Goal: Feedback & Contribution: Submit feedback/report problem

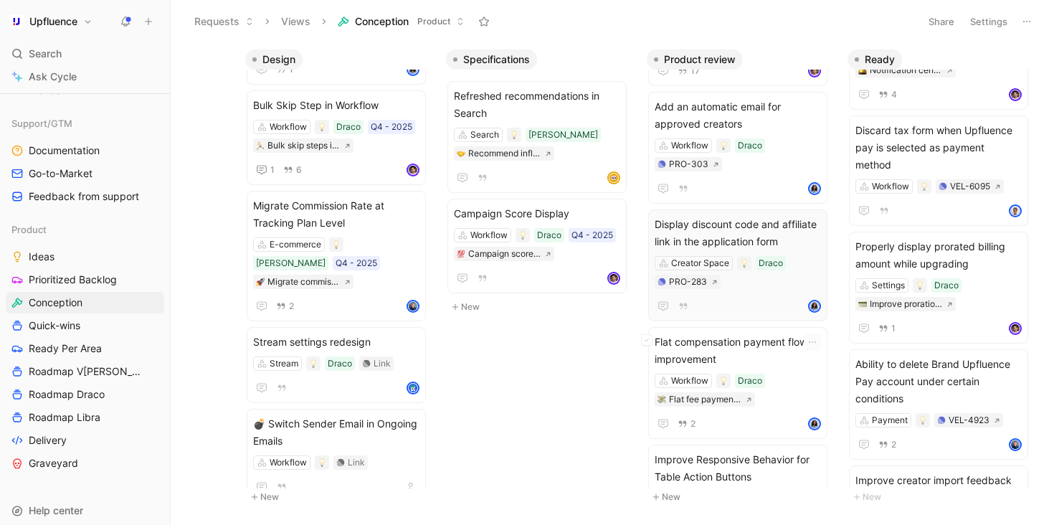
scroll to position [361, 0]
click at [87, 398] on span "Roadmap Draco" at bounding box center [67, 394] width 76 height 14
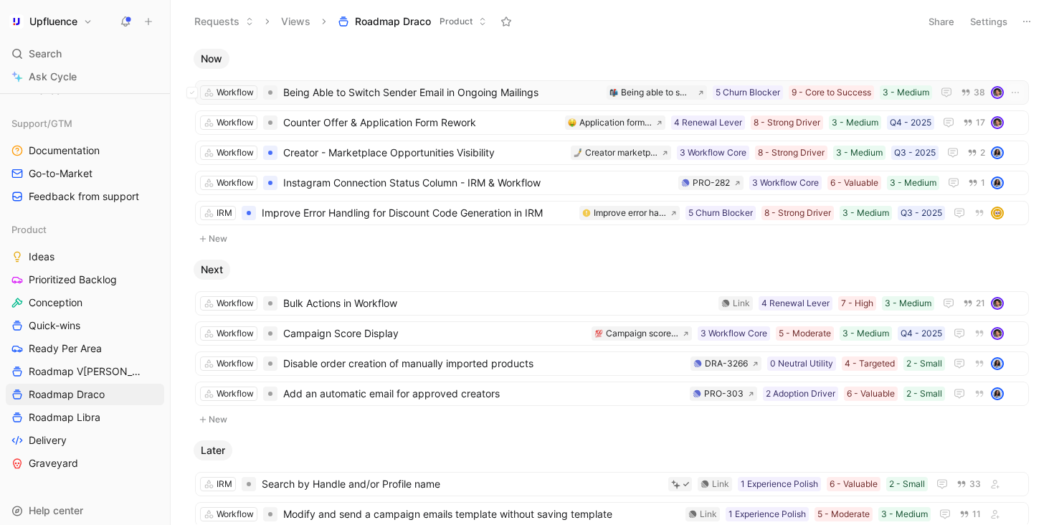
click at [571, 95] on span "Being Able to Switch Sender Email in Ongoing Mailings" at bounding box center [442, 92] width 318 height 17
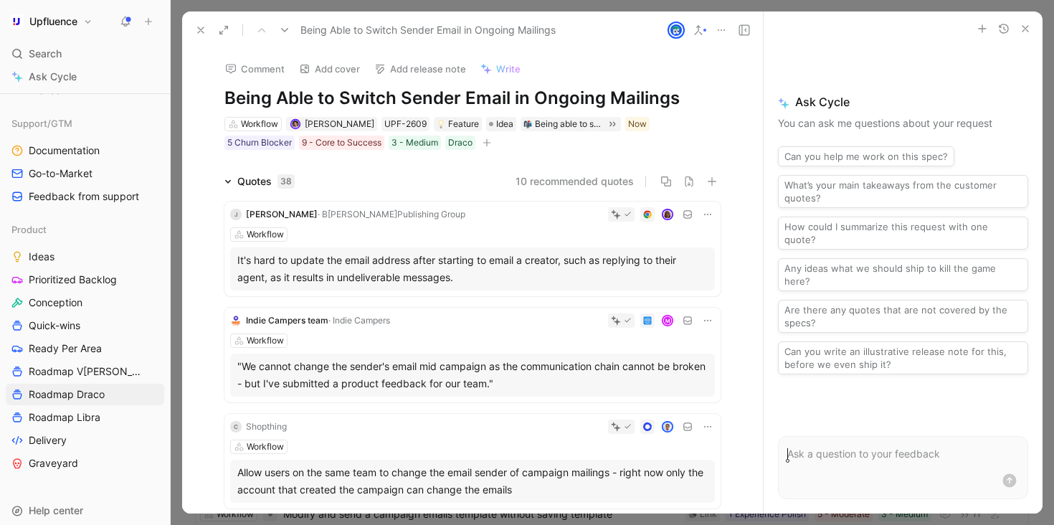
click at [195, 27] on icon at bounding box center [200, 29] width 11 height 11
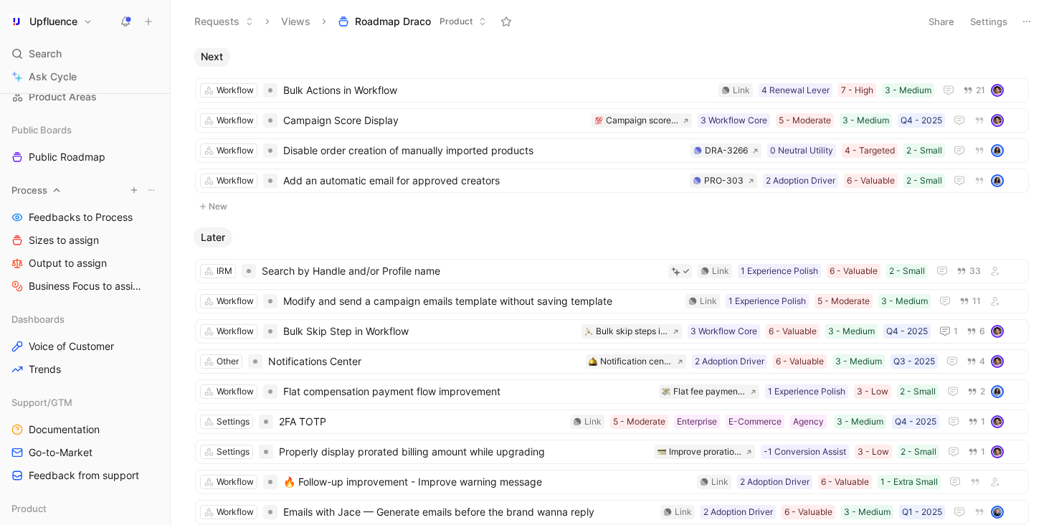
scroll to position [155, 0]
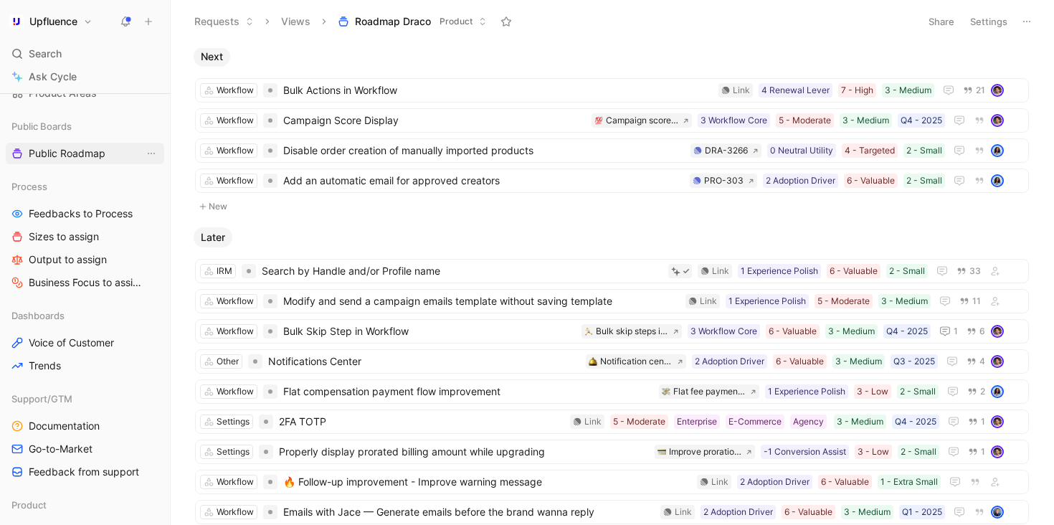
click at [80, 151] on span "Public Roadmap" at bounding box center [67, 153] width 77 height 14
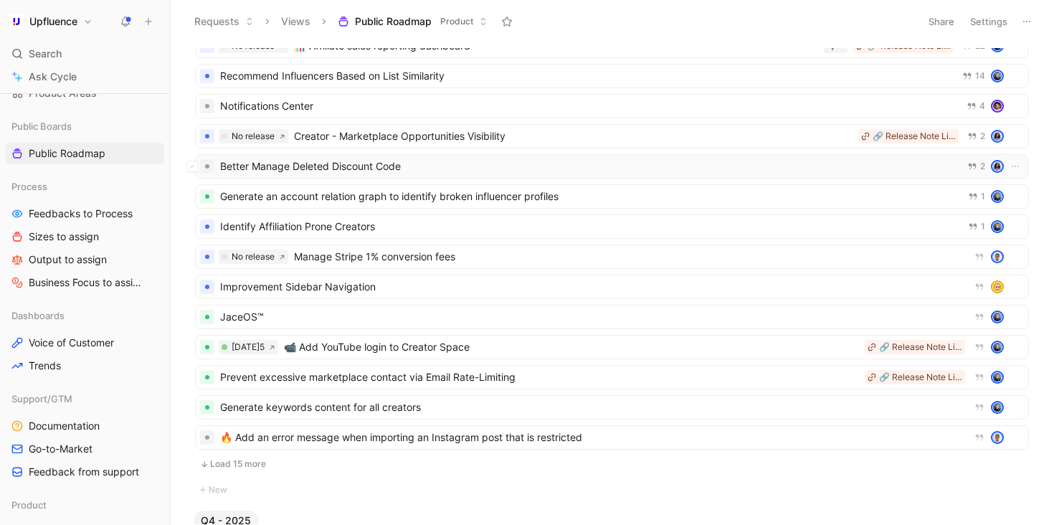
scroll to position [78, 0]
click at [243, 458] on button "Load 15 more" at bounding box center [612, 462] width 834 height 17
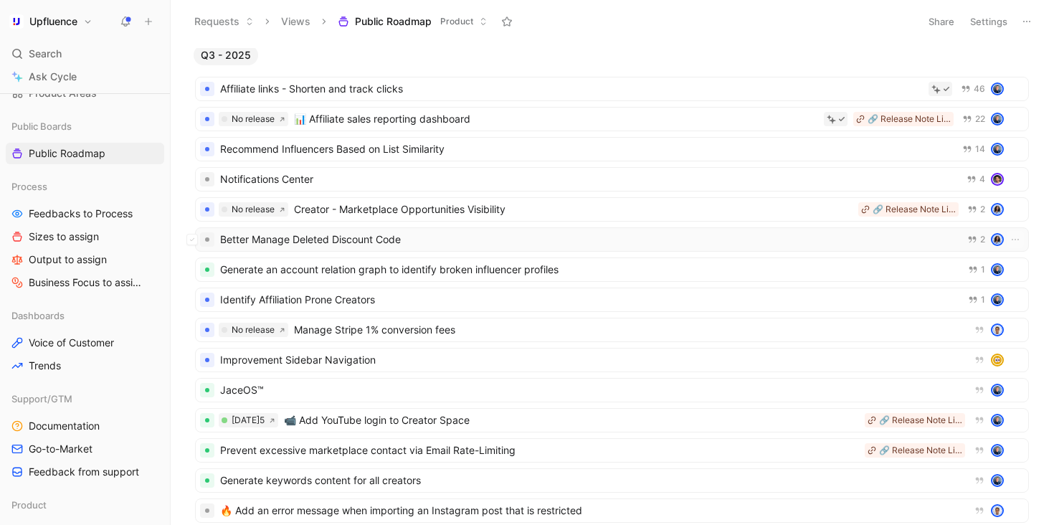
scroll to position [0, 0]
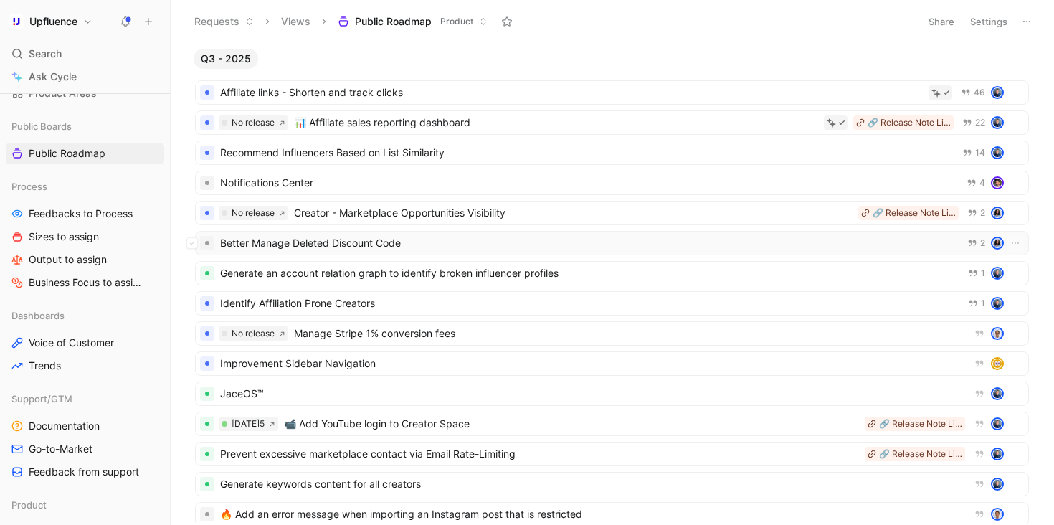
click at [438, 239] on span "Better Manage Deleted Discount Code" at bounding box center [586, 242] width 733 height 17
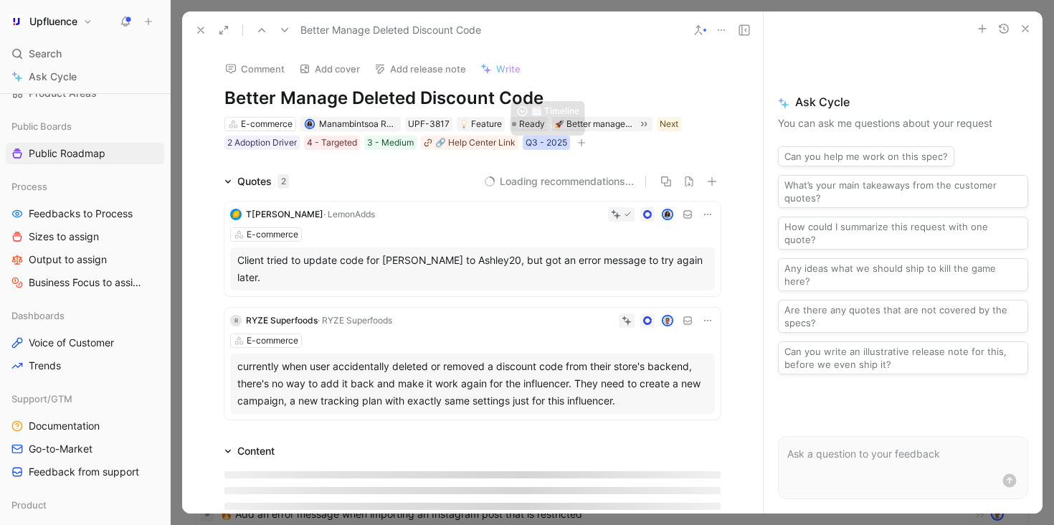
click at [538, 140] on div "Q3 - 2025" at bounding box center [546, 142] width 42 height 14
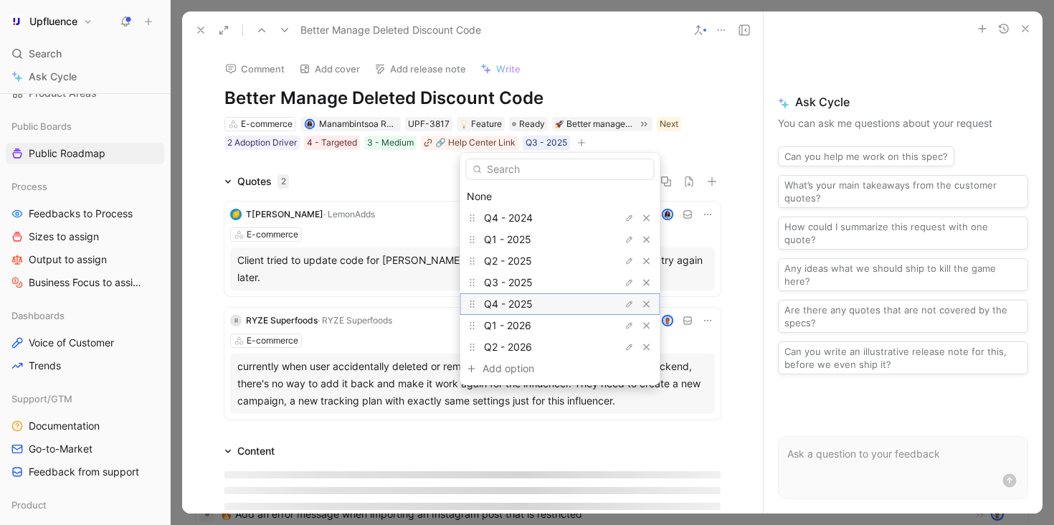
click at [527, 298] on span "Q4 - 2025" at bounding box center [508, 303] width 49 height 12
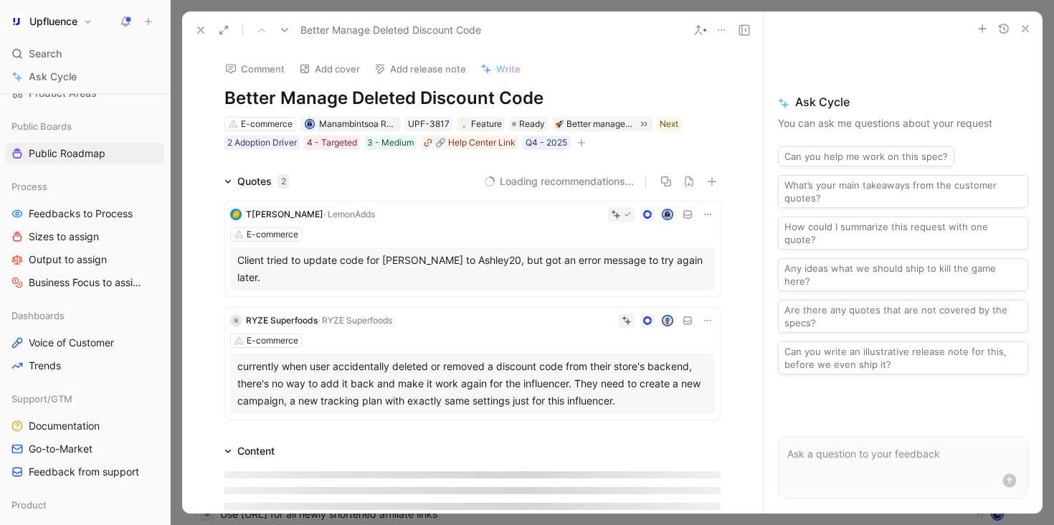
click at [196, 29] on icon at bounding box center [200, 29] width 11 height 11
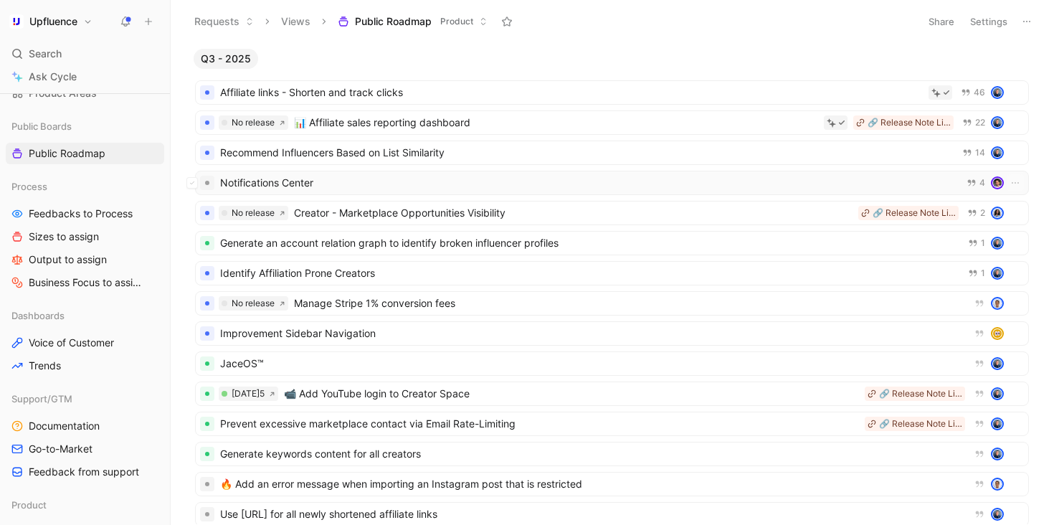
click at [402, 184] on span "Notifications Center" at bounding box center [586, 182] width 732 height 17
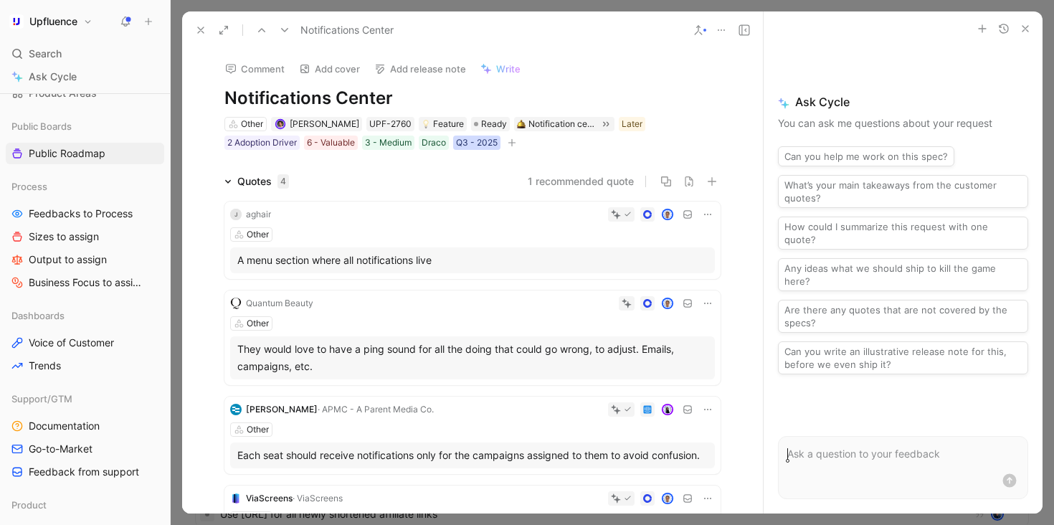
click at [456, 144] on div "Q3 - 2025" at bounding box center [477, 142] width 42 height 14
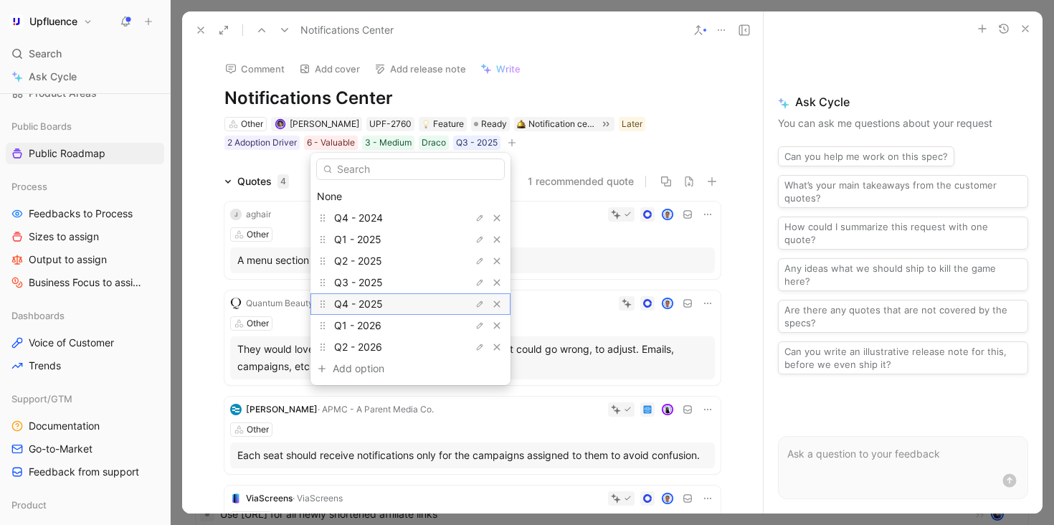
click at [402, 302] on div "Q4 - 2025" at bounding box center [388, 303] width 108 height 17
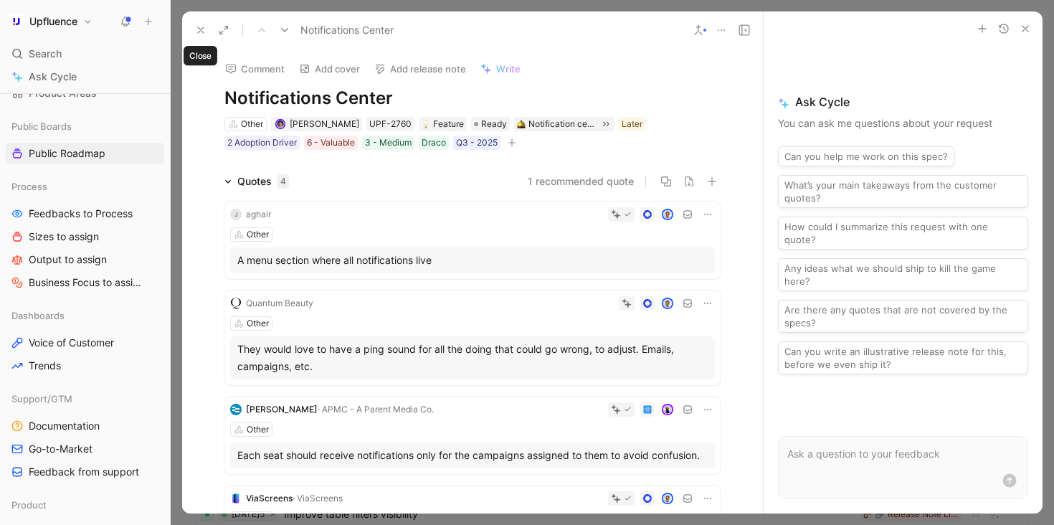
click at [199, 29] on use at bounding box center [201, 30] width 6 height 6
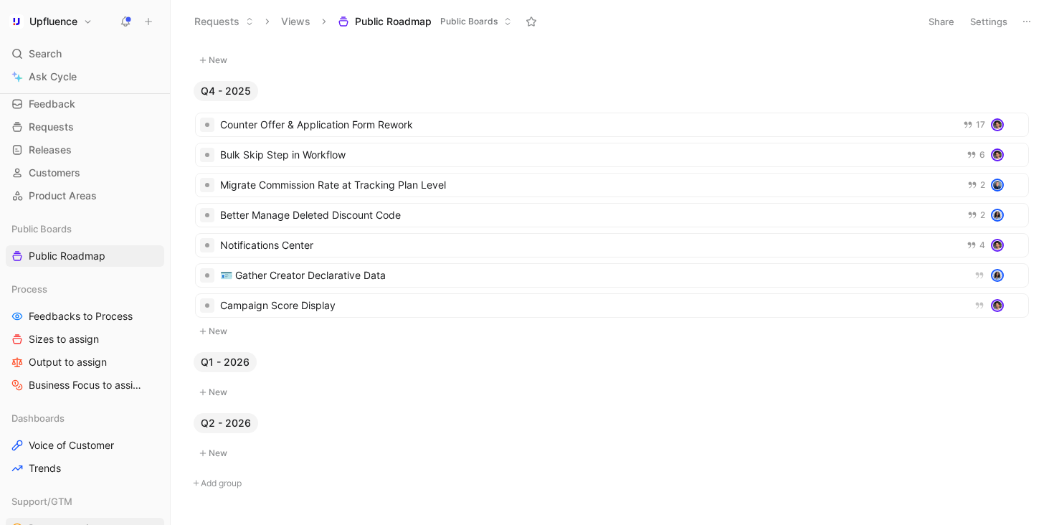
scroll to position [13, 0]
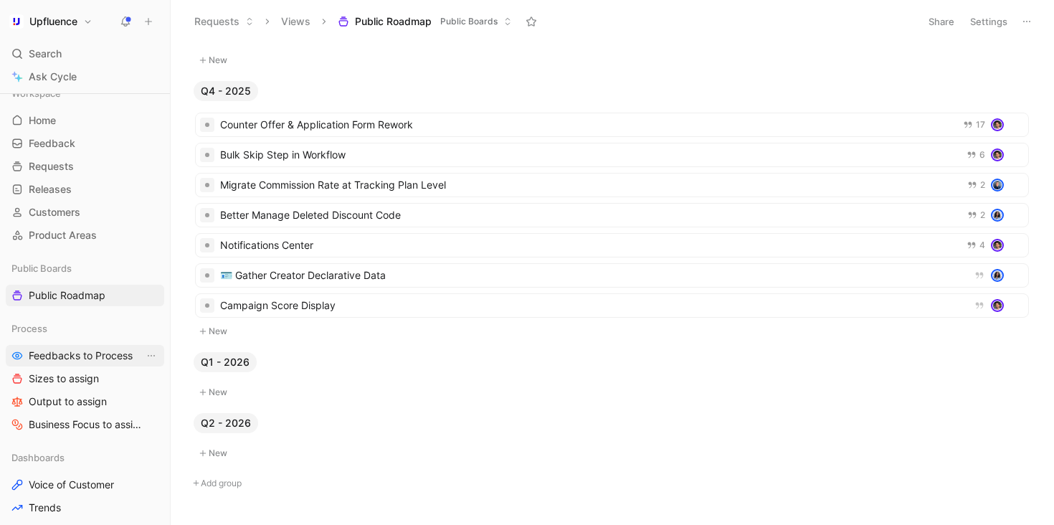
click at [104, 357] on span "Feedbacks to Process" at bounding box center [81, 355] width 104 height 14
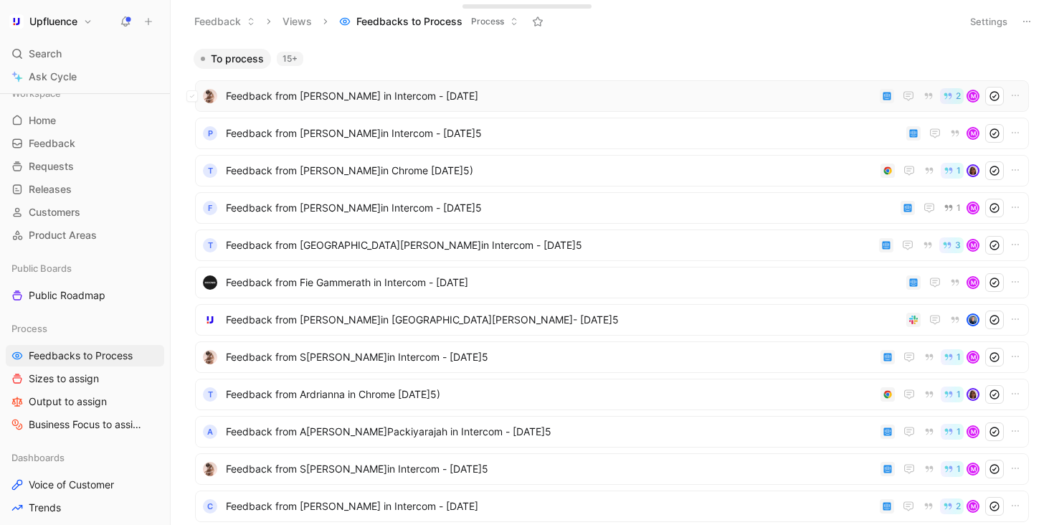
click at [429, 96] on span "Feedback from [PERSON_NAME] in Intercom - [DATE]" at bounding box center [550, 95] width 648 height 17
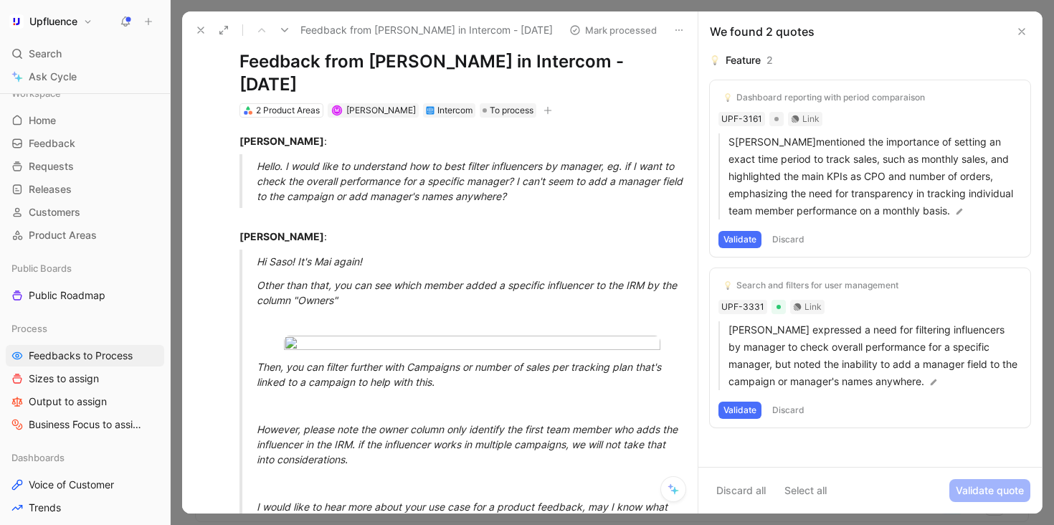
scroll to position [40, 0]
click at [790, 407] on button "Discard" at bounding box center [788, 409] width 42 height 17
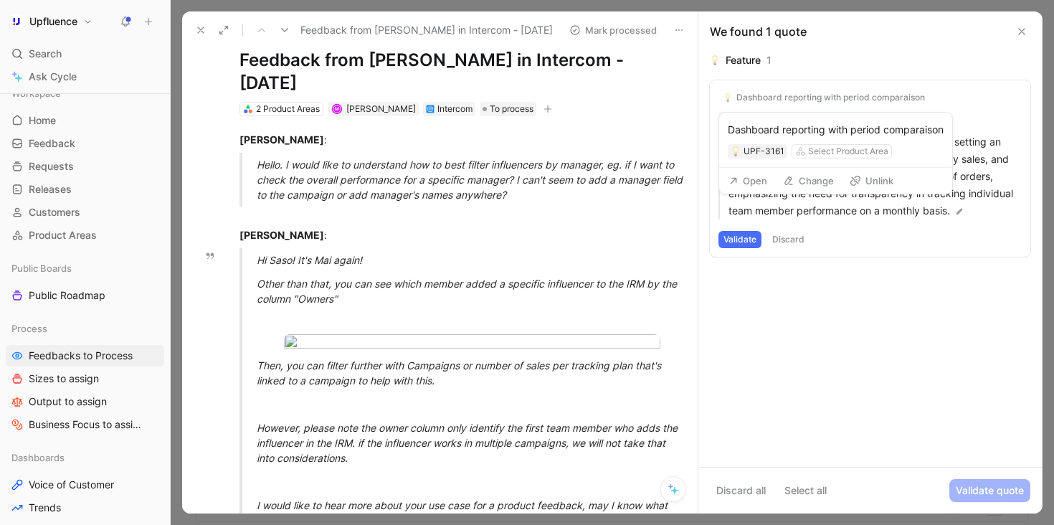
click at [863, 178] on button "Unlink" at bounding box center [871, 181] width 57 height 20
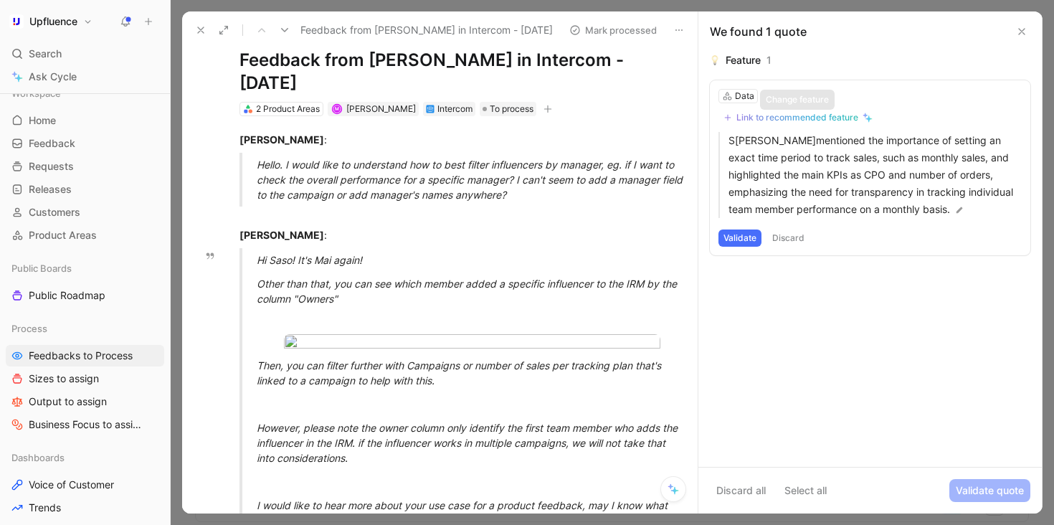
click at [801, 115] on div "Link to recommended feature" at bounding box center [797, 117] width 122 height 11
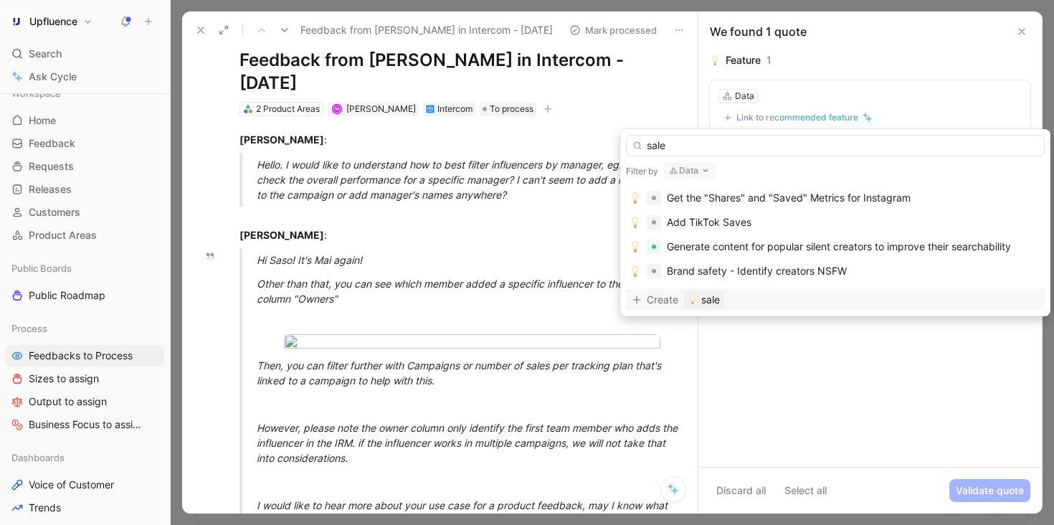
click at [693, 176] on button "Data" at bounding box center [690, 170] width 52 height 17
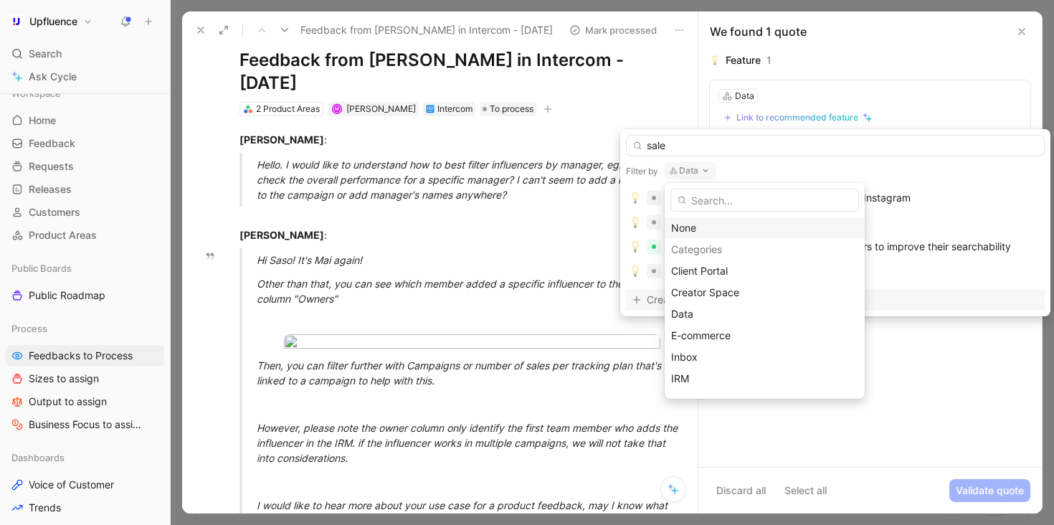
click at [692, 225] on div "None" at bounding box center [764, 227] width 187 height 17
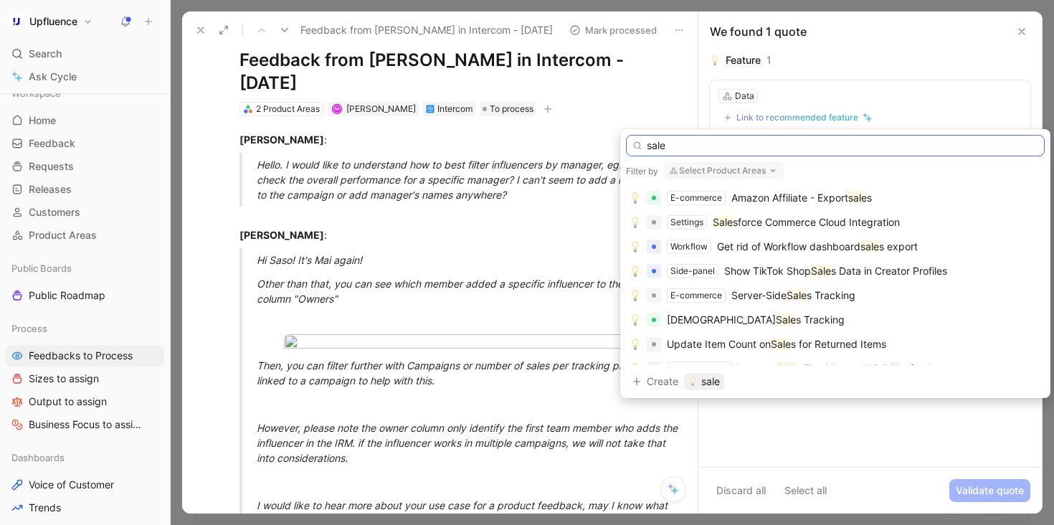
click at [761, 142] on input "sale" at bounding box center [835, 146] width 419 height 22
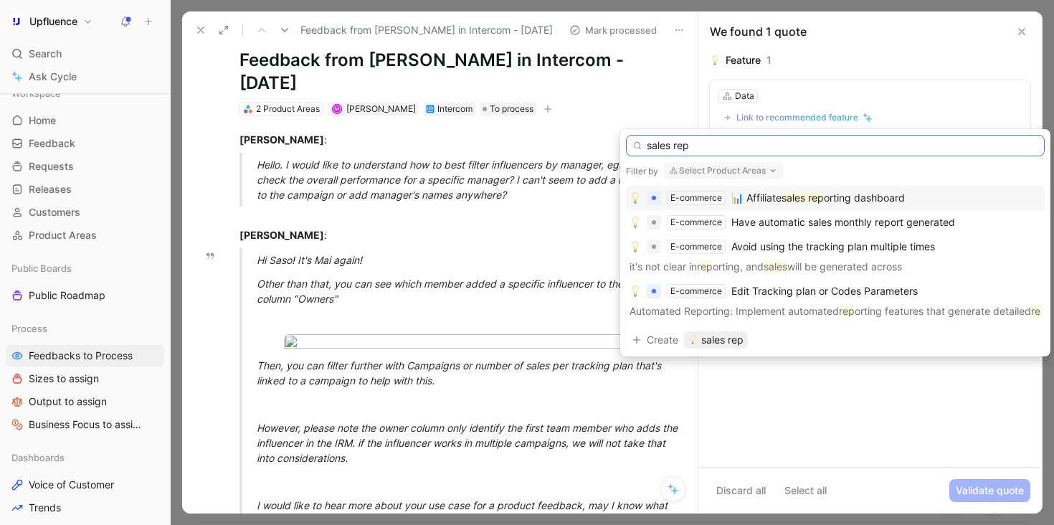
type input "sales rep"
click at [769, 193] on span "📊 Affiliate" at bounding box center [756, 197] width 50 height 12
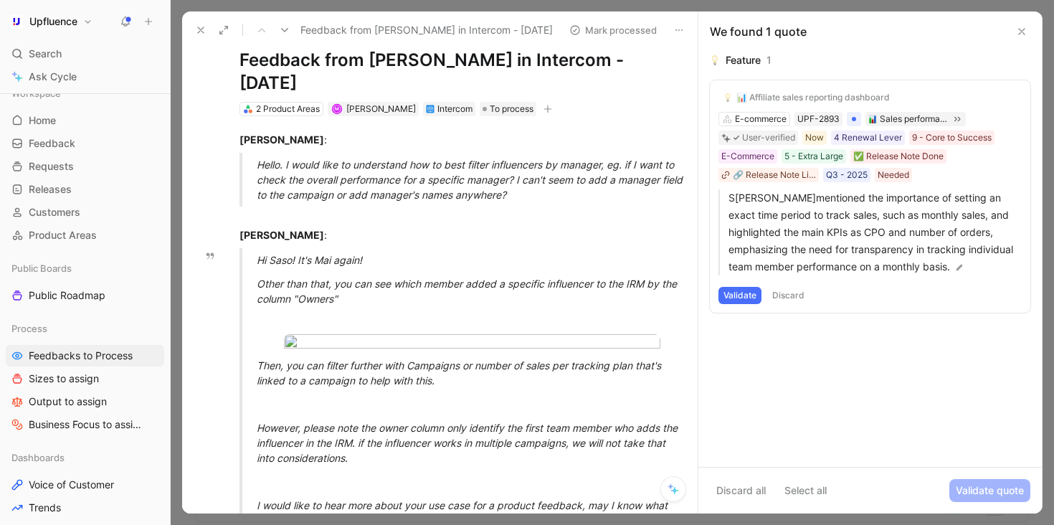
click at [738, 297] on button "Validate" at bounding box center [739, 295] width 43 height 17
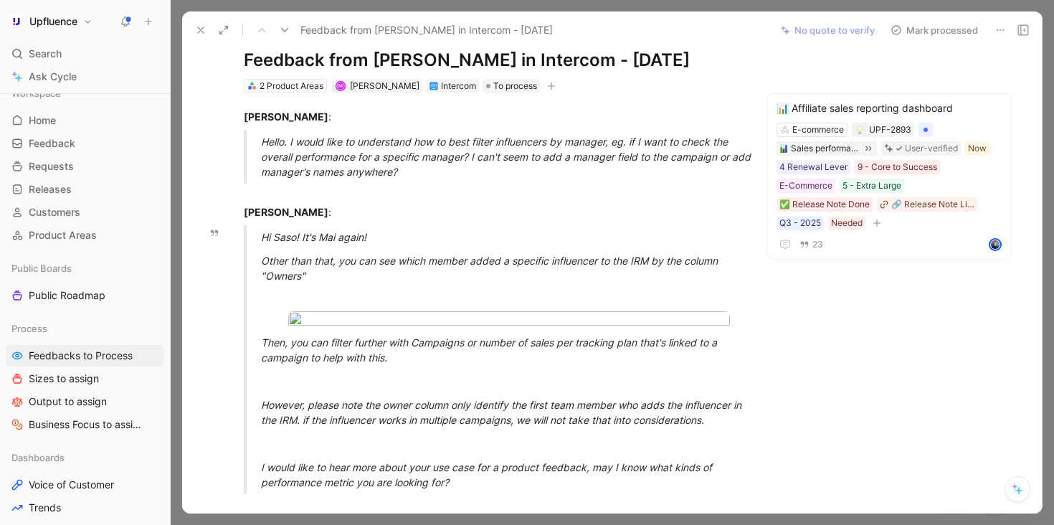
click at [916, 27] on button "Mark processed" at bounding box center [934, 30] width 100 height 20
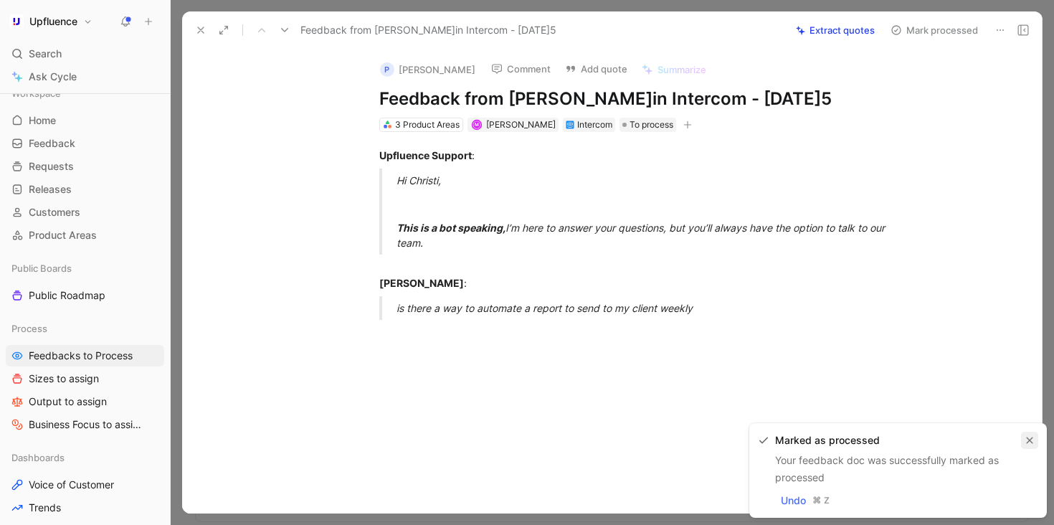
click at [1025, 436] on icon "button" at bounding box center [1029, 440] width 9 height 9
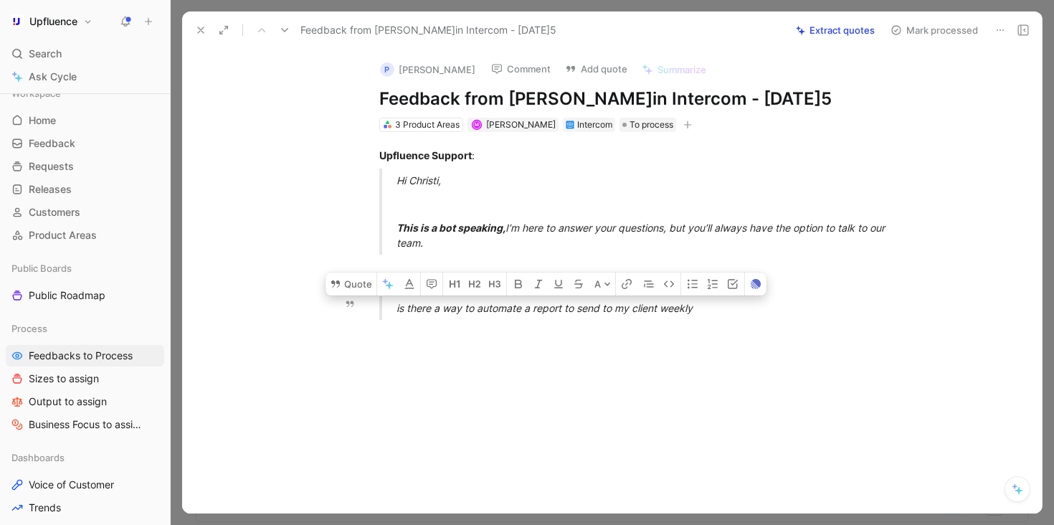
drag, startPoint x: 715, startPoint y: 305, endPoint x: 389, endPoint y: 304, distance: 326.1
click at [389, 304] on blockquote "is there a way to automate a report to send to my client weekly" at bounding box center [627, 308] width 550 height 24
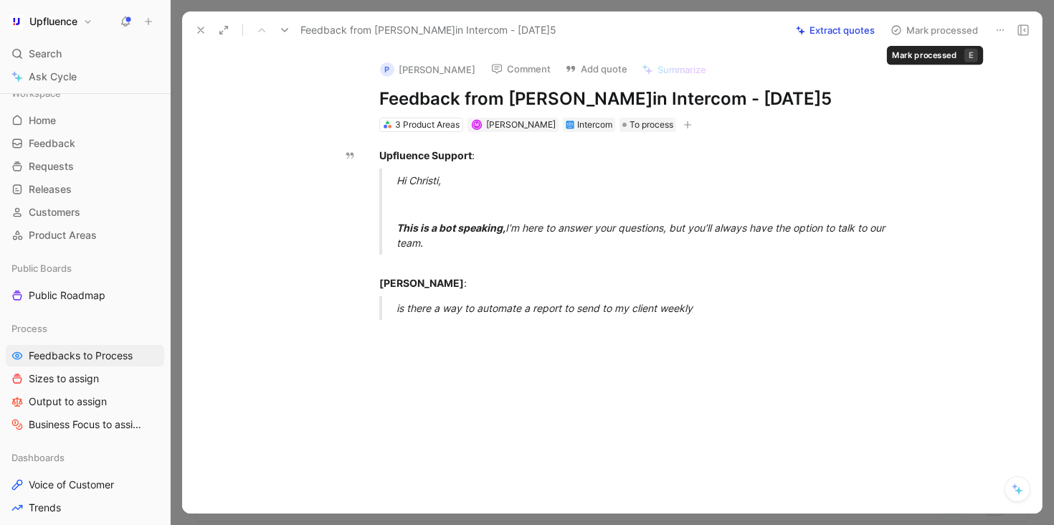
click at [920, 29] on button "Mark processed" at bounding box center [934, 30] width 100 height 20
click at [700, 296] on p "is there a way to automate a report to send to my client weekly" at bounding box center [644, 308] width 496 height 24
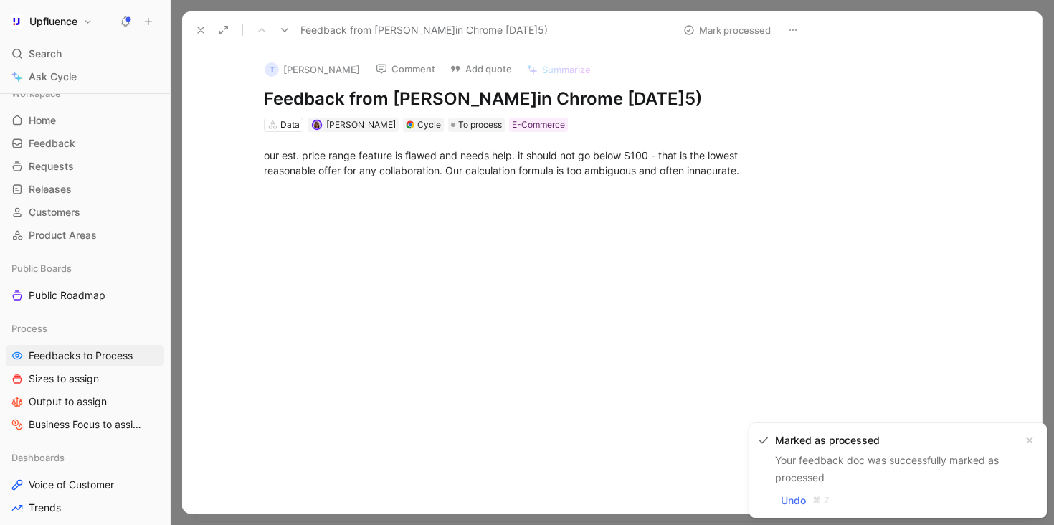
click at [393, 310] on div "T [PERSON_NAME]Comment Add quote Summarize Feedback from [PERSON_NAME]in Chrome…" at bounding box center [496, 281] width 629 height 464
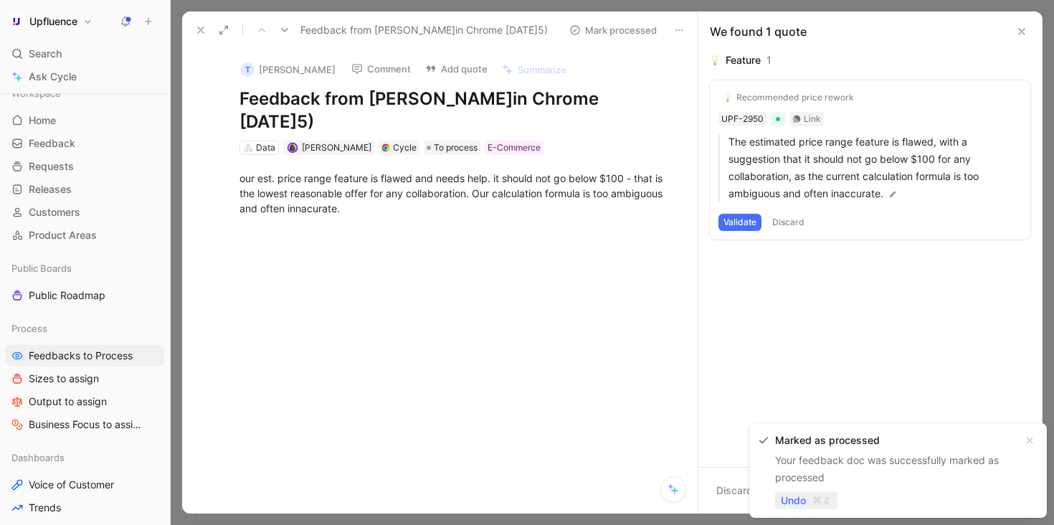
click at [789, 500] on span "Undo" at bounding box center [793, 500] width 25 height 17
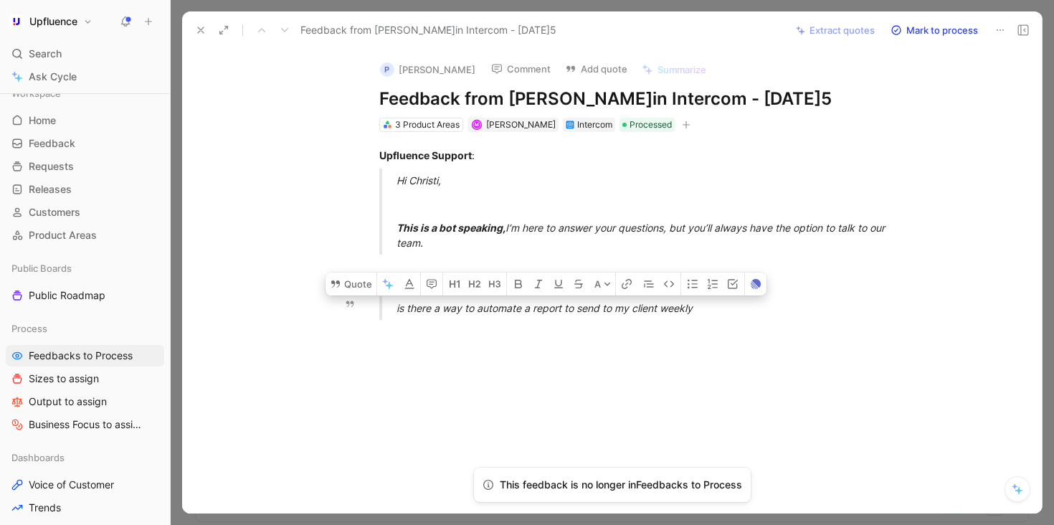
drag, startPoint x: 742, startPoint y: 302, endPoint x: 392, endPoint y: 299, distance: 349.8
click at [392, 299] on blockquote "is there a way to automate a report to send to my client weekly" at bounding box center [627, 308] width 550 height 24
click at [363, 289] on button "Quote" at bounding box center [350, 283] width 51 height 23
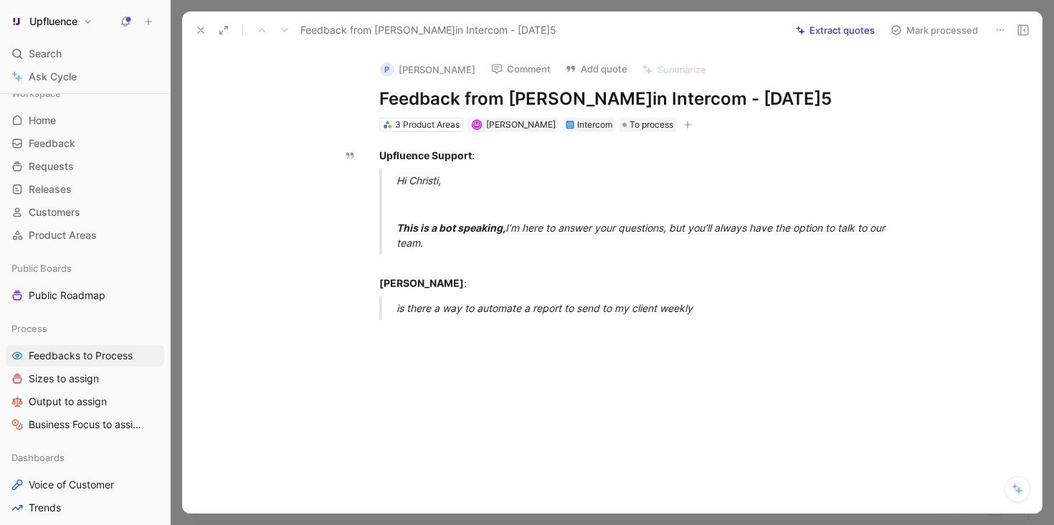
click at [824, 25] on button "Extract quotes" at bounding box center [835, 30] width 92 height 20
drag, startPoint x: 710, startPoint y: 315, endPoint x: 405, endPoint y: 300, distance: 305.7
click at [405, 300] on p "is there a way to automate a report to send to my client weekly" at bounding box center [644, 308] width 496 height 24
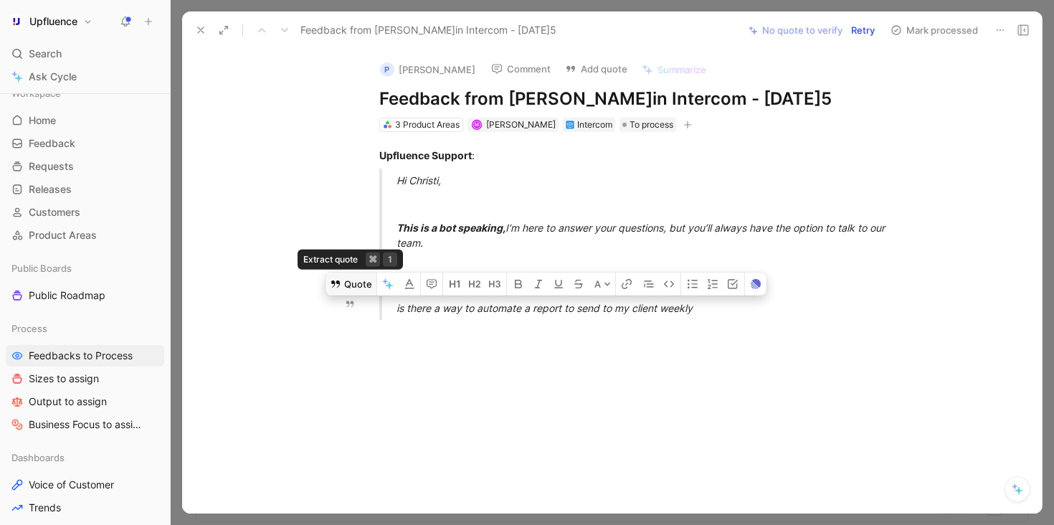
click at [358, 288] on button "Quote" at bounding box center [350, 283] width 51 height 23
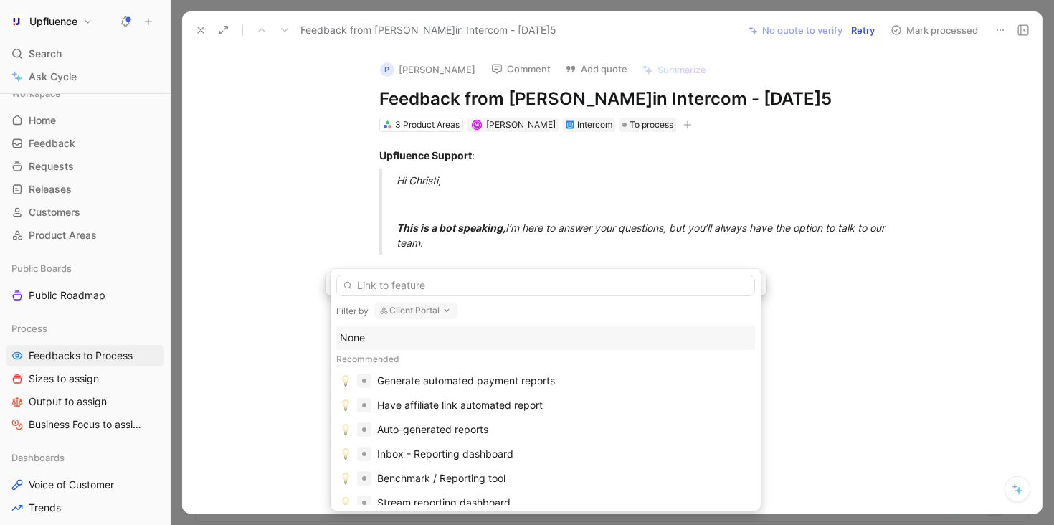
click at [458, 343] on div "None" at bounding box center [545, 337] width 411 height 17
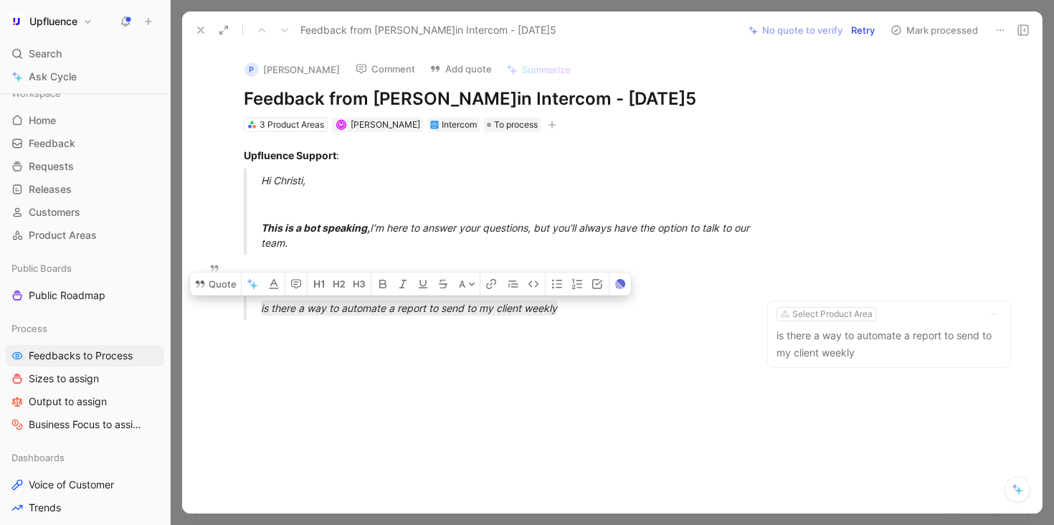
click at [921, 34] on button "Mark processed" at bounding box center [934, 30] width 100 height 20
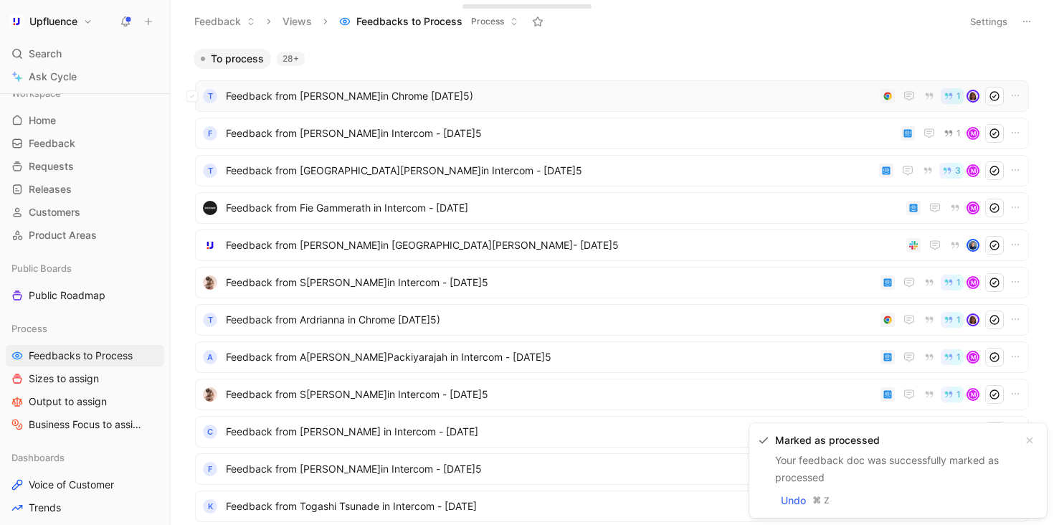
click at [700, 87] on span "Feedback from [PERSON_NAME]in Chrome [DATE]5)" at bounding box center [550, 95] width 649 height 17
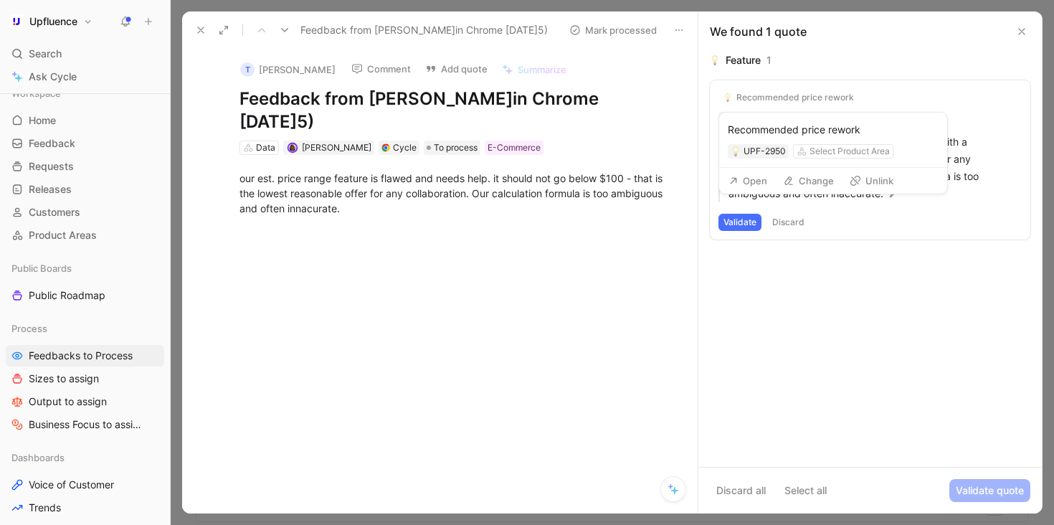
click at [866, 181] on button "Unlink" at bounding box center [871, 181] width 57 height 20
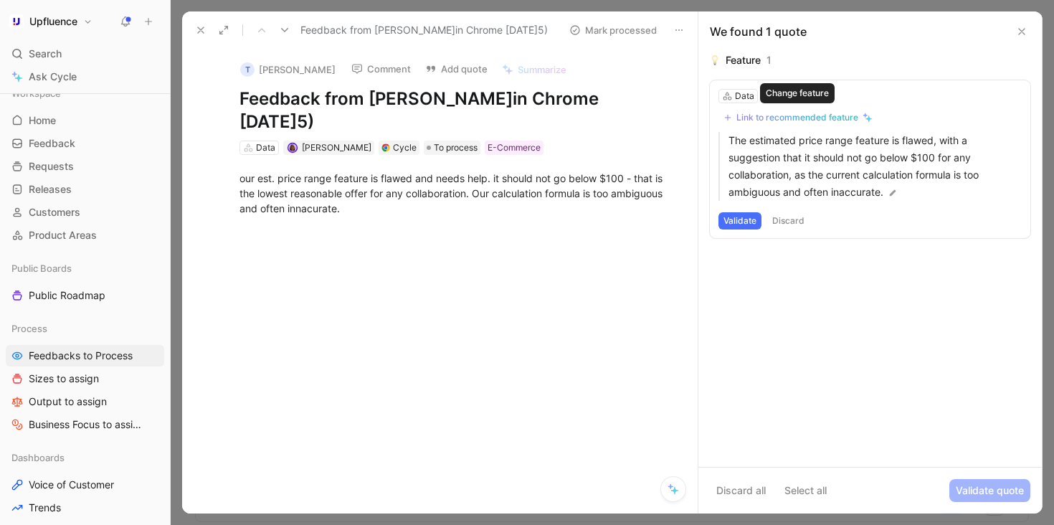
click at [822, 116] on div "Link to recommended feature" at bounding box center [797, 117] width 122 height 11
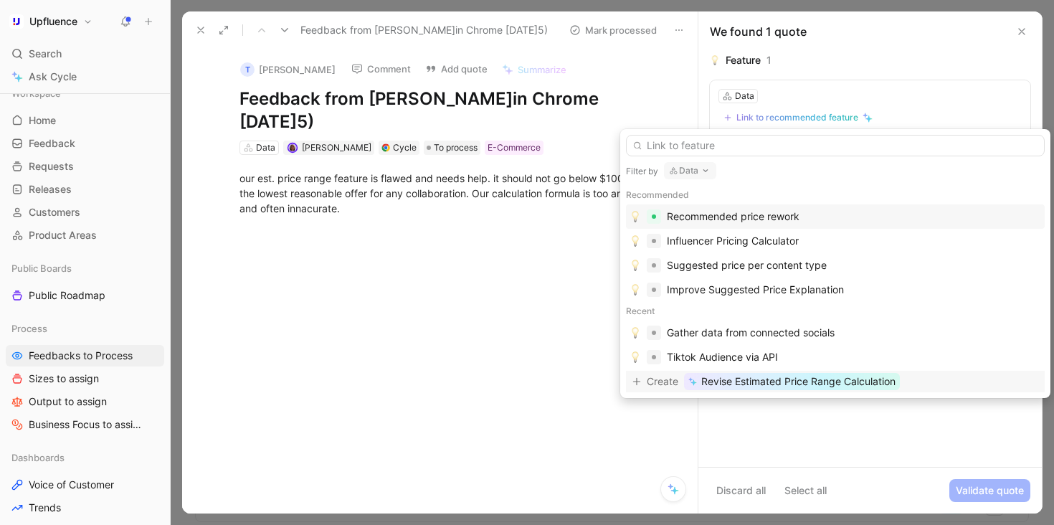
click at [853, 383] on span "Revise Estimated Price Range Calculation" at bounding box center [798, 381] width 194 height 17
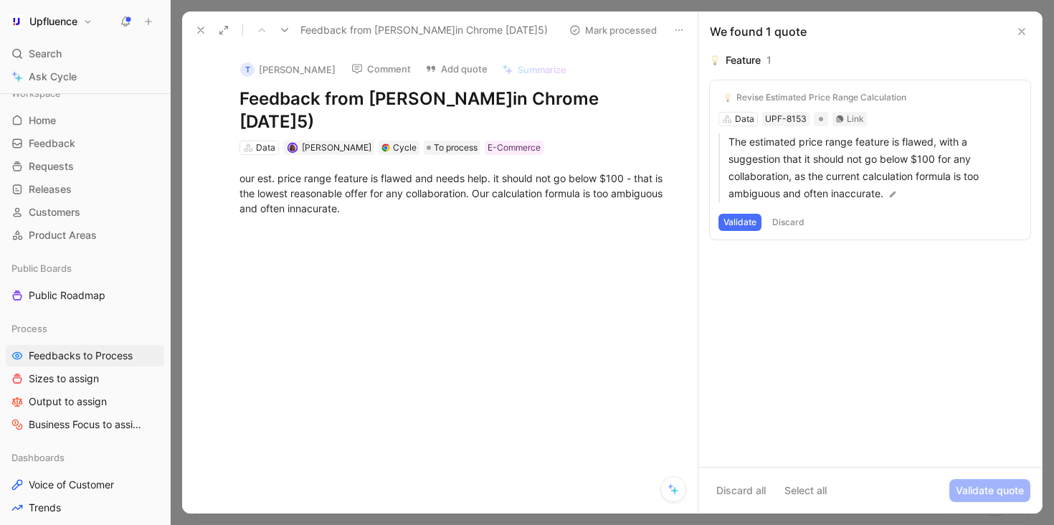
click at [740, 221] on button "Validate" at bounding box center [739, 222] width 43 height 17
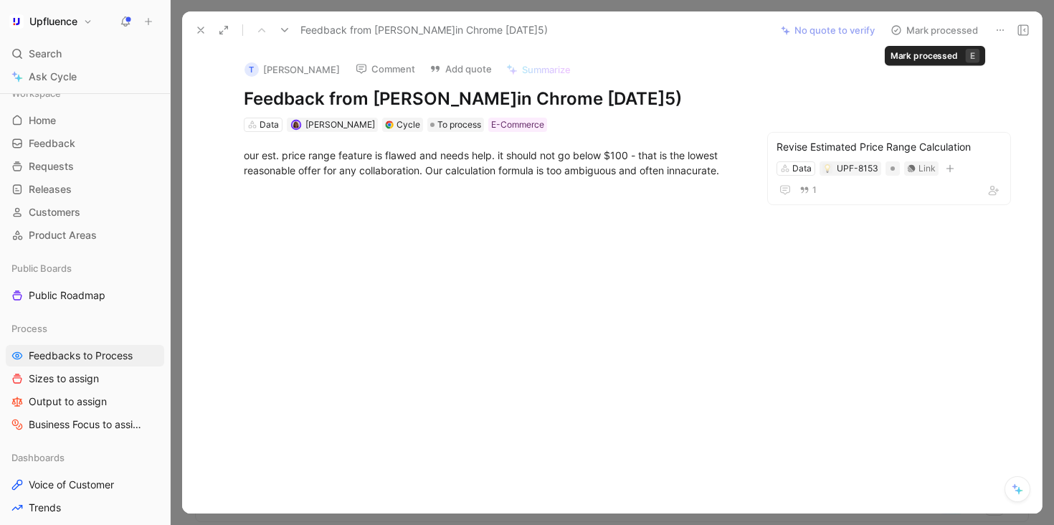
click at [936, 24] on button "Mark processed" at bounding box center [934, 30] width 100 height 20
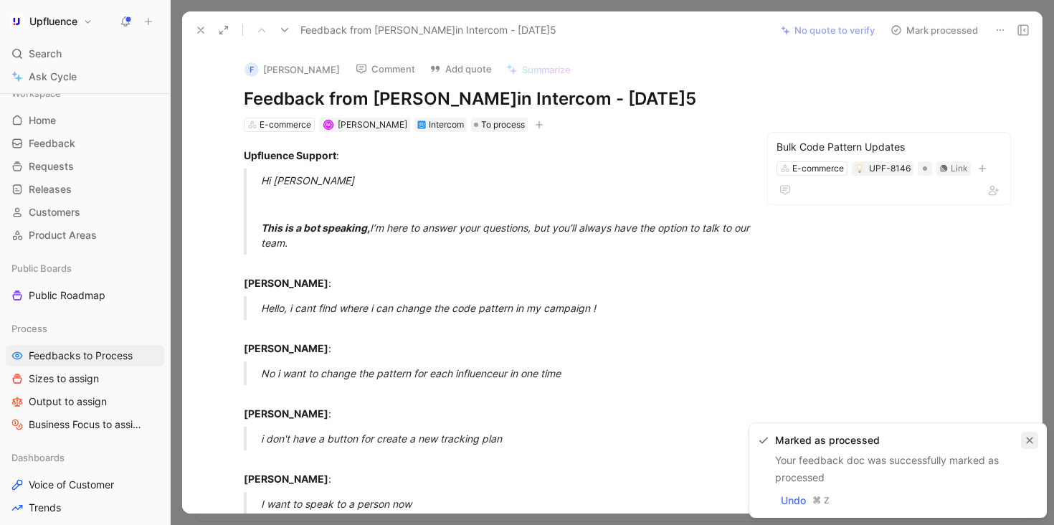
click at [1028, 434] on button "button" at bounding box center [1029, 439] width 17 height 17
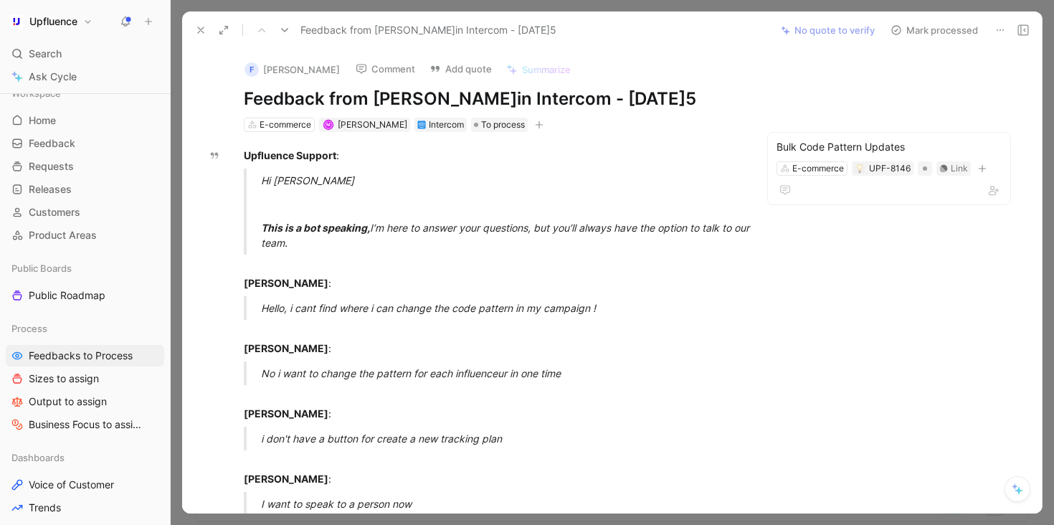
click at [937, 31] on button "Mark processed" at bounding box center [934, 30] width 100 height 20
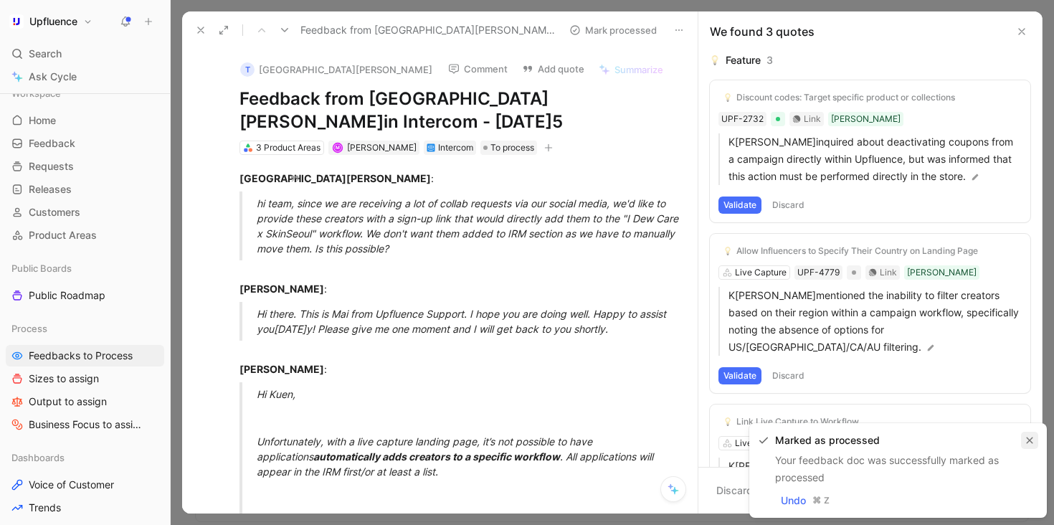
click at [1031, 443] on icon "button" at bounding box center [1029, 440] width 9 height 9
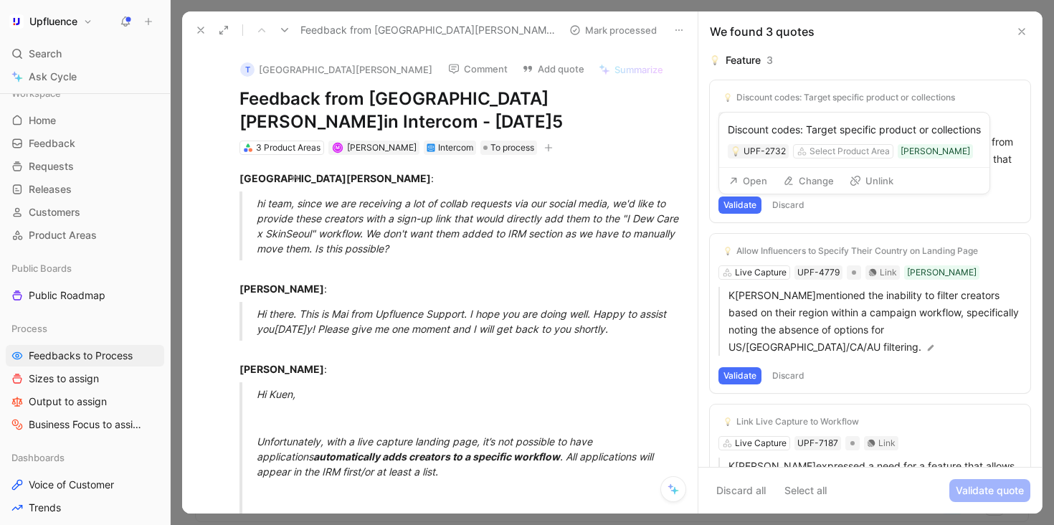
click at [880, 183] on button "Unlink" at bounding box center [871, 181] width 57 height 20
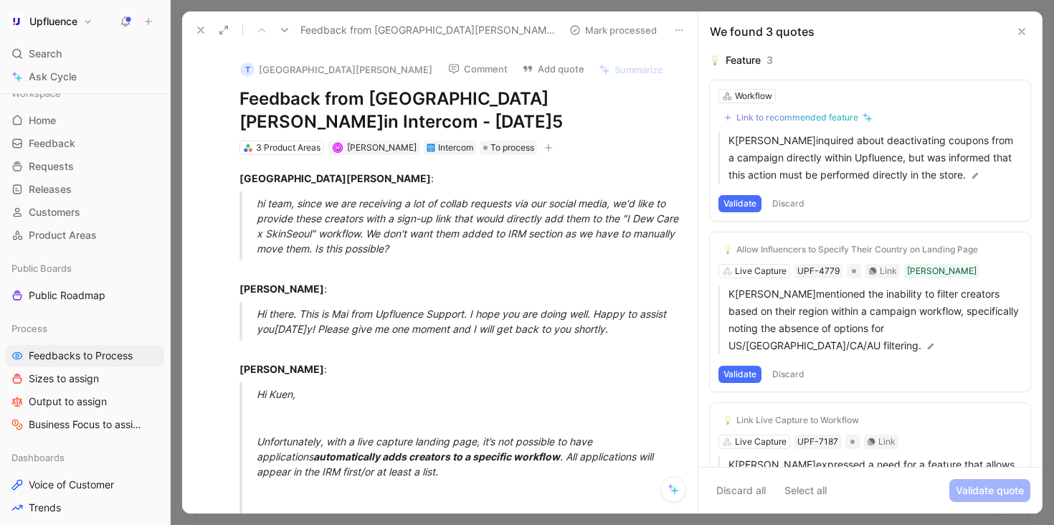
click at [285, 32] on icon at bounding box center [284, 29] width 11 height 11
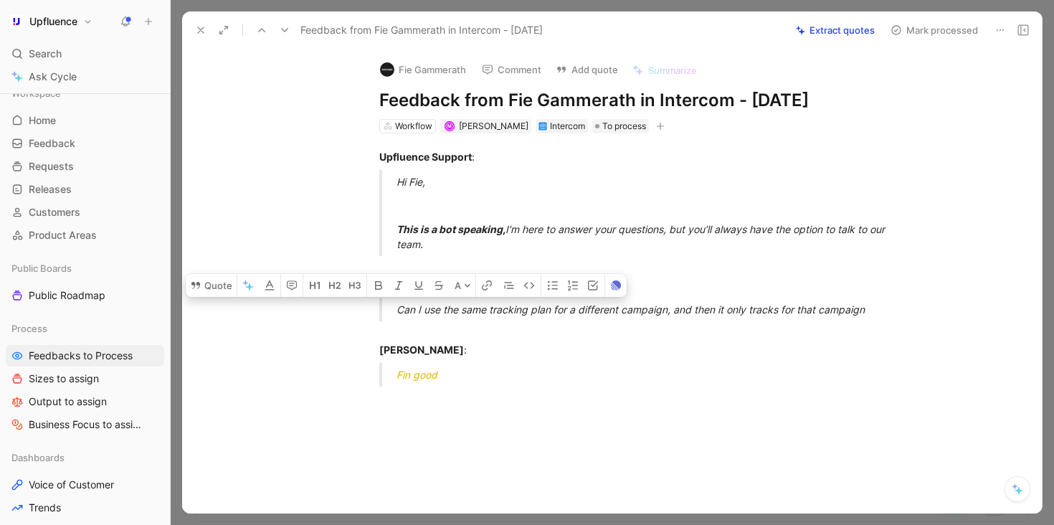
drag, startPoint x: 388, startPoint y: 310, endPoint x: 880, endPoint y: 321, distance: 492.5
click at [880, 321] on div "Upfluence Support : Hi Fie, This is a bot speaking, I’m here to answer your que…" at bounding box center [626, 285] width 829 height 305
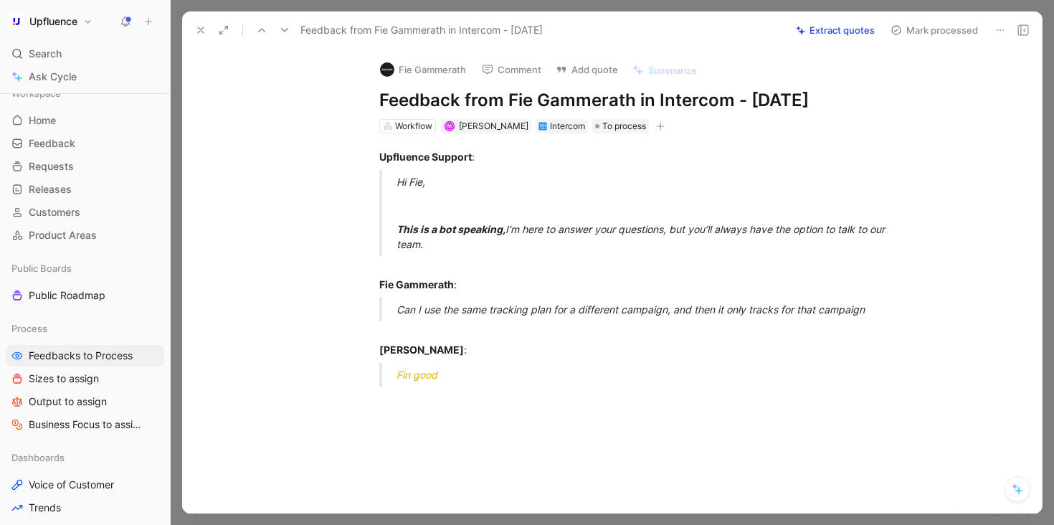
click at [929, 24] on button "Mark processed" at bounding box center [934, 30] width 100 height 20
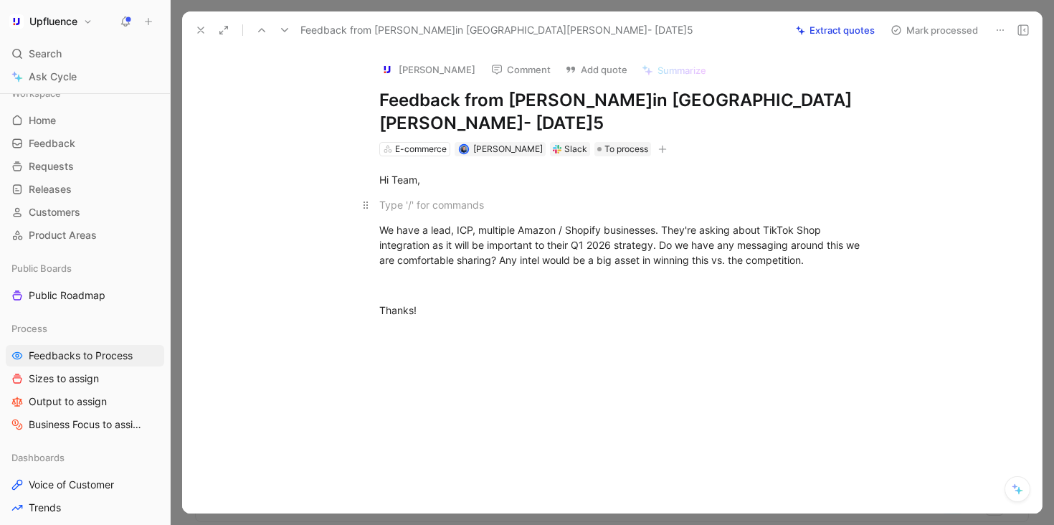
click at [408, 197] on div at bounding box center [627, 204] width 496 height 15
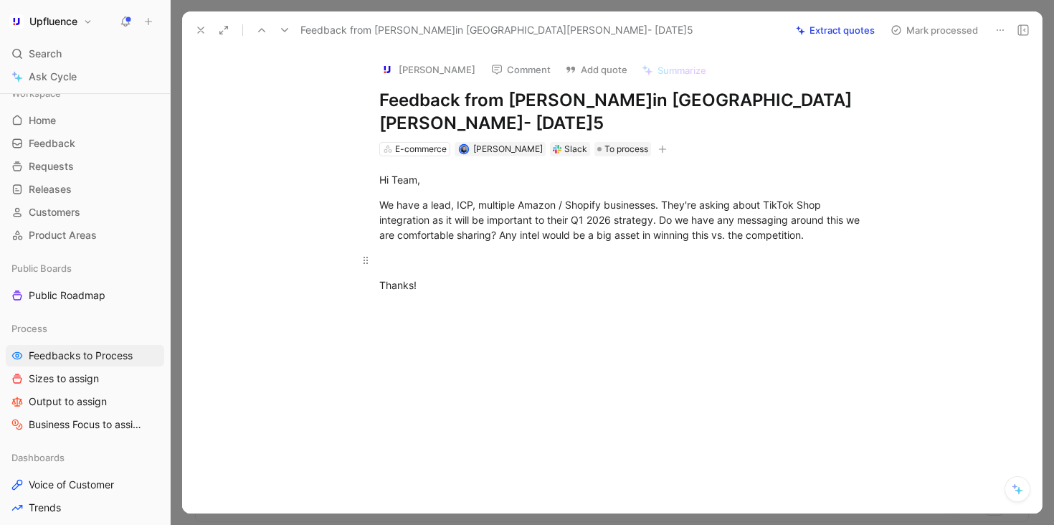
click at [387, 252] on div at bounding box center [627, 259] width 496 height 15
drag, startPoint x: 381, startPoint y: 153, endPoint x: 451, endPoint y: 242, distance: 113.4
click at [452, 243] on div "Hi Team, We have a lead, ICP, multiple Amazon / Shopify businesses. They're ask…" at bounding box center [626, 232] width 829 height 152
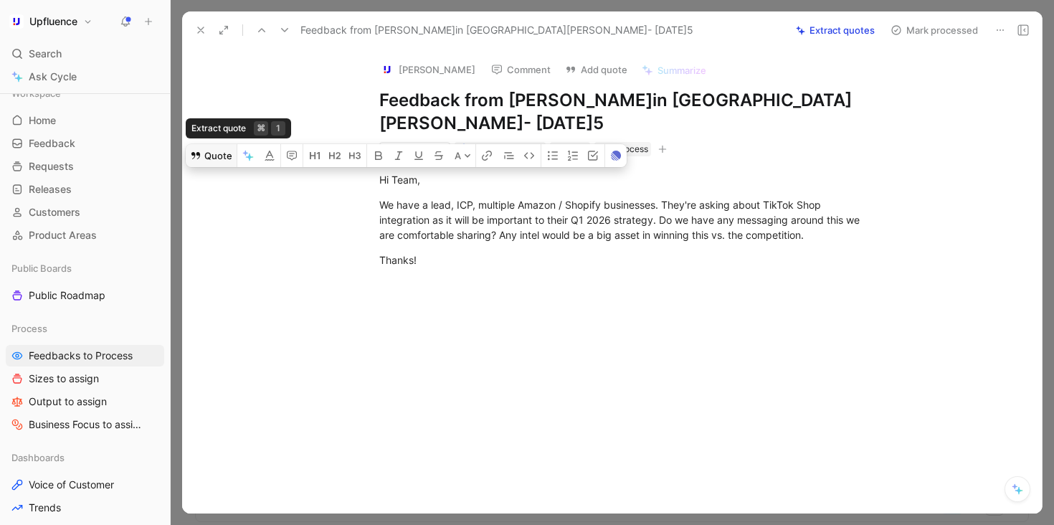
click at [214, 144] on button "Quote" at bounding box center [211, 155] width 51 height 23
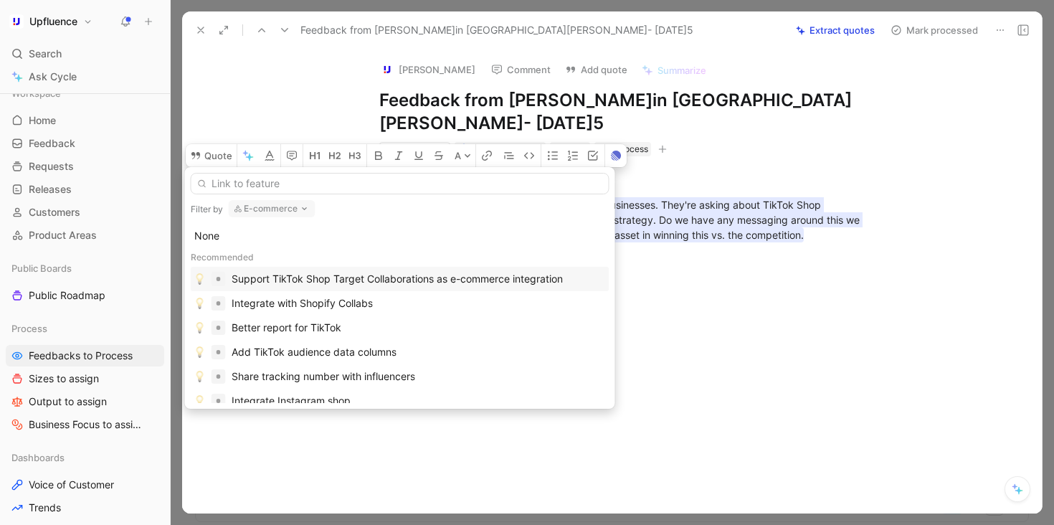
click at [438, 285] on div "Support TikTok Shop Target Collaborations as e-commerce integration" at bounding box center [397, 278] width 331 height 17
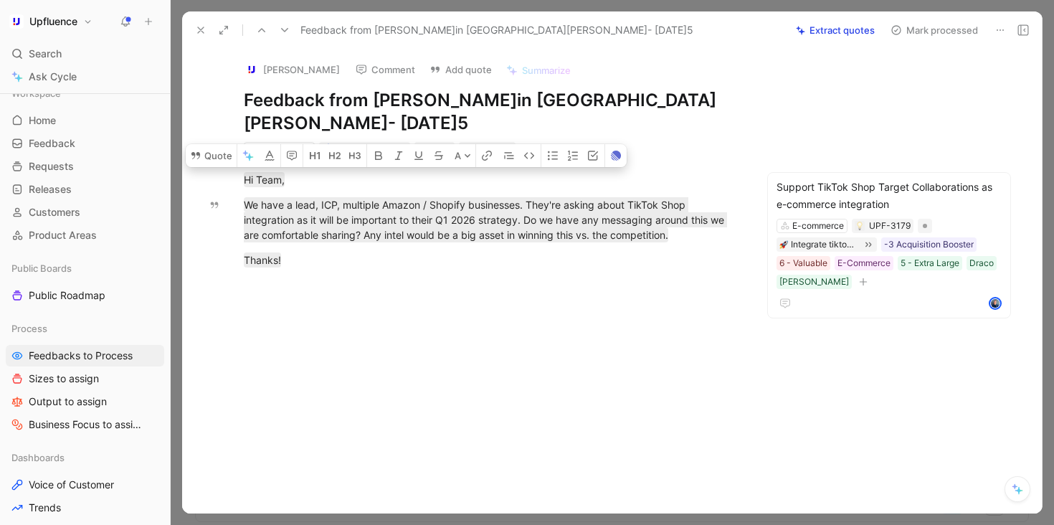
click at [921, 25] on button "Mark processed" at bounding box center [934, 30] width 100 height 20
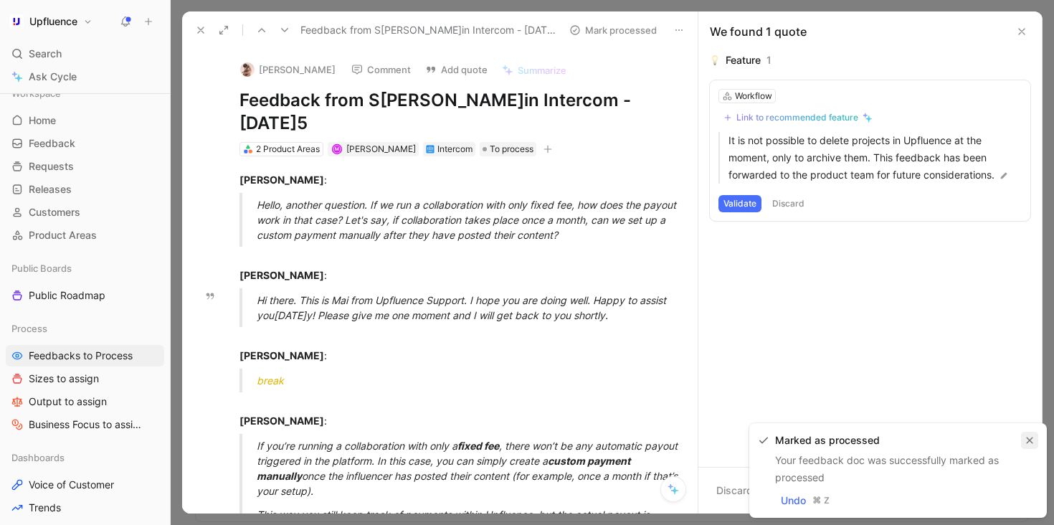
click at [1028, 434] on button "button" at bounding box center [1029, 439] width 17 height 17
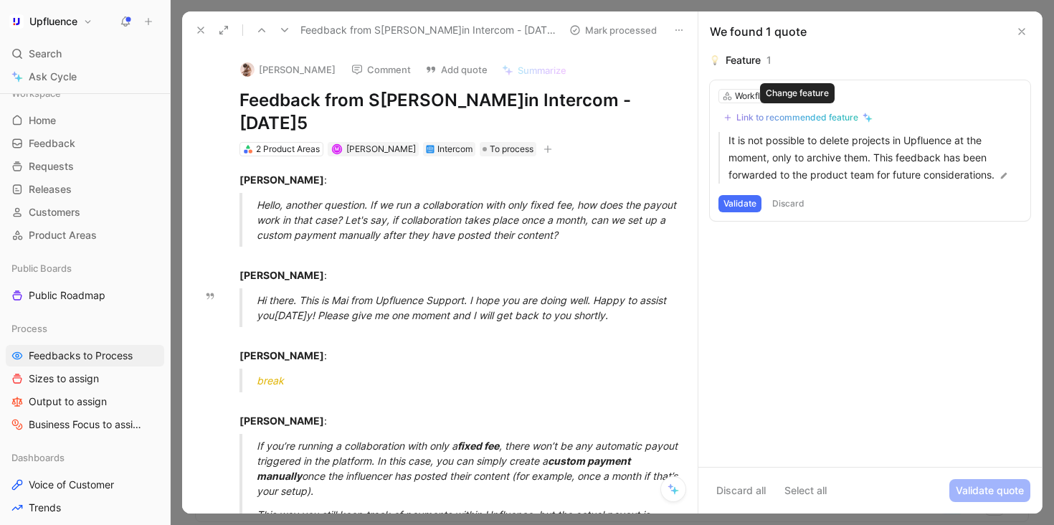
click at [816, 115] on div "Link to recommended feature" at bounding box center [797, 117] width 122 height 11
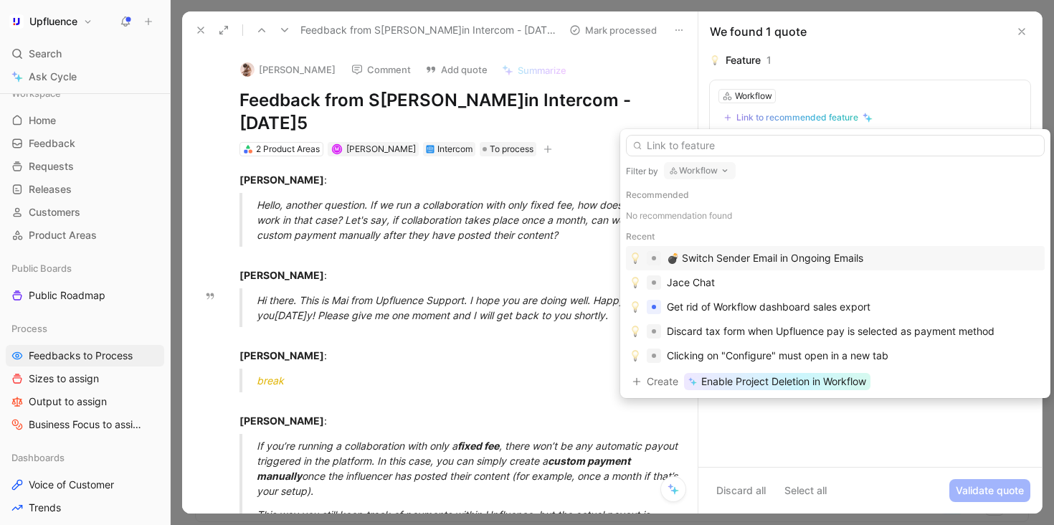
click at [717, 162] on button "Workflow" at bounding box center [700, 170] width 72 height 17
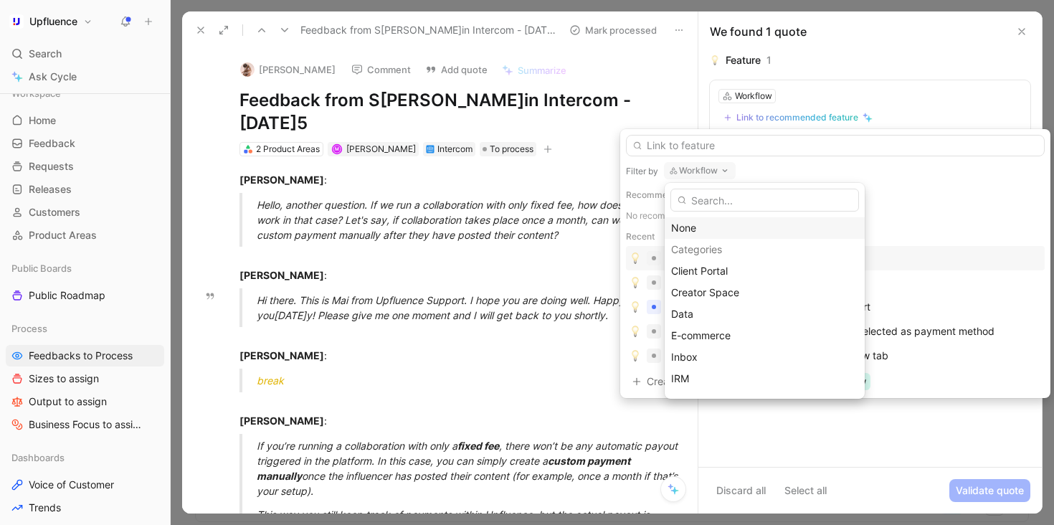
click at [689, 223] on div "None" at bounding box center [764, 227] width 187 height 17
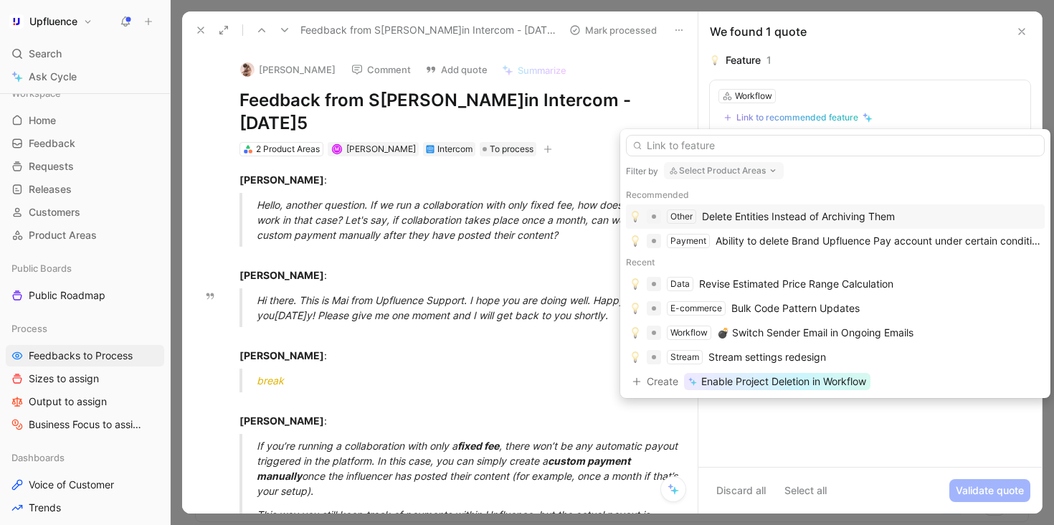
click at [822, 217] on div "Delete Entities Instead of Archiving Them" at bounding box center [798, 216] width 193 height 17
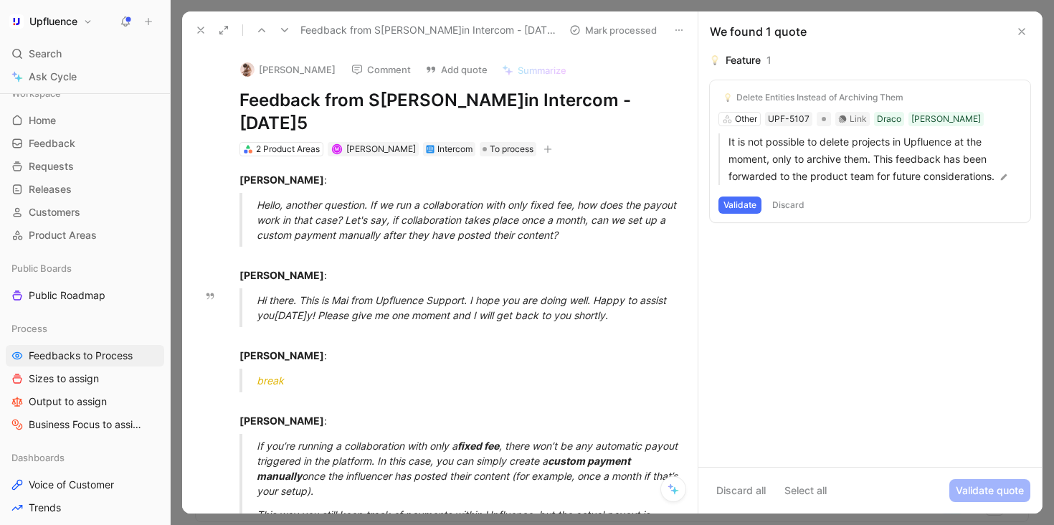
click at [733, 209] on button "Validate" at bounding box center [739, 204] width 43 height 17
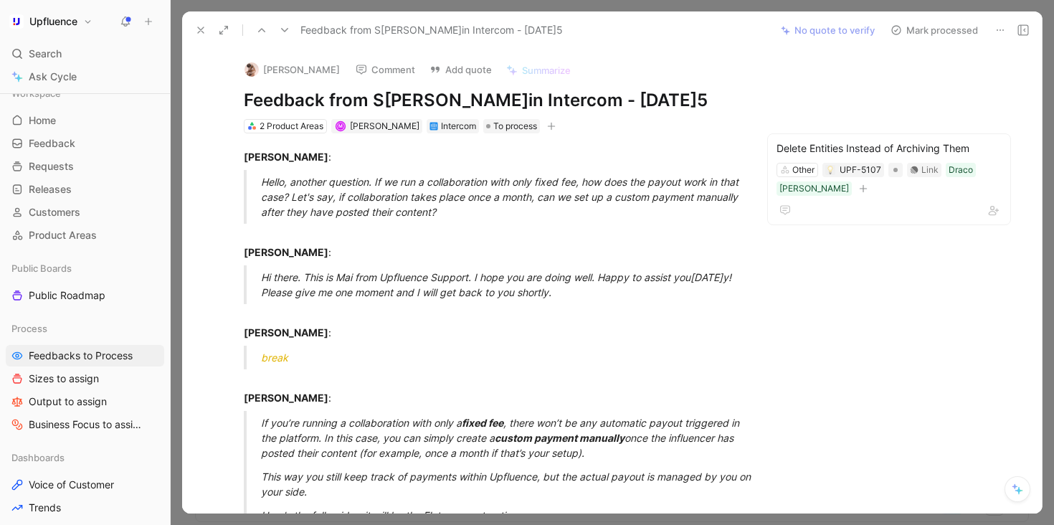
click at [950, 27] on button "Mark processed" at bounding box center [934, 30] width 100 height 20
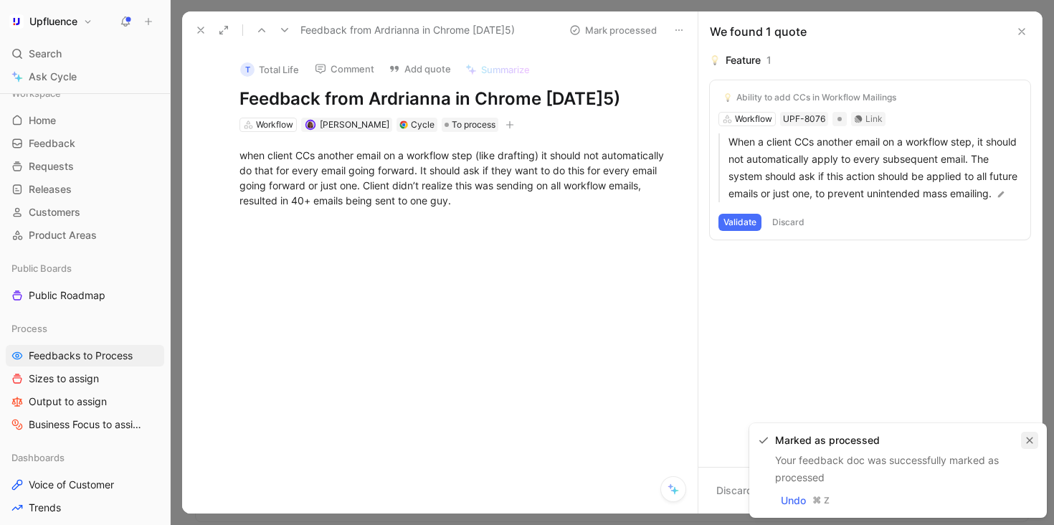
click at [1029, 440] on icon "button" at bounding box center [1029, 440] width 6 height 6
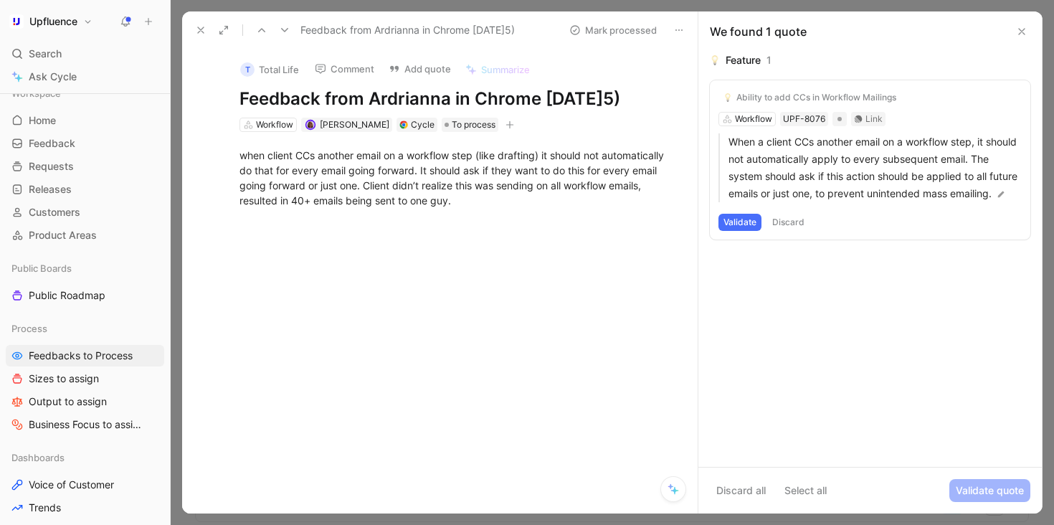
click at [287, 26] on icon at bounding box center [284, 29] width 11 height 11
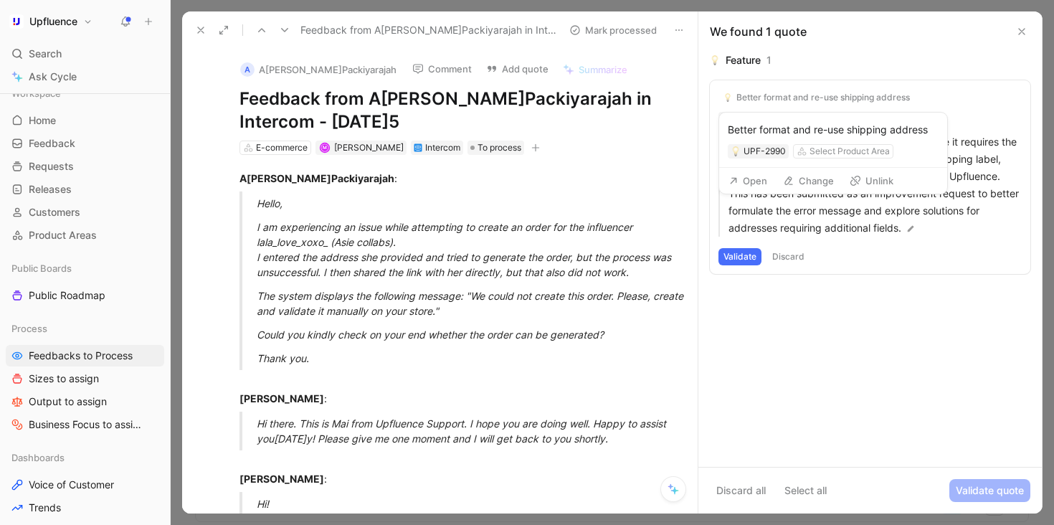
click at [877, 174] on button "Unlink" at bounding box center [871, 181] width 57 height 20
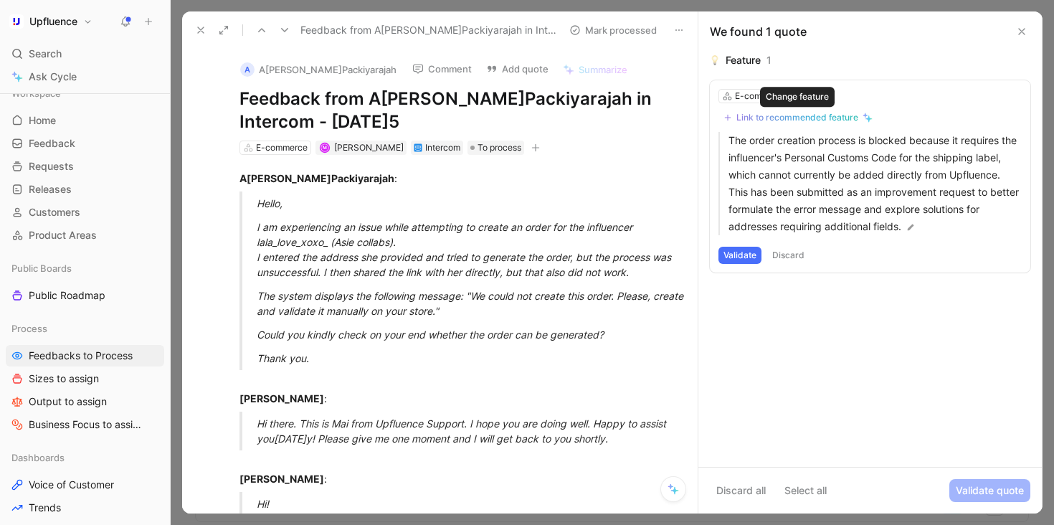
click at [786, 117] on div "Link to recommended feature" at bounding box center [797, 117] width 122 height 11
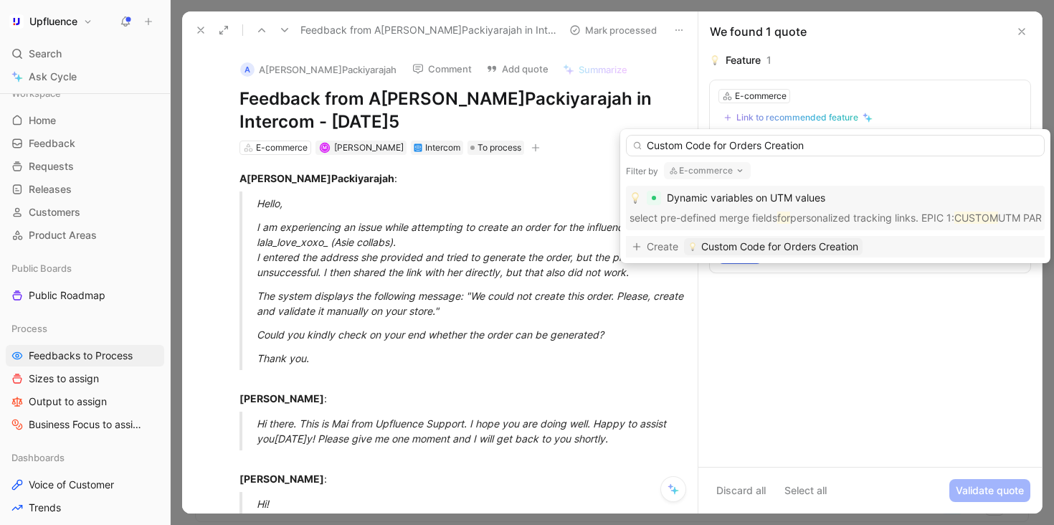
type input "Custom Code for Orders Creation"
click at [760, 246] on span "Custom Code for Orders Creation" at bounding box center [779, 246] width 157 height 17
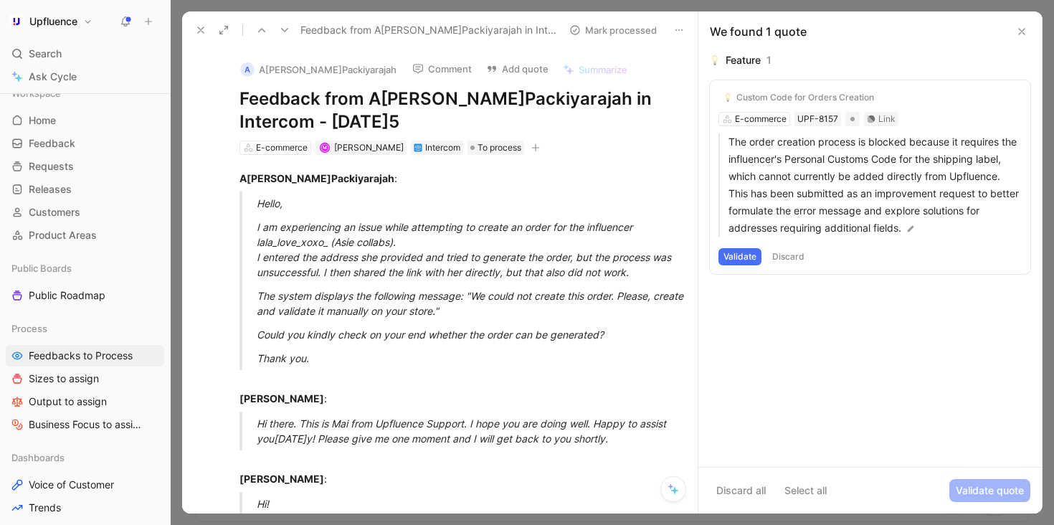
click at [740, 255] on button "Validate" at bounding box center [739, 256] width 43 height 17
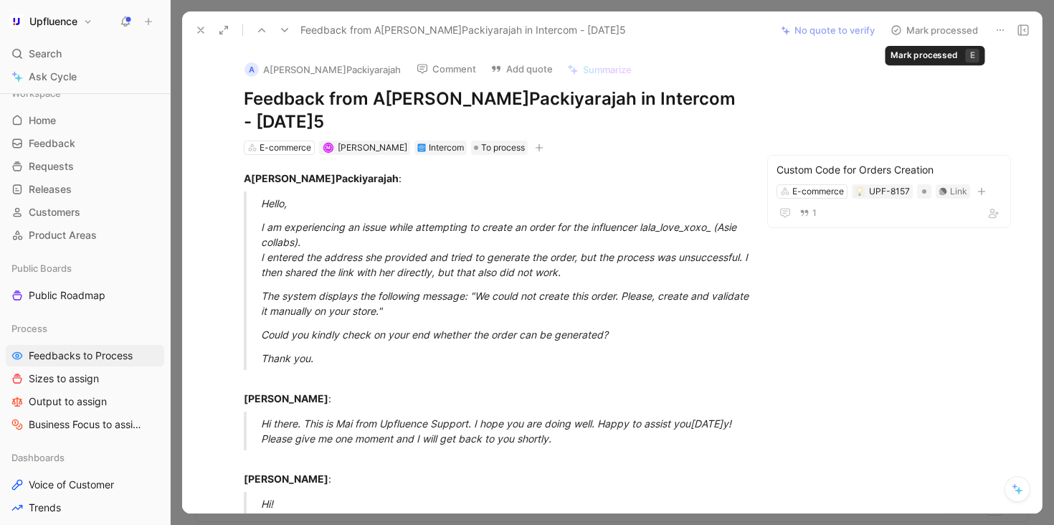
click at [947, 31] on button "Mark processed" at bounding box center [934, 30] width 100 height 20
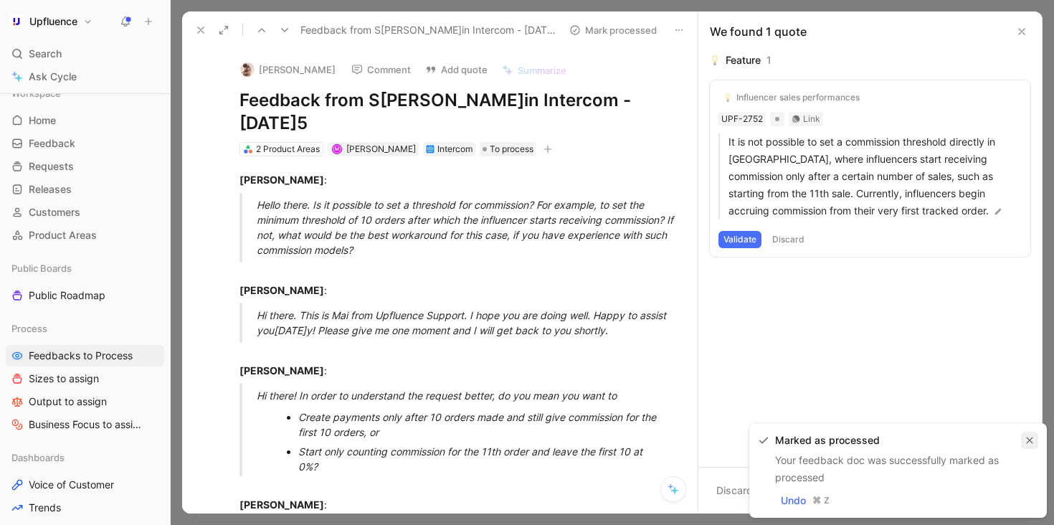
click at [1029, 442] on icon "button" at bounding box center [1029, 440] width 9 height 9
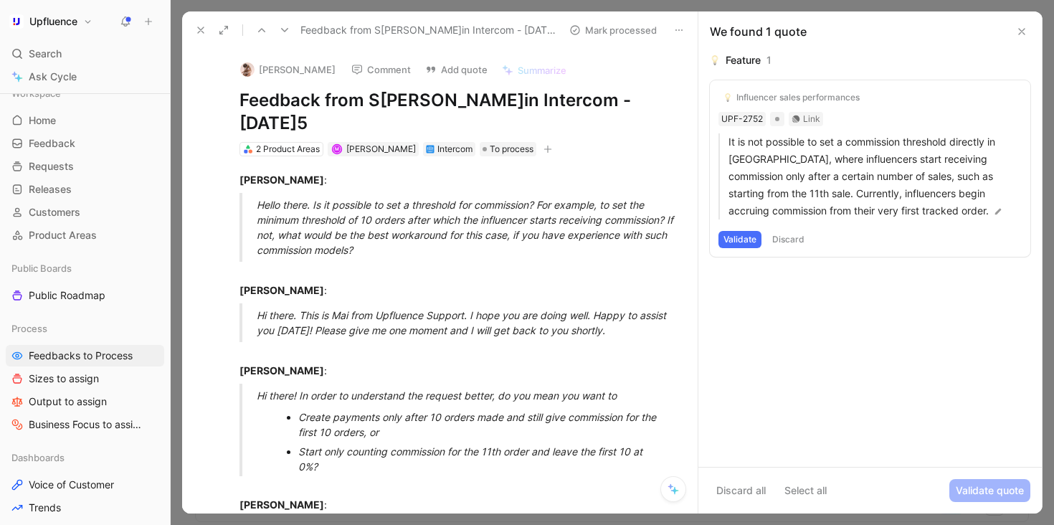
click at [199, 24] on icon at bounding box center [200, 29] width 11 height 11
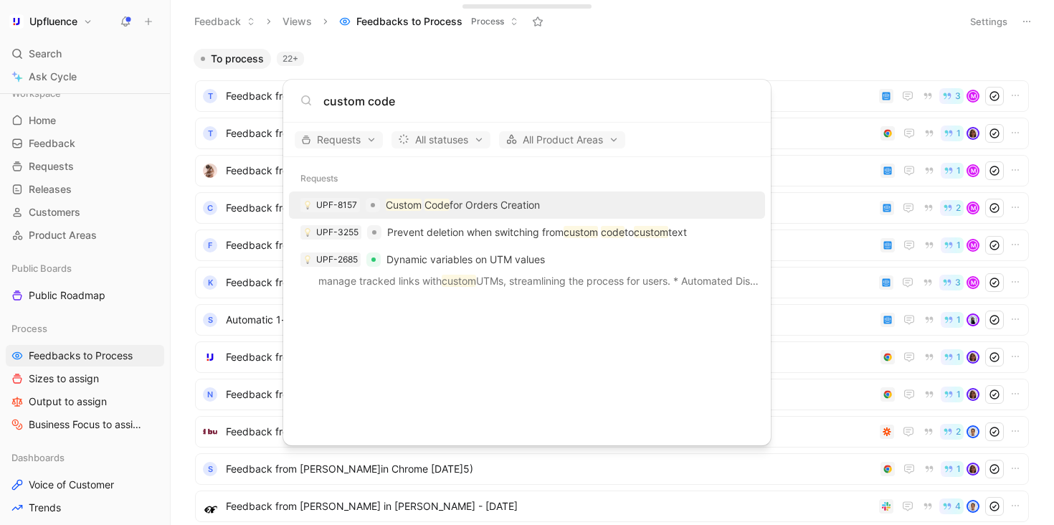
type input "custom code"
click at [529, 206] on p "Custom Code for Orders Creation" at bounding box center [463, 204] width 154 height 17
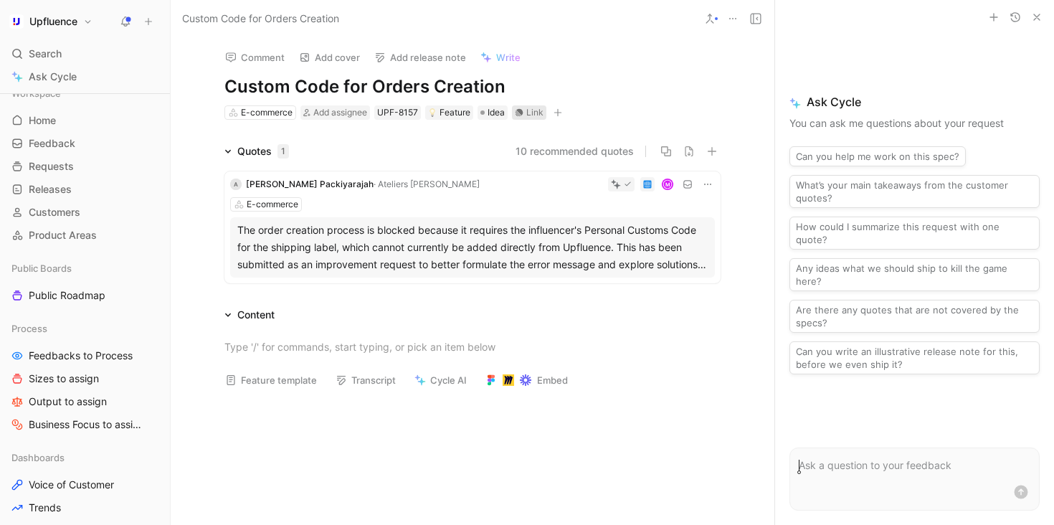
click at [531, 112] on div "Link" at bounding box center [534, 112] width 17 height 14
drag, startPoint x: 507, startPoint y: 84, endPoint x: 219, endPoint y: 83, distance: 288.1
copy h1 "Custom Code for Orders Creation"
click at [534, 113] on div "Link" at bounding box center [534, 112] width 17 height 14
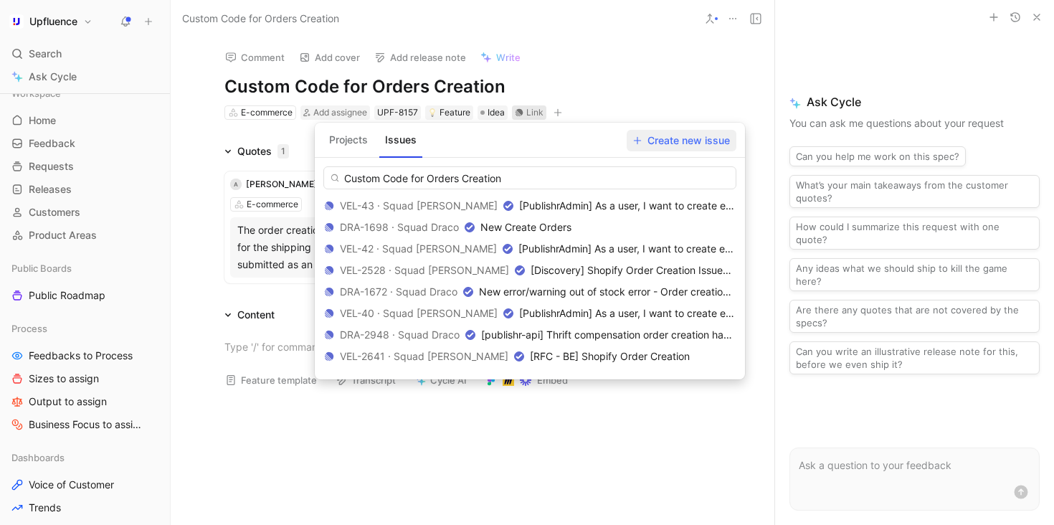
type input "Custom Code for Orders Creation"
click at [657, 141] on span "Create new issue" at bounding box center [681, 140] width 97 height 17
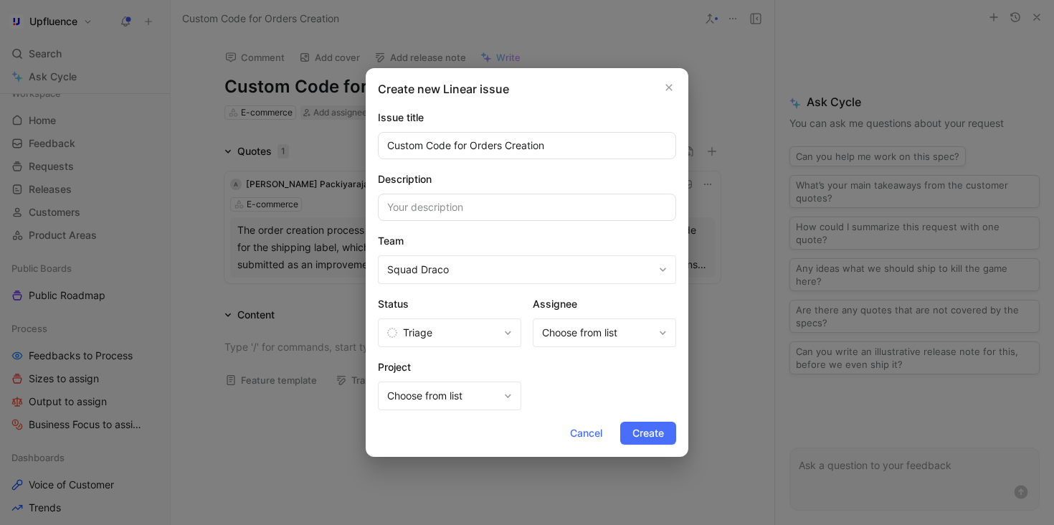
click at [501, 271] on span "Squad Draco" at bounding box center [520, 269] width 266 height 17
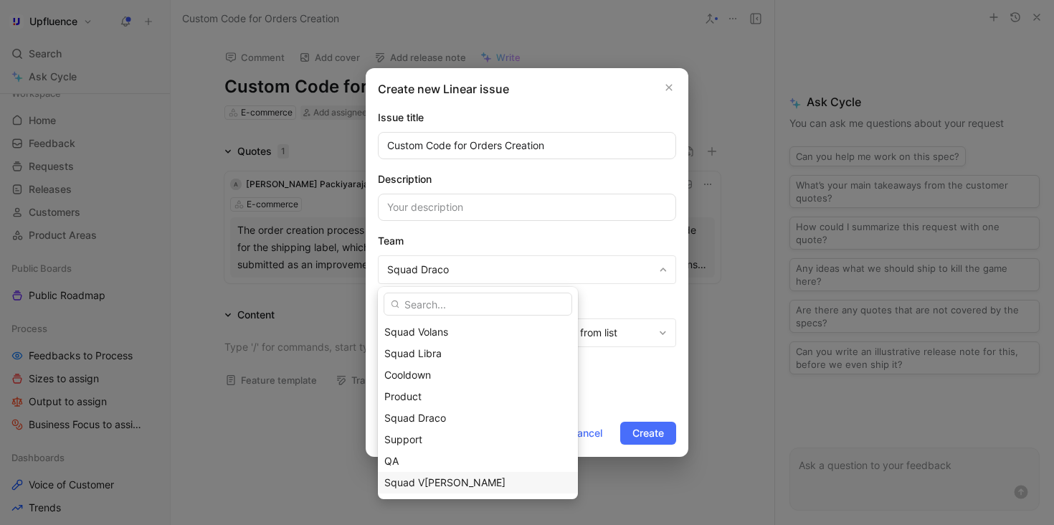
click at [436, 479] on span "Squad [PERSON_NAME]" at bounding box center [441, 482] width 115 height 12
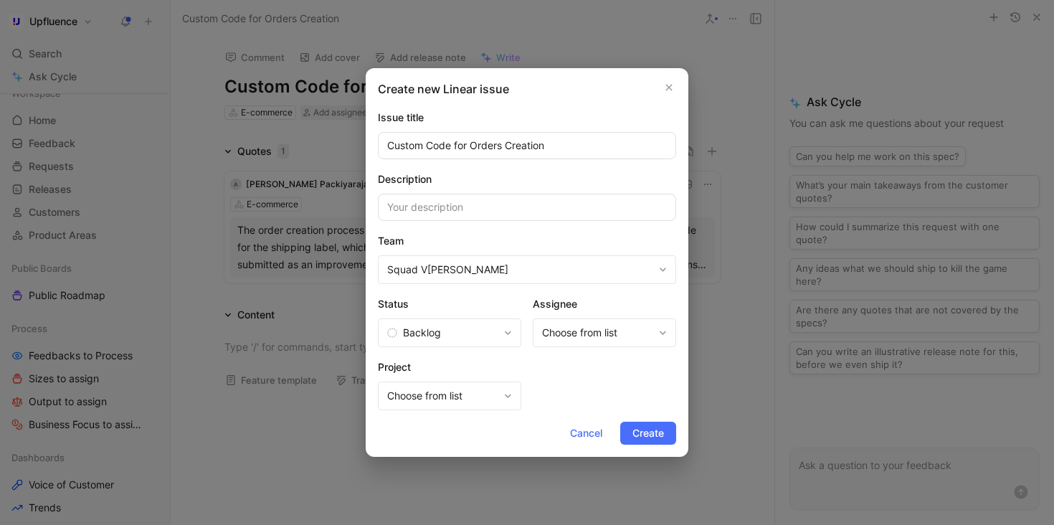
click at [471, 330] on span "Backlog" at bounding box center [442, 332] width 111 height 17
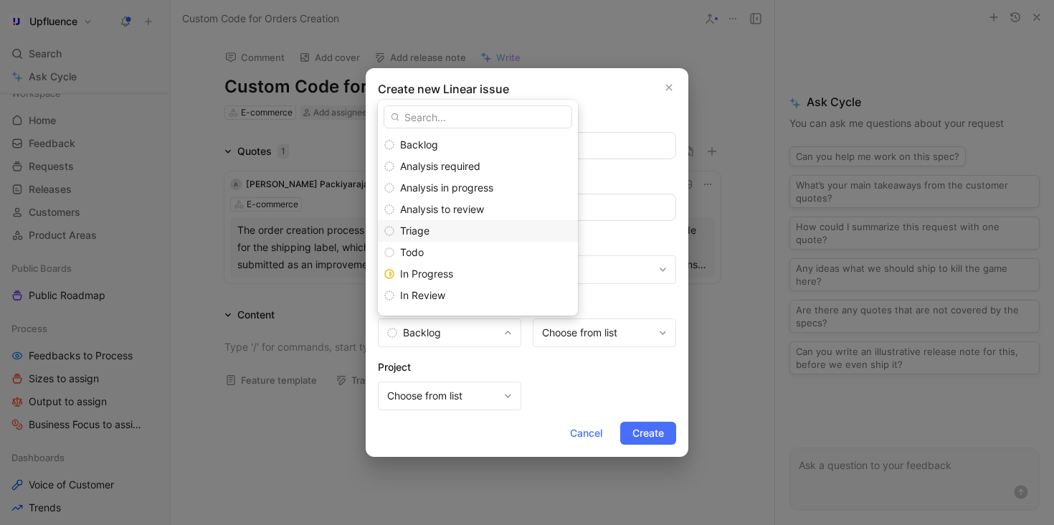
click at [444, 229] on div "Triage" at bounding box center [485, 230] width 171 height 17
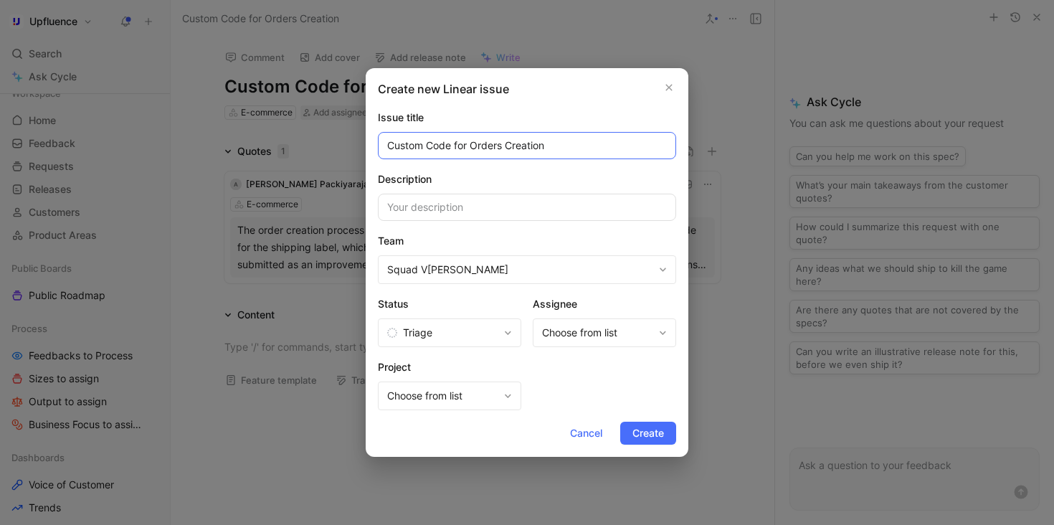
click at [388, 142] on input "Custom Code for Orders Creation" at bounding box center [527, 145] width 298 height 27
type input "WIP - Custom Code for Orders Creation"
click at [654, 430] on span "Create" at bounding box center [648, 432] width 32 height 17
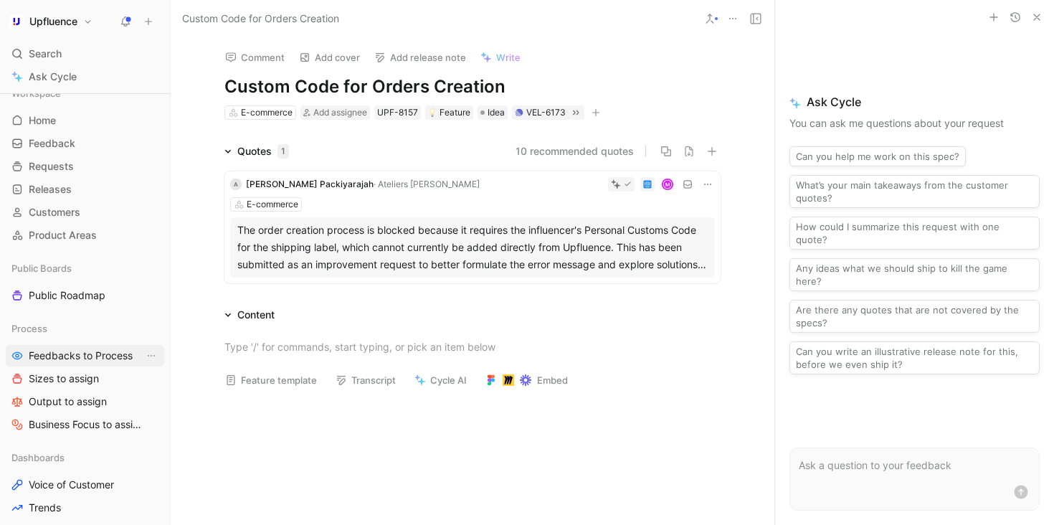
click at [87, 353] on span "Feedbacks to Process" at bounding box center [81, 355] width 104 height 14
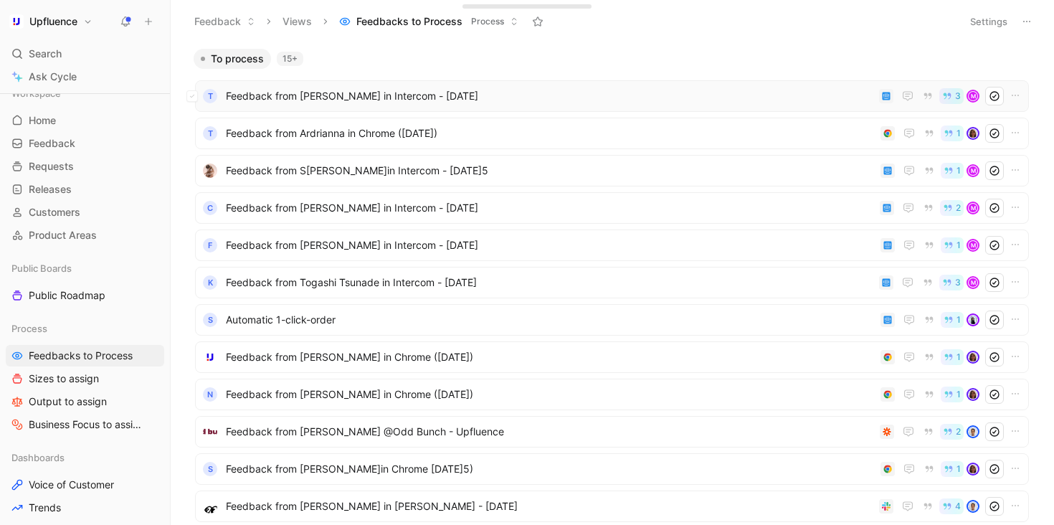
click at [419, 92] on span "Feedback from [GEOGRAPHIC_DATA][PERSON_NAME]in Intercom - [DATE]5" at bounding box center [549, 95] width 647 height 17
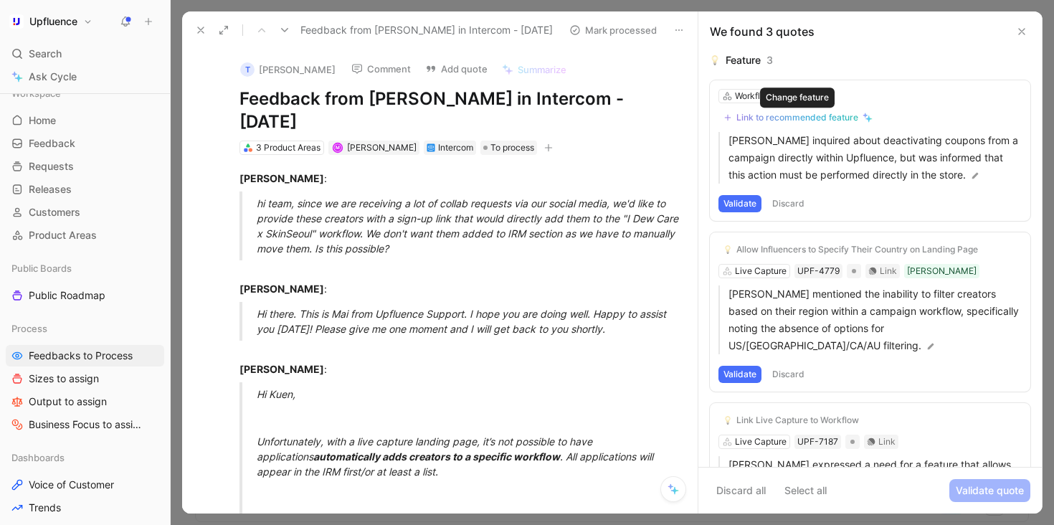
click at [844, 118] on div "Link to recommended feature" at bounding box center [797, 117] width 122 height 11
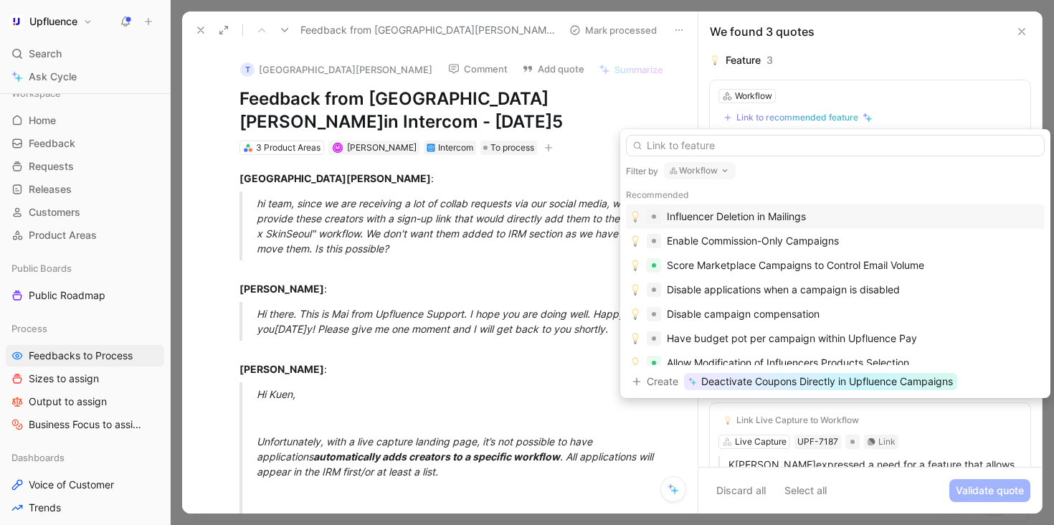
click at [697, 174] on button "Workflow" at bounding box center [700, 170] width 72 height 17
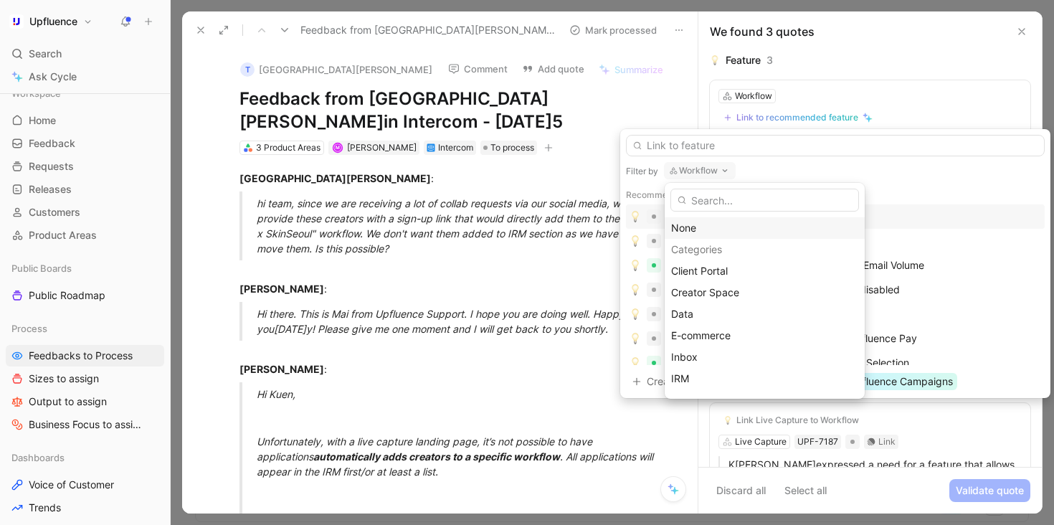
click at [697, 225] on div "None" at bounding box center [764, 227] width 187 height 17
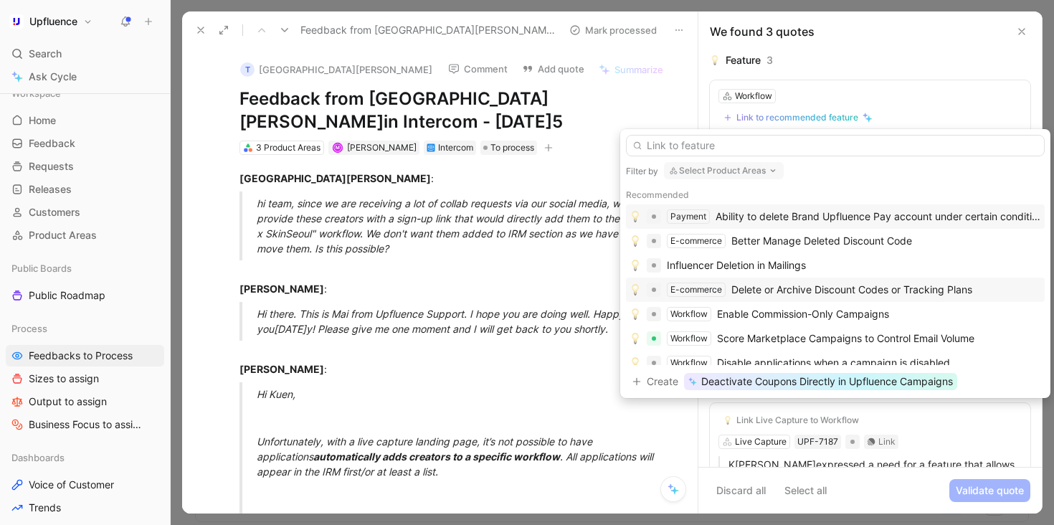
click at [930, 291] on div "Delete or Archive Discount Codes or Tracking Plans" at bounding box center [851, 289] width 241 height 17
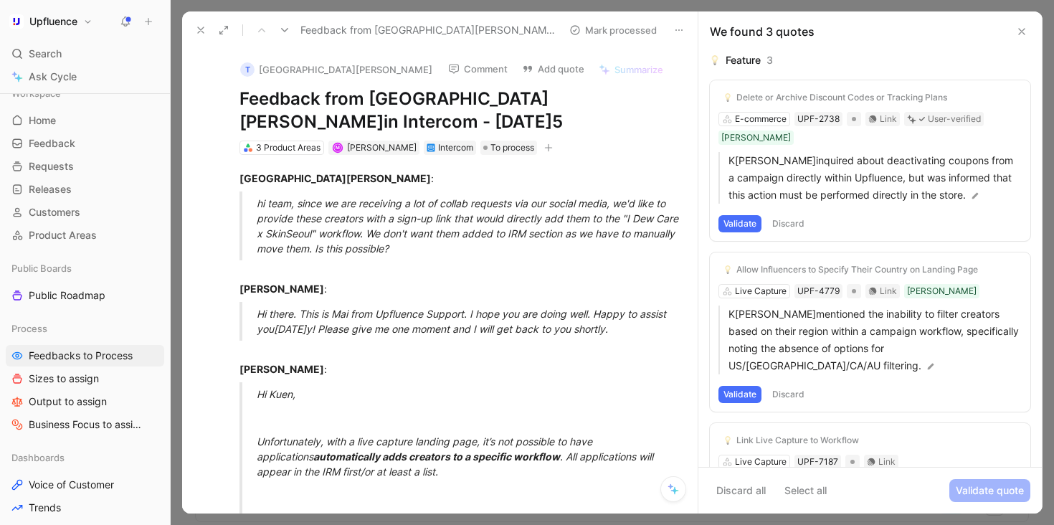
click at [745, 215] on button "Validate" at bounding box center [739, 223] width 43 height 17
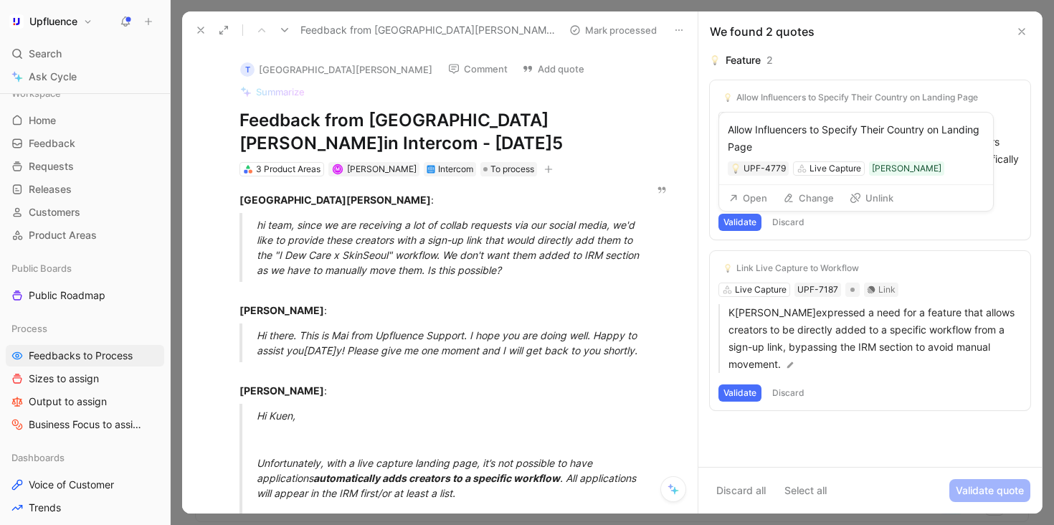
click at [878, 194] on button "Unlink" at bounding box center [871, 198] width 57 height 20
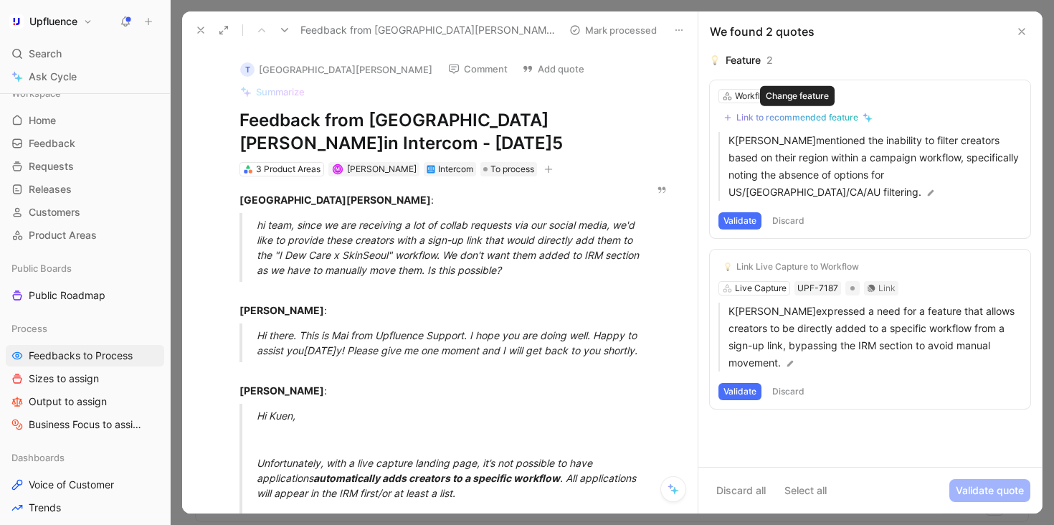
click at [827, 118] on div "Link to recommended feature" at bounding box center [797, 117] width 122 height 11
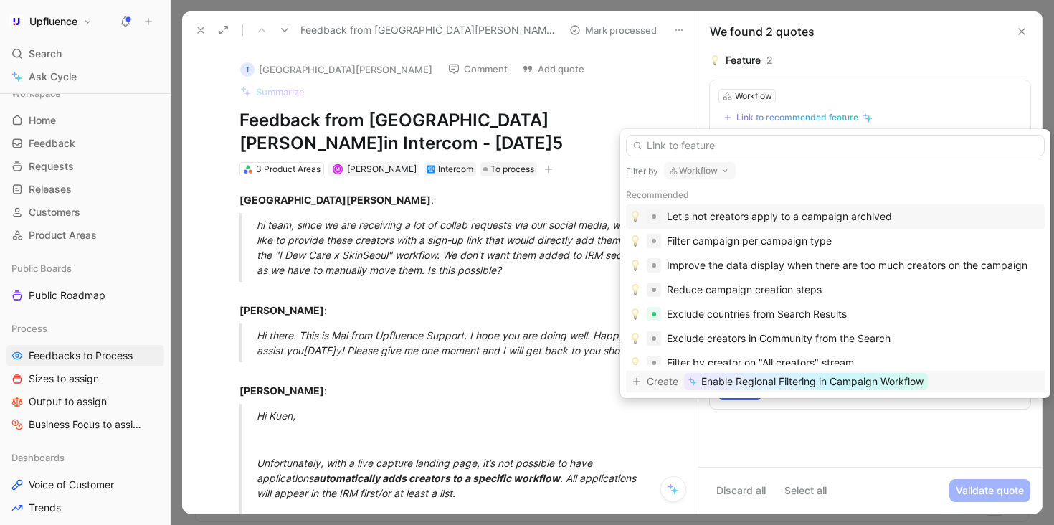
click at [805, 383] on span "Enable Regional Filtering in Campaign Workflow" at bounding box center [812, 381] width 222 height 17
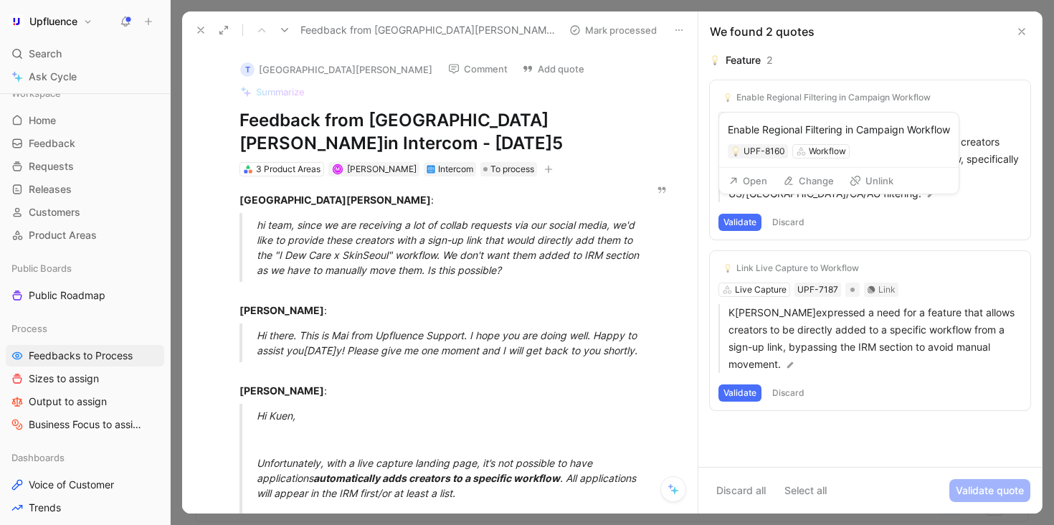
click at [740, 175] on button "Open" at bounding box center [748, 181] width 52 height 20
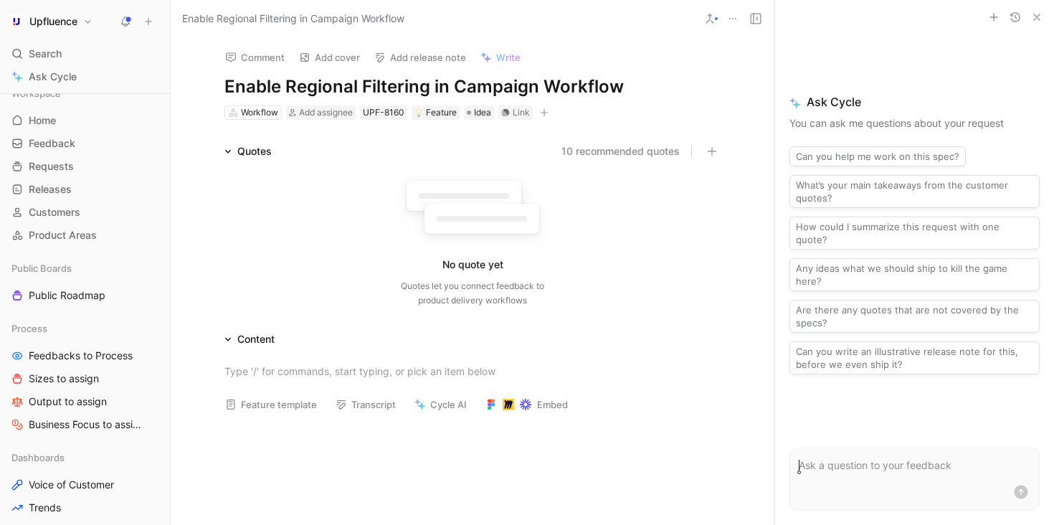
click at [337, 90] on h1 "Enable Regional Filtering in Campaign Workflow" at bounding box center [472, 86] width 496 height 23
click at [337, 90] on h1 "Enable RegioCountral Filtering in Campaign Workflow" at bounding box center [472, 86] width 496 height 23
click at [396, 199] on icon at bounding box center [472, 210] width 158 height 79
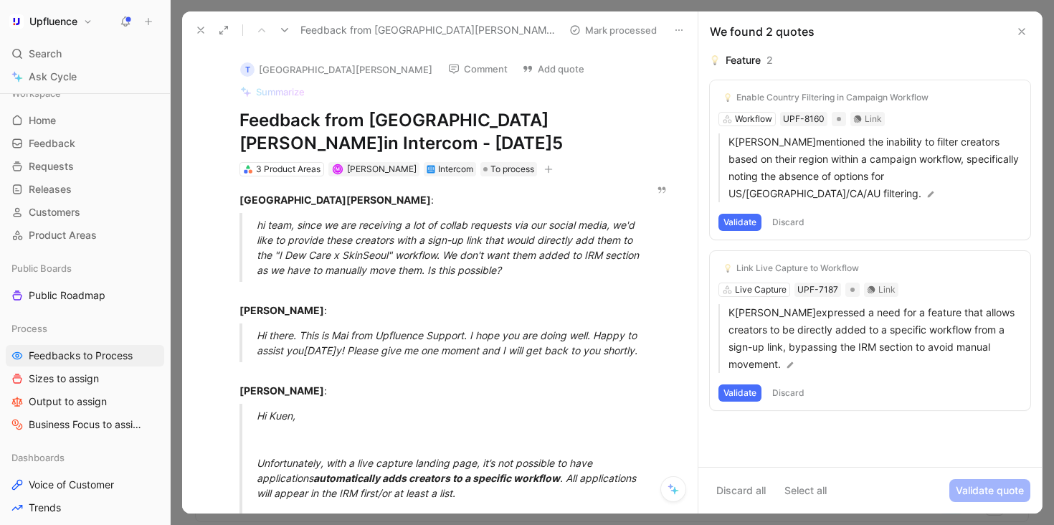
click at [745, 214] on button "Validate" at bounding box center [739, 222] width 43 height 17
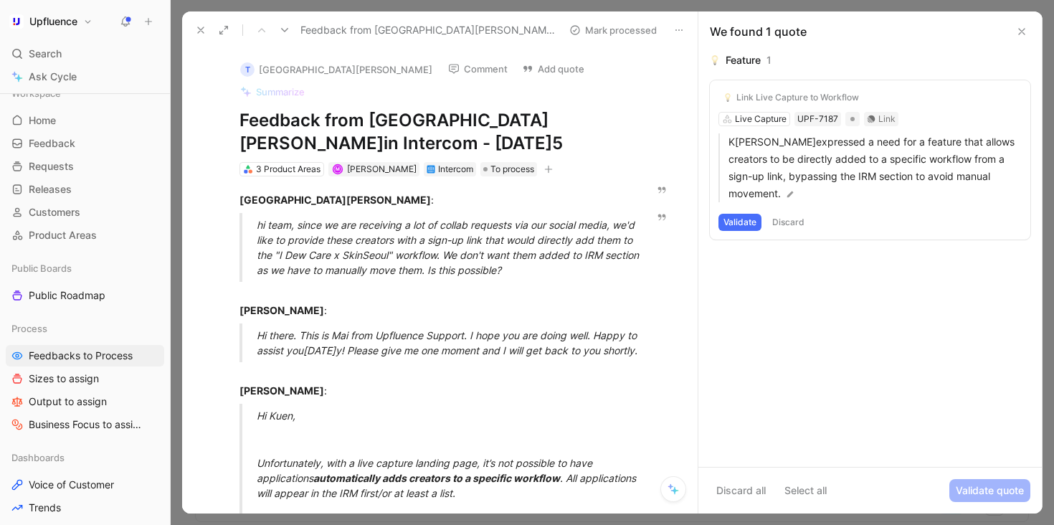
click at [743, 221] on button "Validate" at bounding box center [739, 222] width 43 height 17
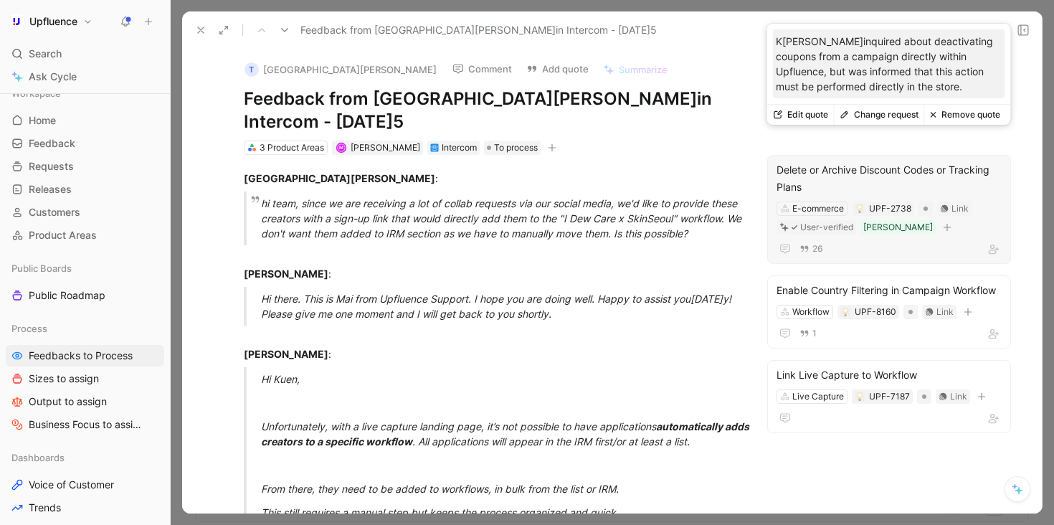
click at [944, 32] on div "K[PERSON_NAME]inquired about deactivating coupons from a campaign directly with…" at bounding box center [889, 63] width 232 height 69
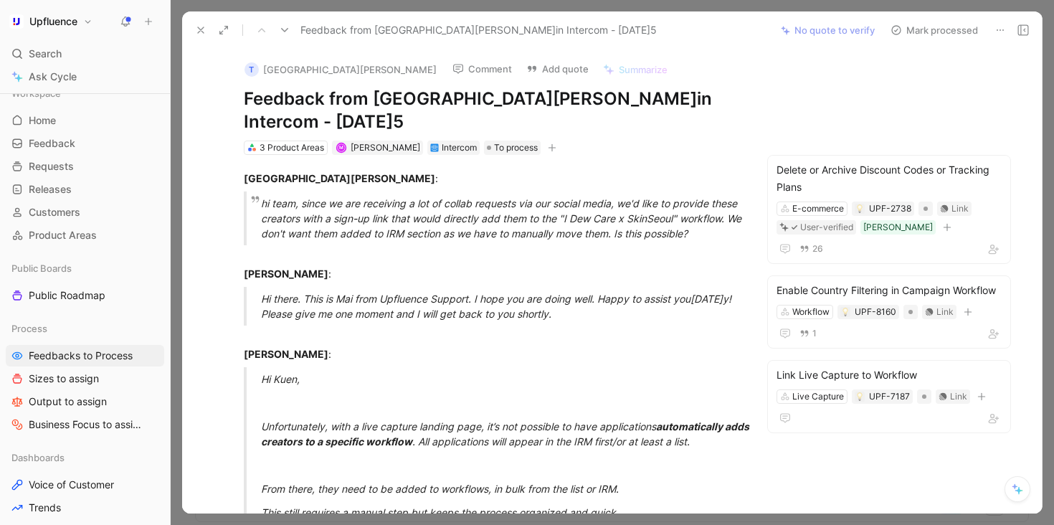
click at [938, 26] on button "Mark processed" at bounding box center [934, 30] width 100 height 20
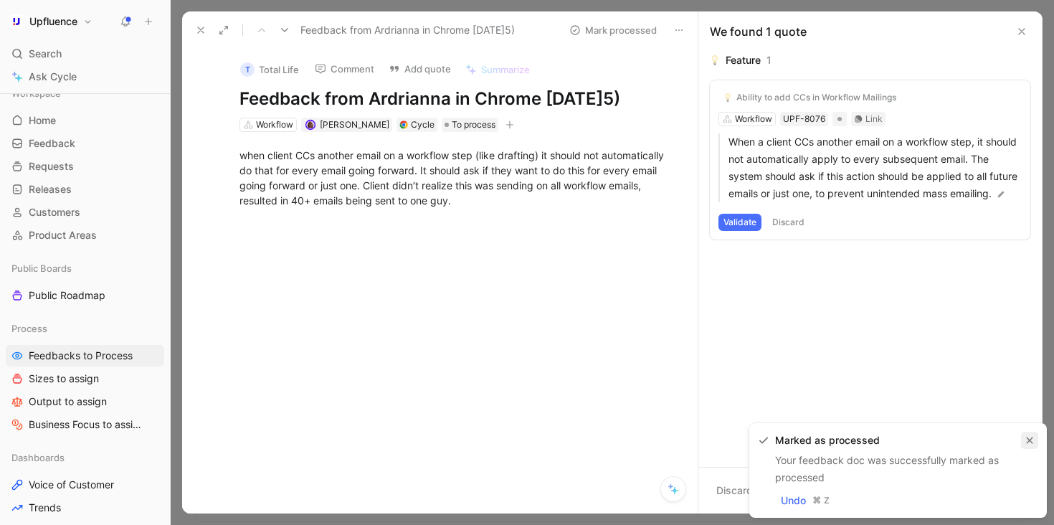
click at [1035, 436] on button "button" at bounding box center [1029, 439] width 17 height 17
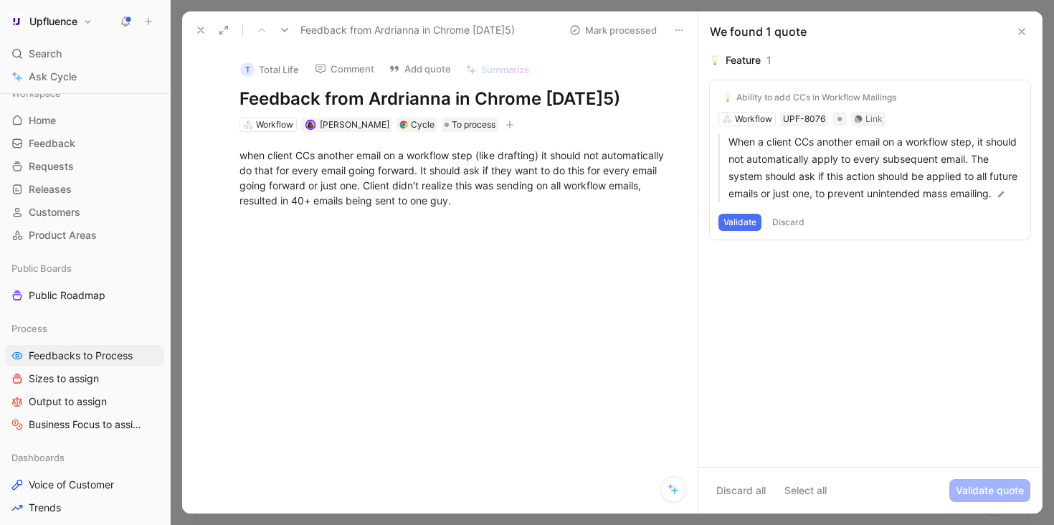
click at [286, 34] on icon at bounding box center [284, 29] width 11 height 11
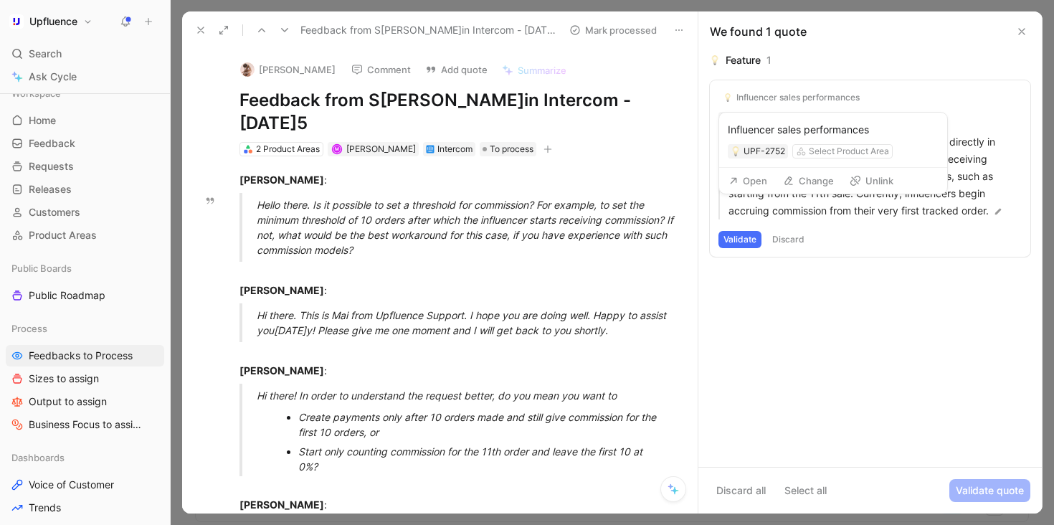
click at [859, 178] on use at bounding box center [855, 181] width 10 height 10
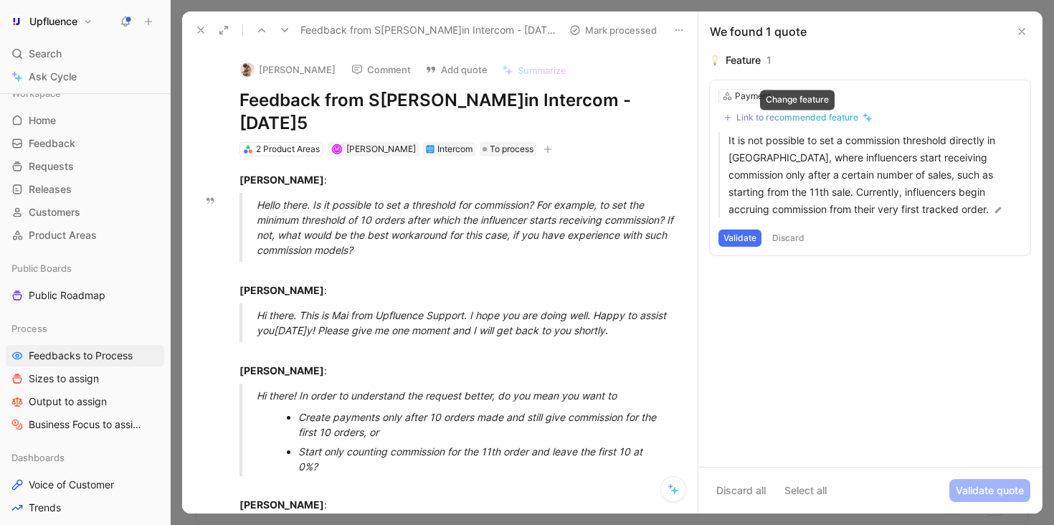
click at [816, 113] on div "Link to recommended feature" at bounding box center [797, 117] width 122 height 11
click at [740, 94] on div "Payment" at bounding box center [753, 96] width 36 height 14
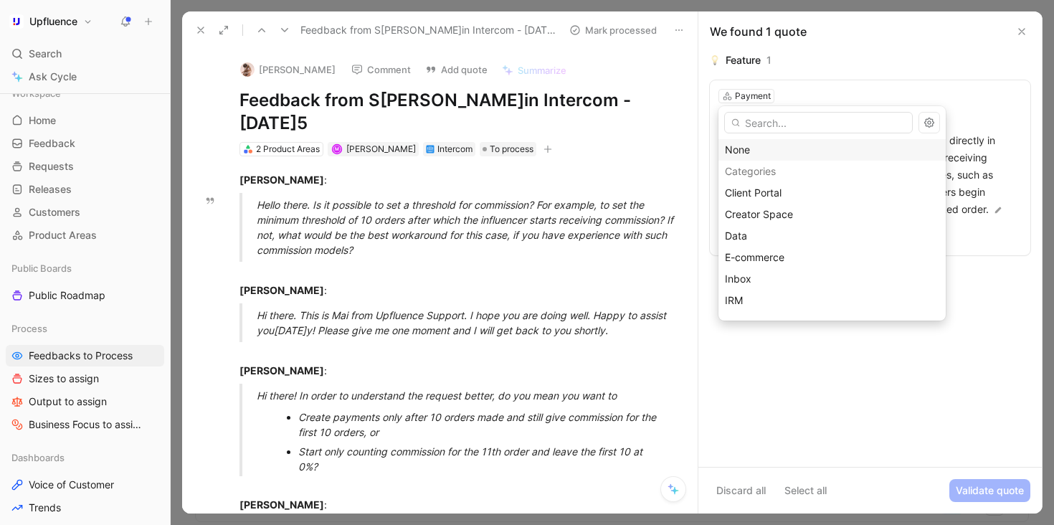
click at [744, 148] on div "None" at bounding box center [832, 149] width 214 height 17
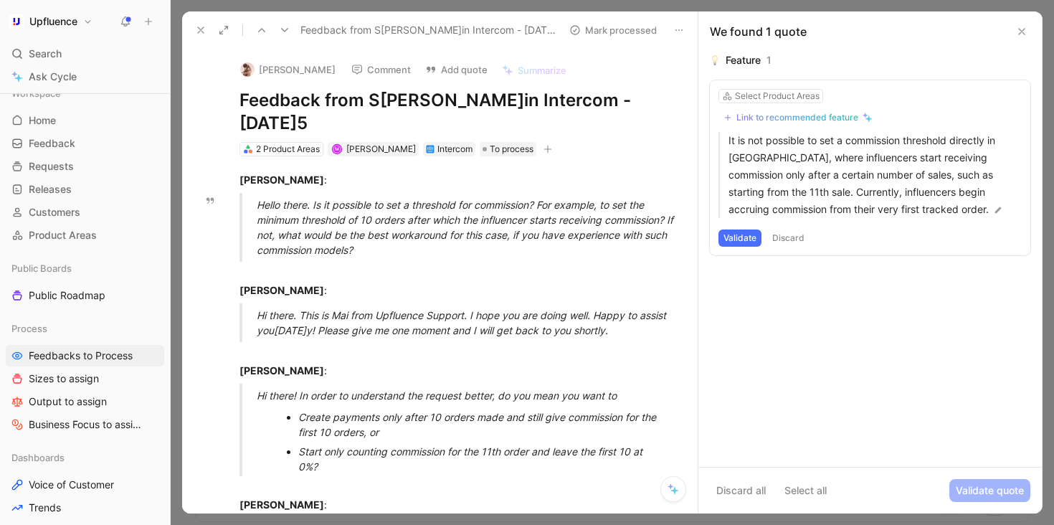
click at [777, 113] on div "Link to recommended feature" at bounding box center [797, 117] width 122 height 11
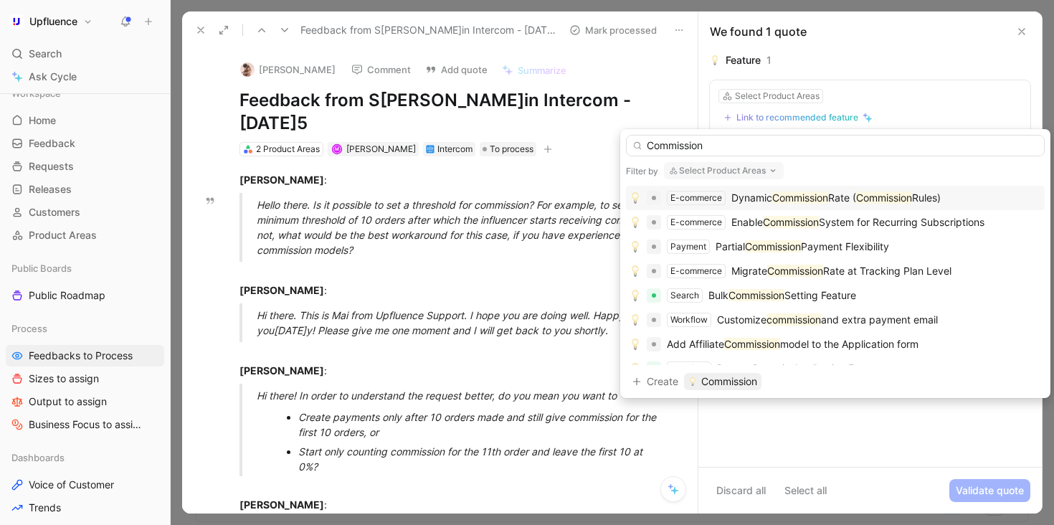
type input "Commission"
click at [907, 201] on mark "Commission" at bounding box center [884, 197] width 56 height 12
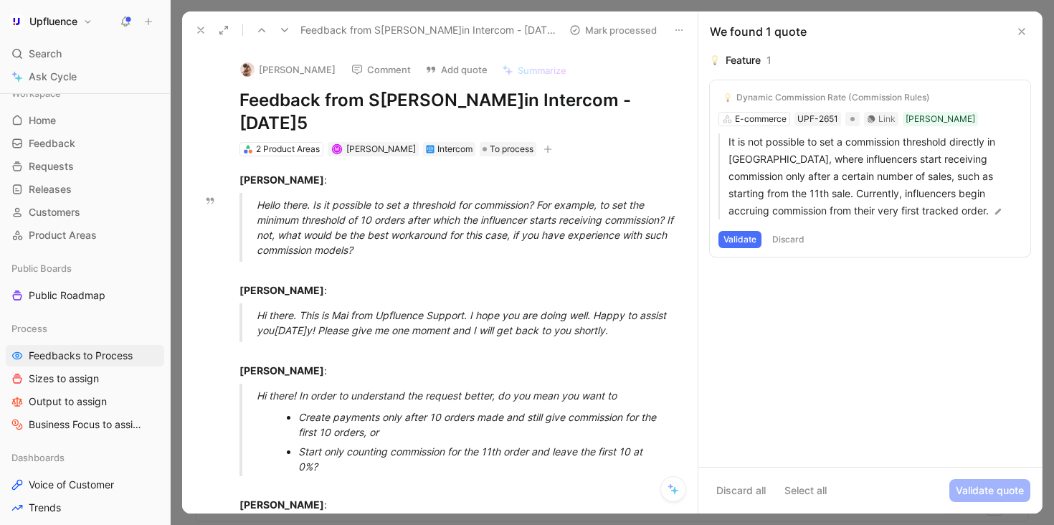
click at [742, 237] on button "Validate" at bounding box center [739, 239] width 43 height 17
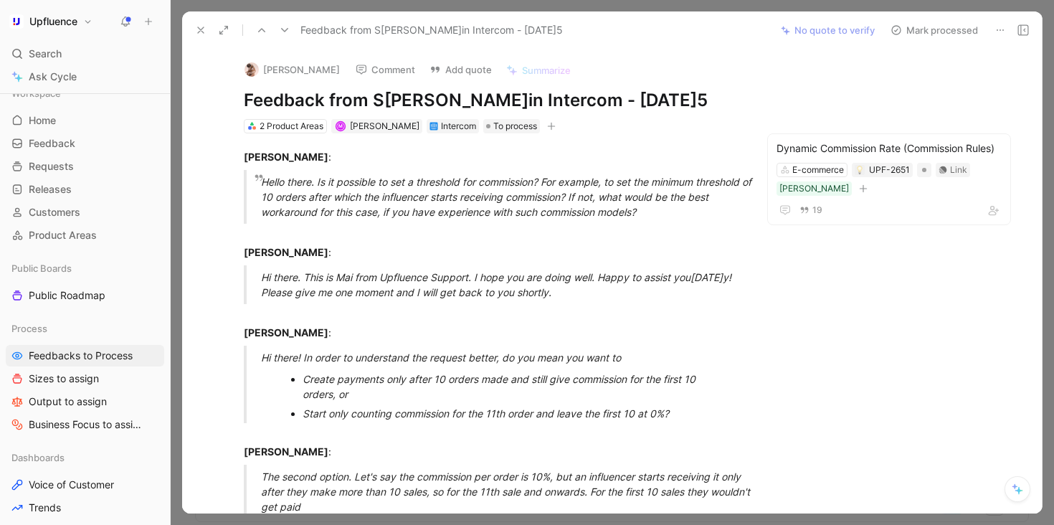
click at [926, 24] on button "Mark processed" at bounding box center [934, 30] width 100 height 20
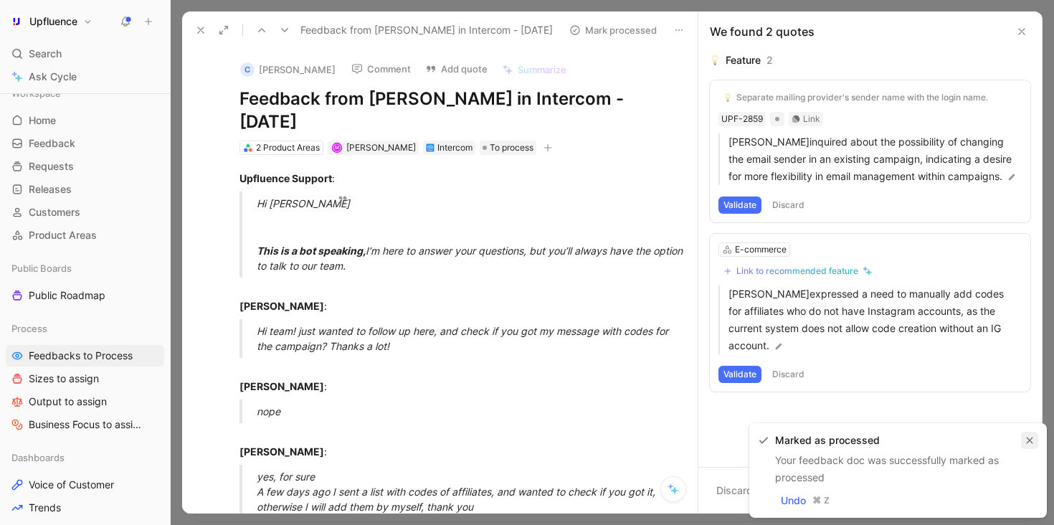
click at [1026, 440] on icon "button" at bounding box center [1029, 440] width 9 height 9
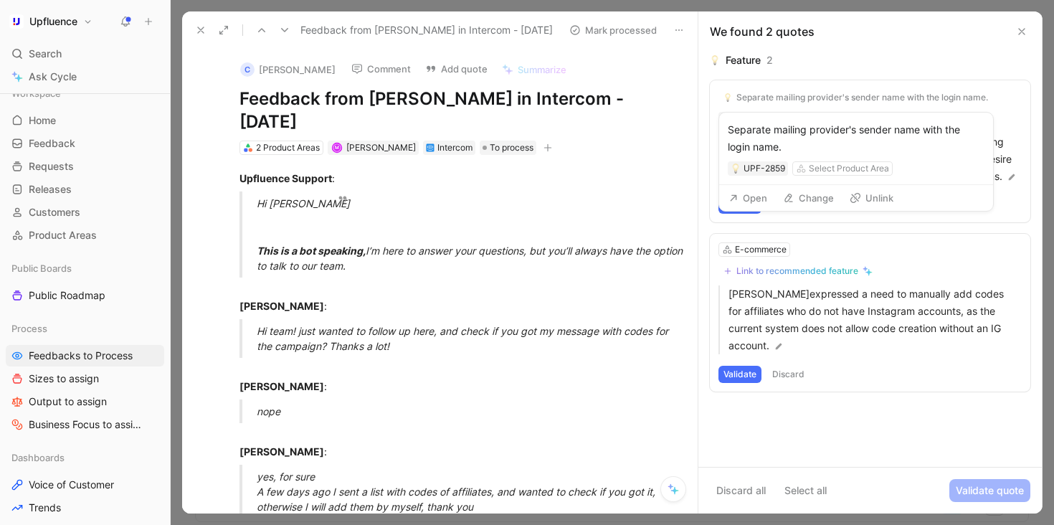
click at [871, 199] on button "Unlink" at bounding box center [871, 198] width 57 height 20
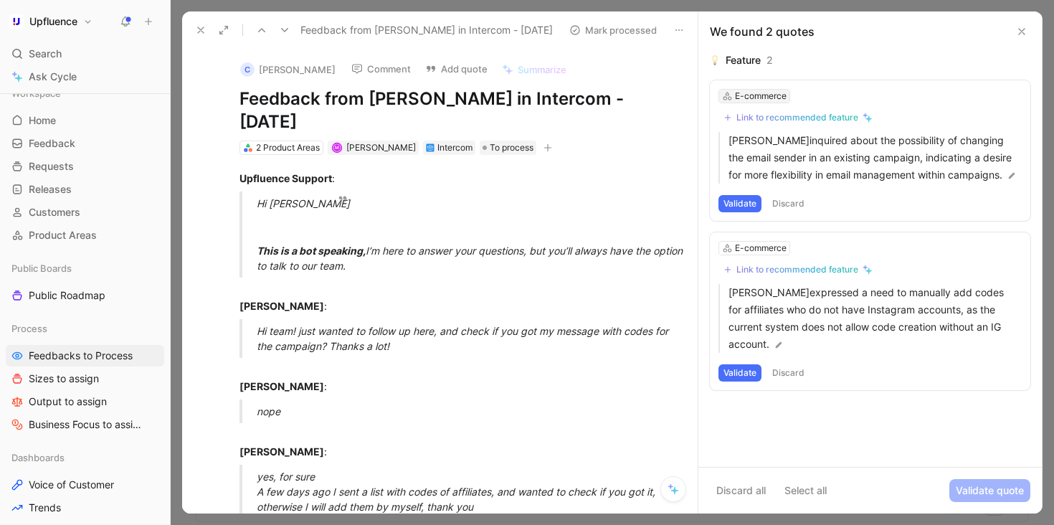
click at [776, 95] on div "E-commerce" at bounding box center [761, 96] width 52 height 14
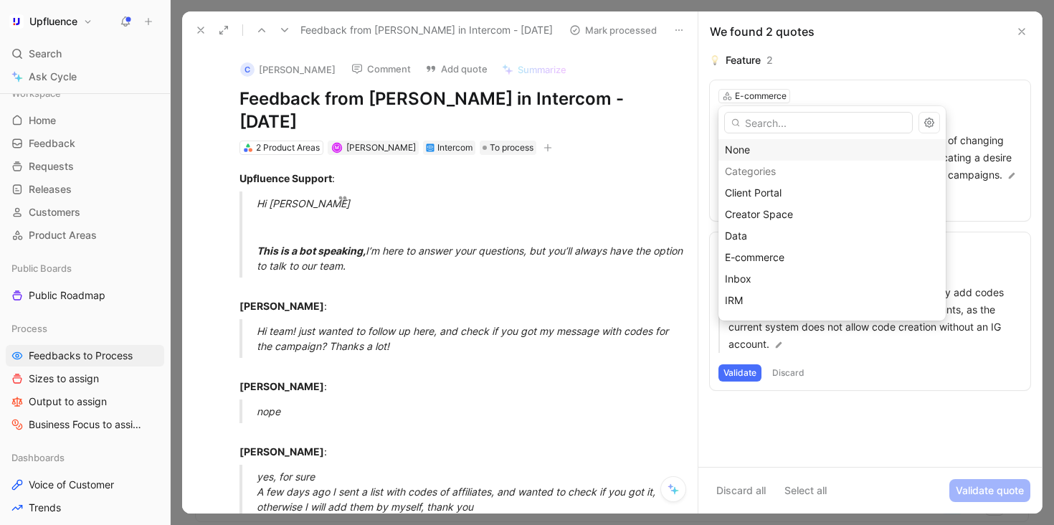
click at [753, 150] on div "None" at bounding box center [832, 149] width 214 height 17
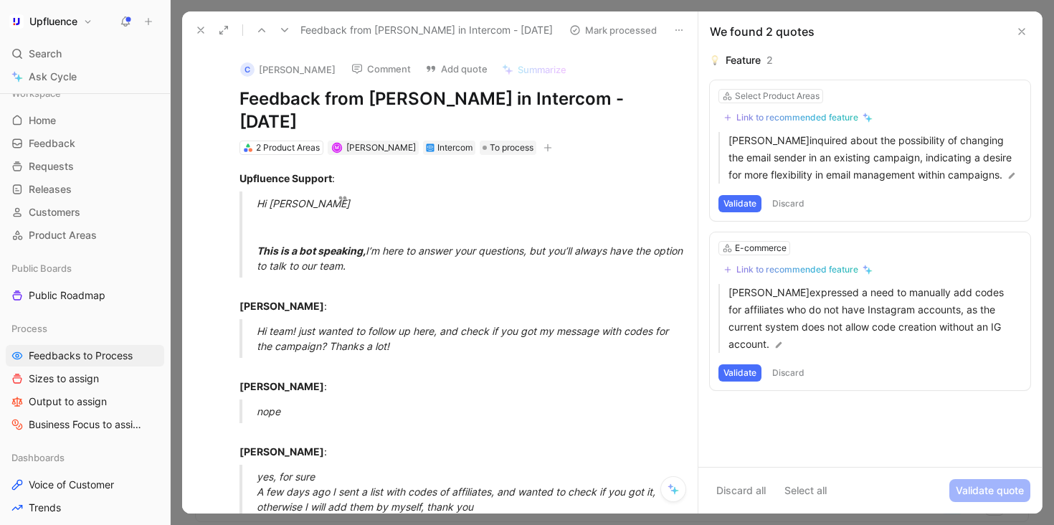
click at [810, 119] on div "Link to recommended feature" at bounding box center [797, 117] width 122 height 11
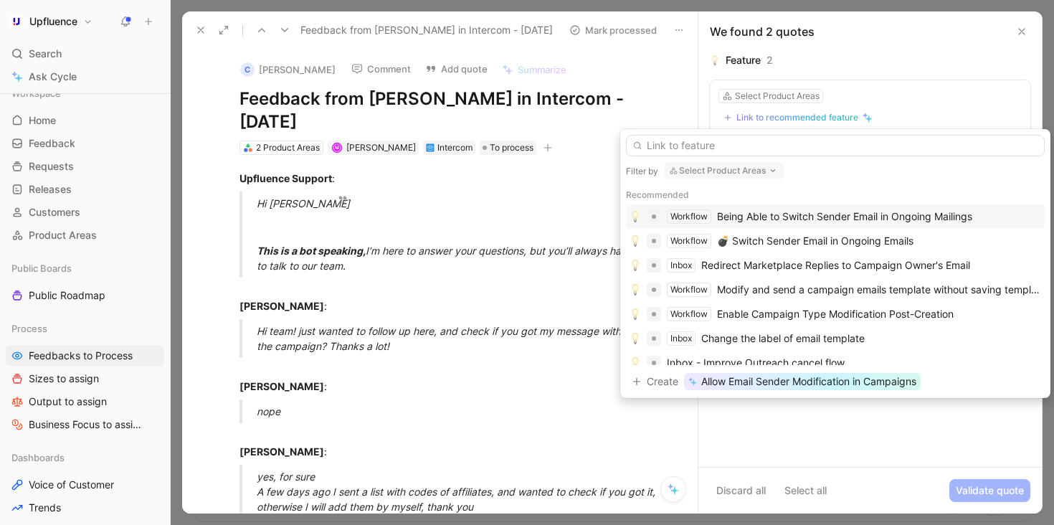
click at [822, 216] on div "Being Able to Switch Sender Email in Ongoing Mailings" at bounding box center [844, 216] width 255 height 17
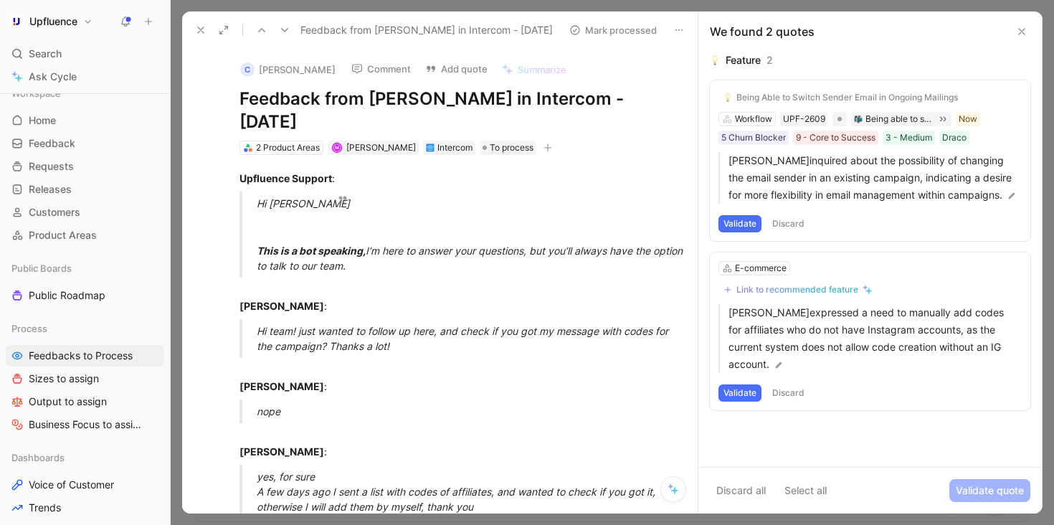
click at [743, 226] on button "Validate" at bounding box center [739, 223] width 43 height 17
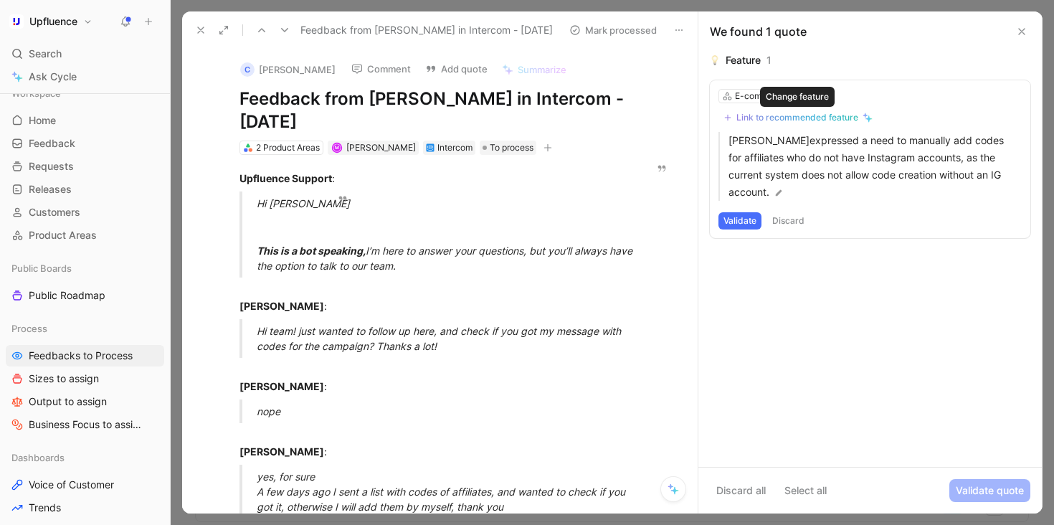
click at [829, 115] on div "Link to recommended feature" at bounding box center [797, 117] width 122 height 11
click at [766, 95] on div "E-commerce" at bounding box center [761, 96] width 52 height 14
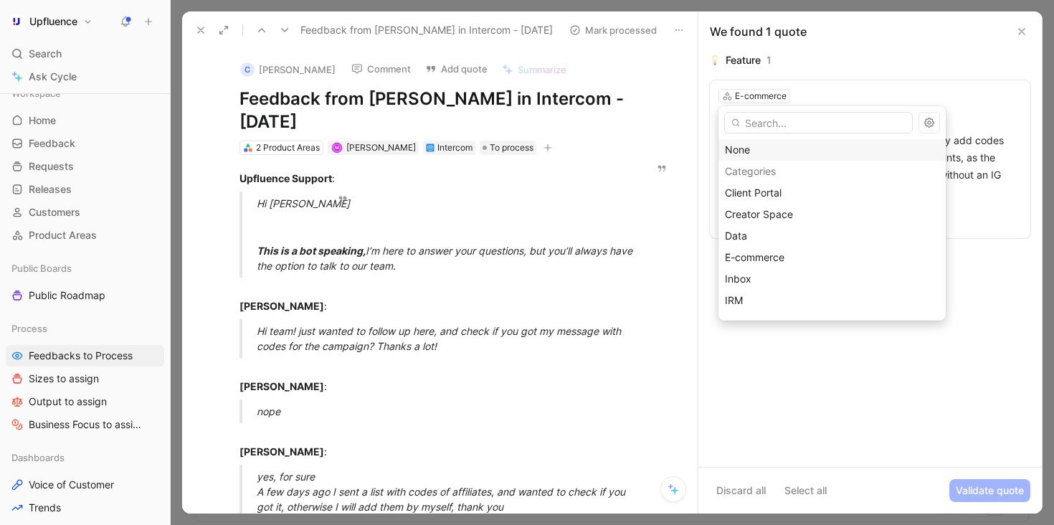
click at [765, 152] on div "None" at bounding box center [832, 149] width 214 height 17
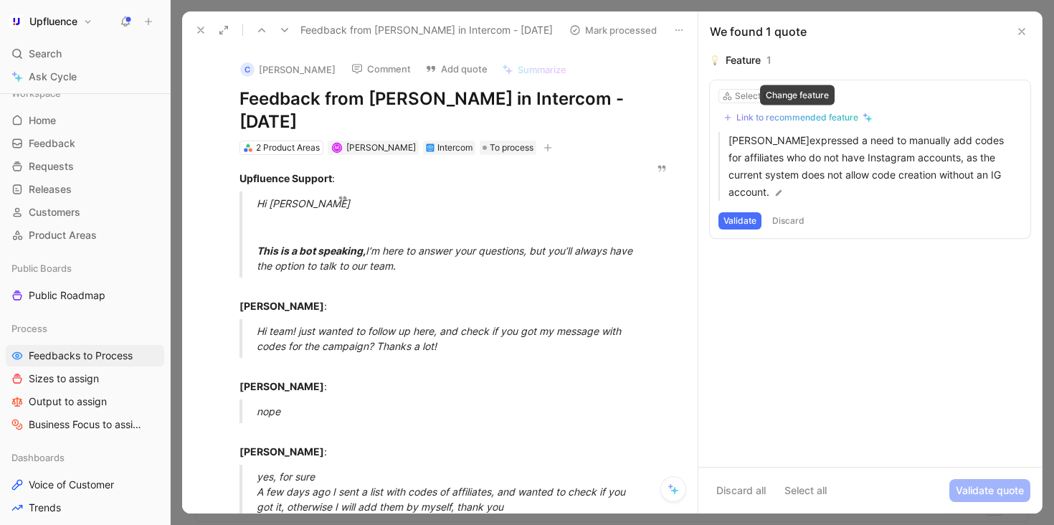
click at [813, 113] on div "Link to recommended feature" at bounding box center [797, 117] width 122 height 11
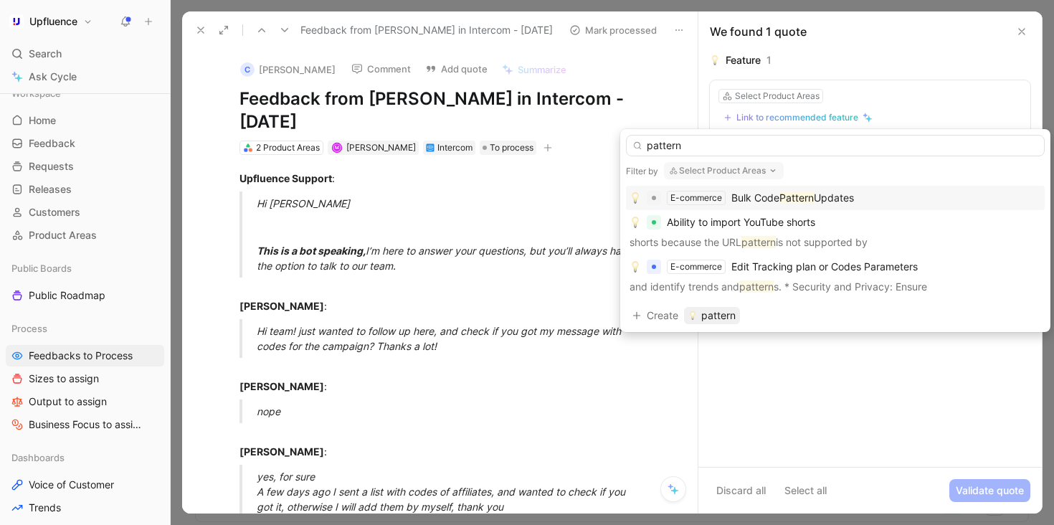
type input "pattern"
click at [872, 192] on div "E-commerce Bulk Code Pattern Updates" at bounding box center [834, 197] width 411 height 17
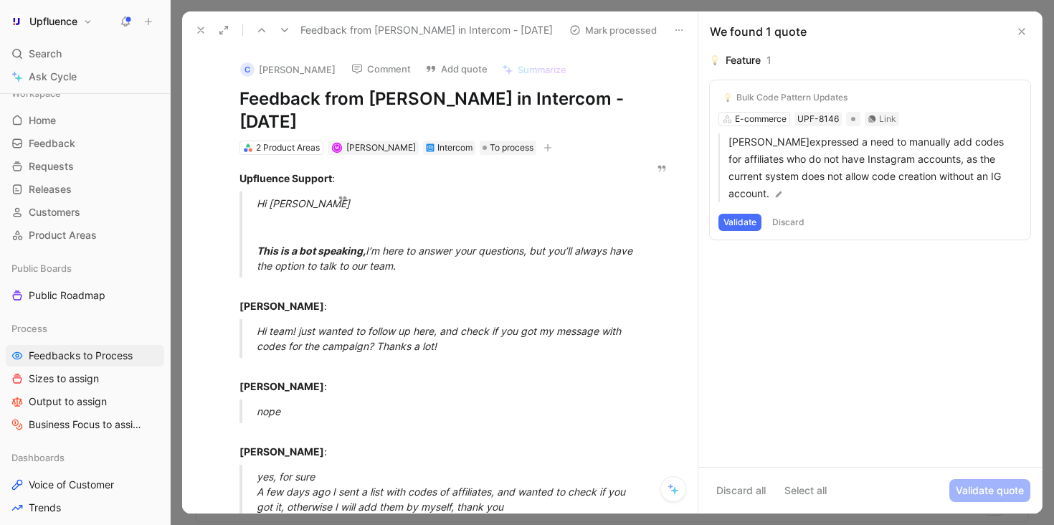
click at [746, 221] on button "Validate" at bounding box center [739, 222] width 43 height 17
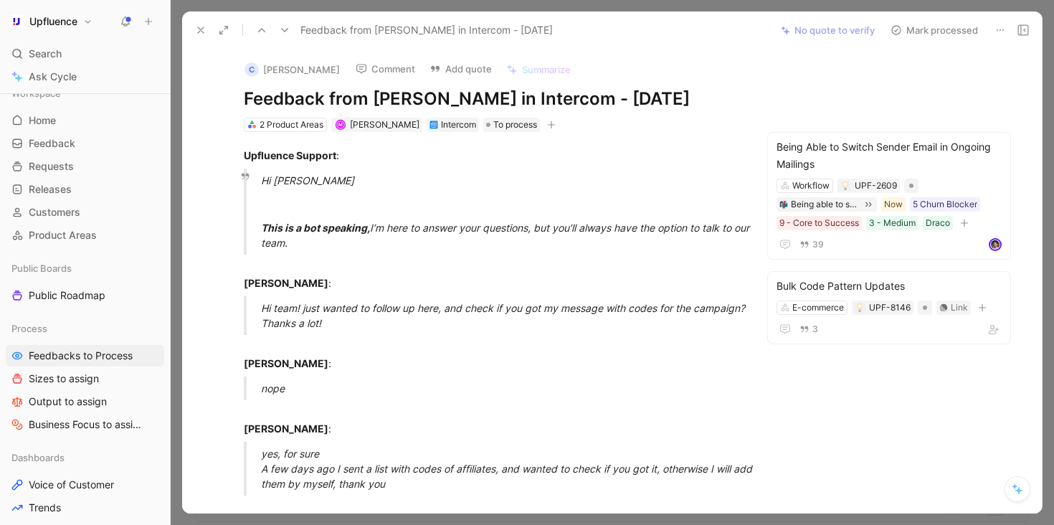
click at [933, 25] on button "Mark processed" at bounding box center [934, 30] width 100 height 20
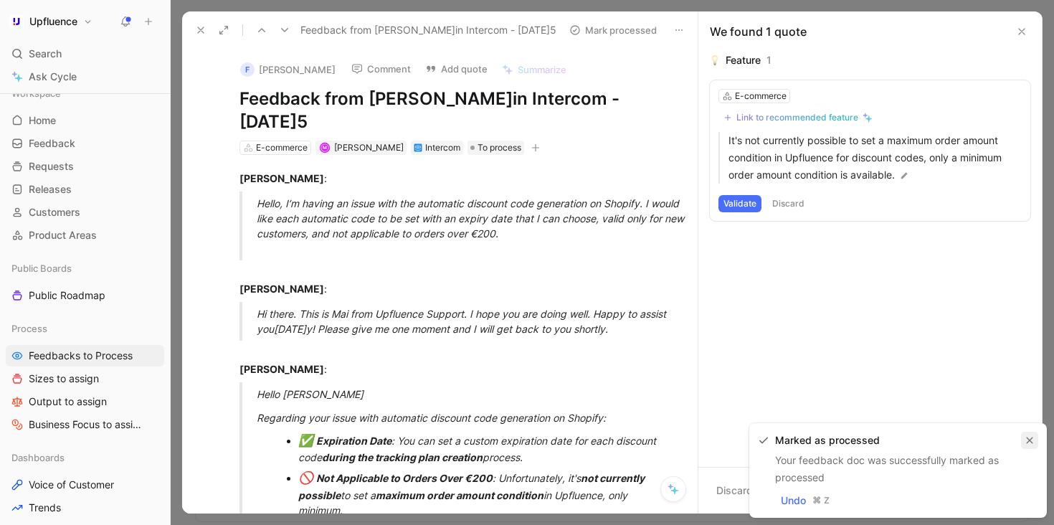
click at [1027, 436] on icon "button" at bounding box center [1029, 440] width 9 height 9
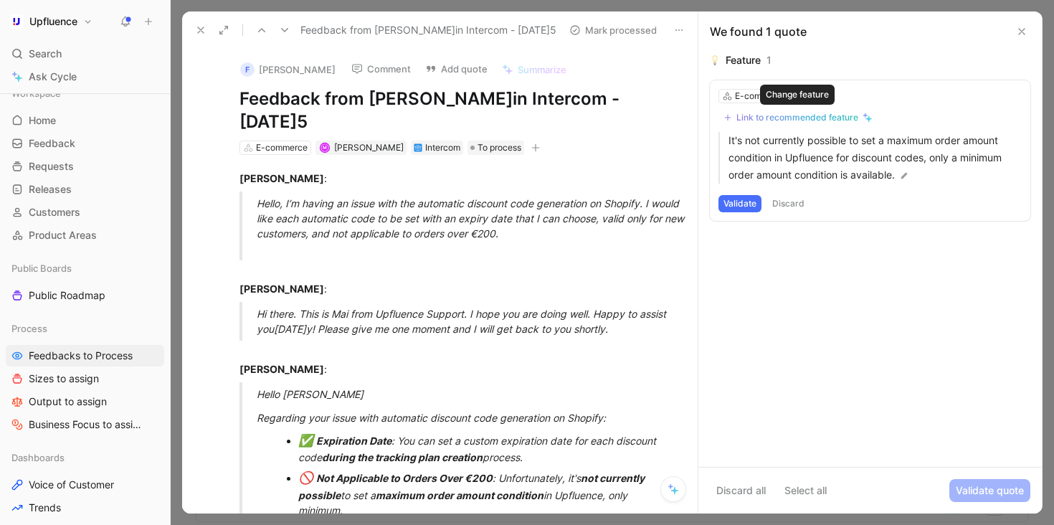
click at [837, 118] on div "Link to recommended feature" at bounding box center [797, 117] width 122 height 11
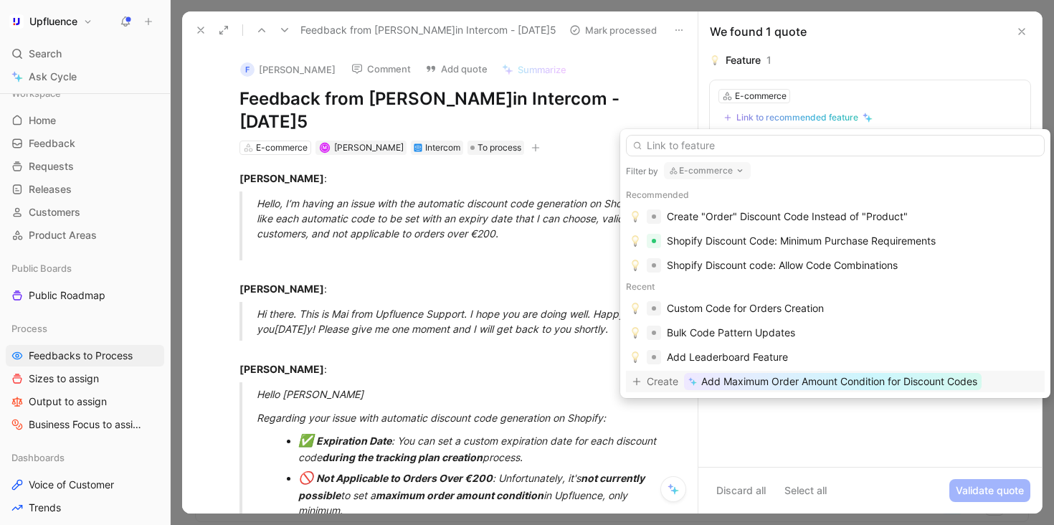
click at [856, 384] on span "Add Maximum Order Amount Condition for Discount Codes" at bounding box center [839, 381] width 276 height 17
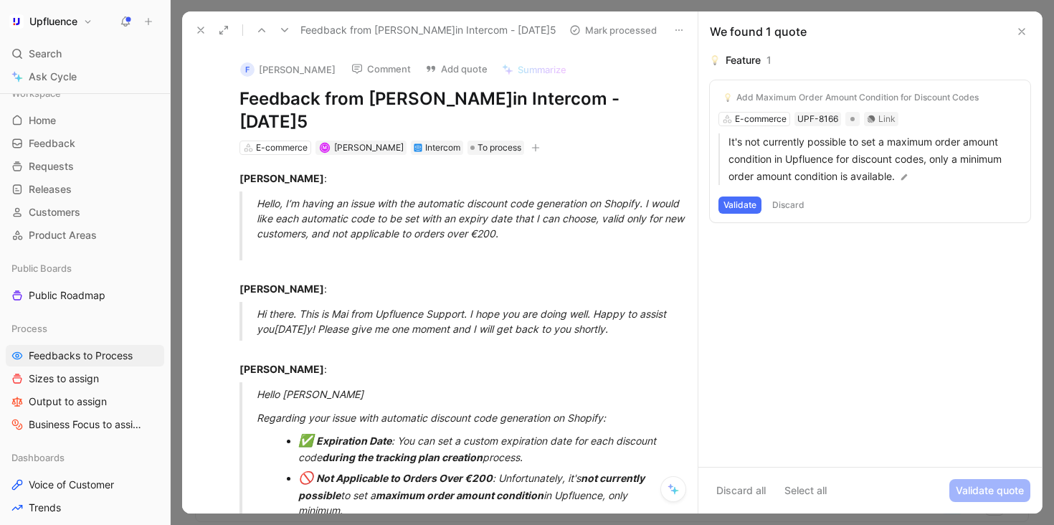
click at [736, 202] on button "Validate" at bounding box center [739, 204] width 43 height 17
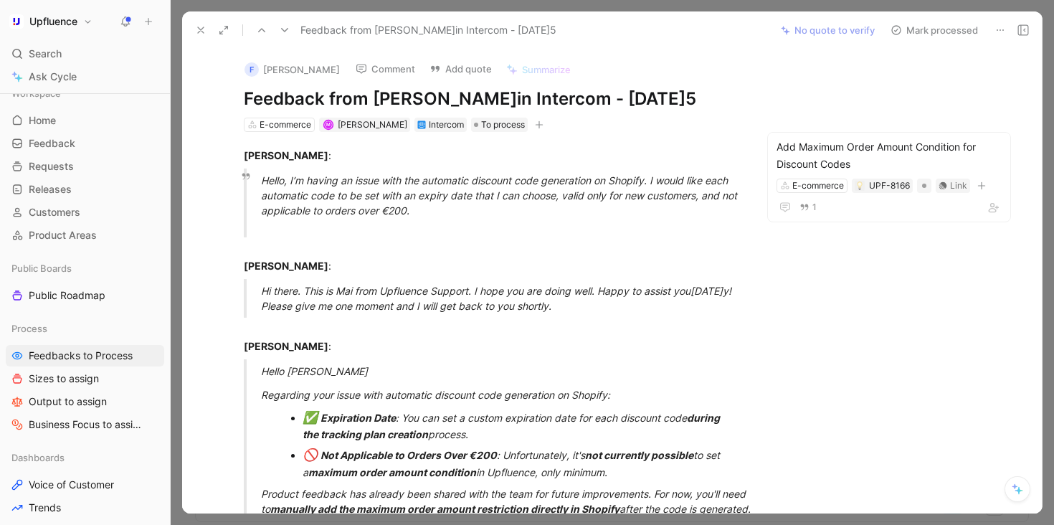
click at [937, 33] on button "Mark processed" at bounding box center [934, 30] width 100 height 20
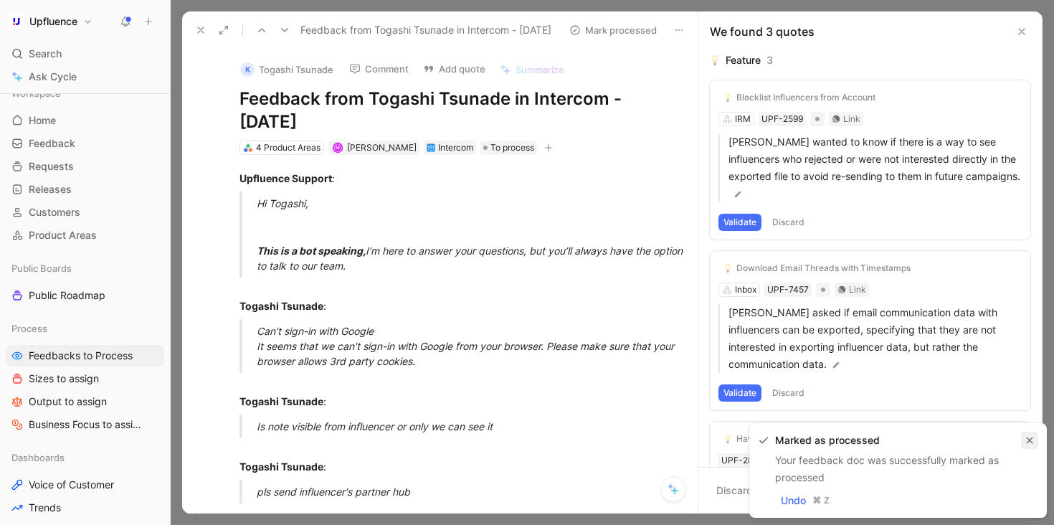
click at [1030, 436] on icon "button" at bounding box center [1029, 440] width 9 height 9
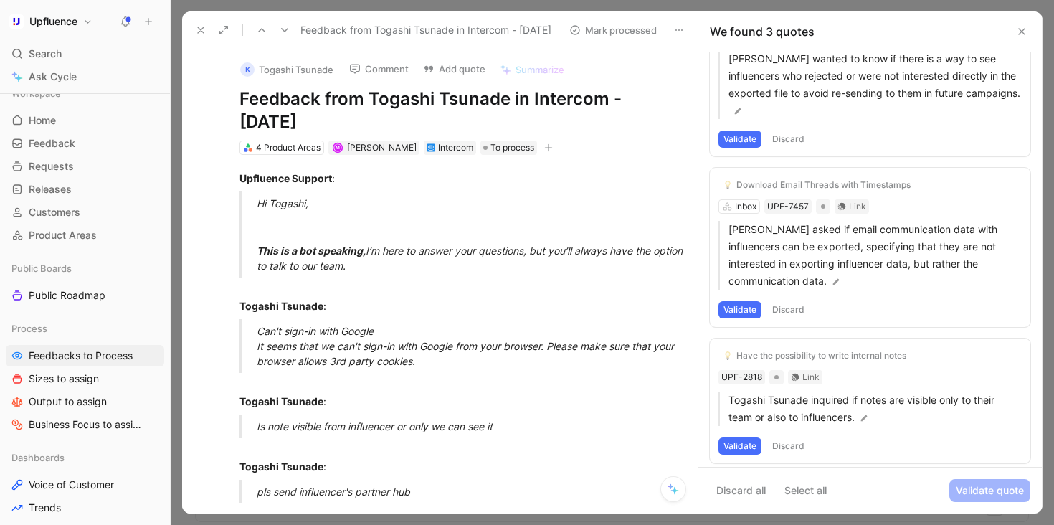
scroll to position [90, 0]
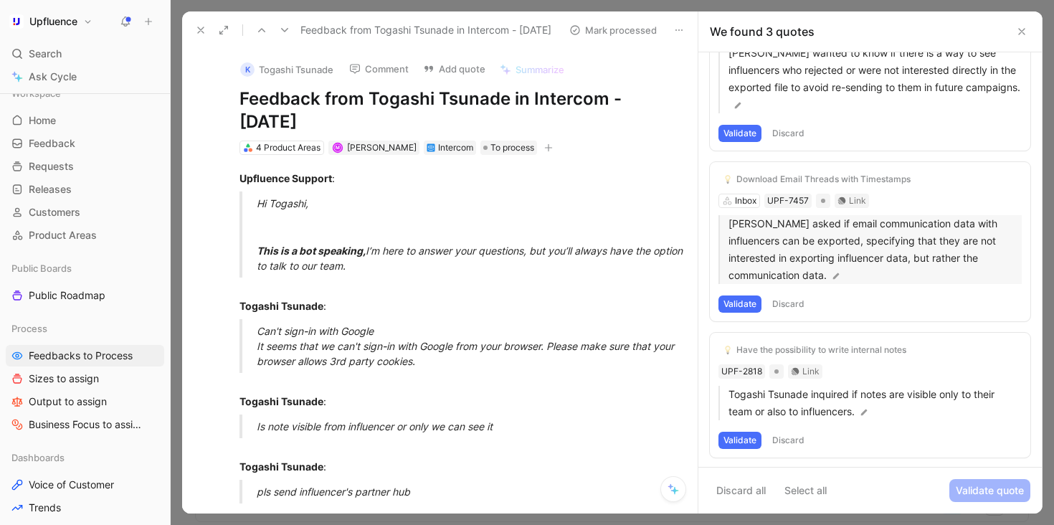
drag, startPoint x: 743, startPoint y: 306, endPoint x: 929, endPoint y: 273, distance: 189.2
click at [927, 273] on div "Download Email Threads with Timestamps Inbox UPF-7457 Link Togashi Tsunade aske…" at bounding box center [870, 241] width 320 height 159
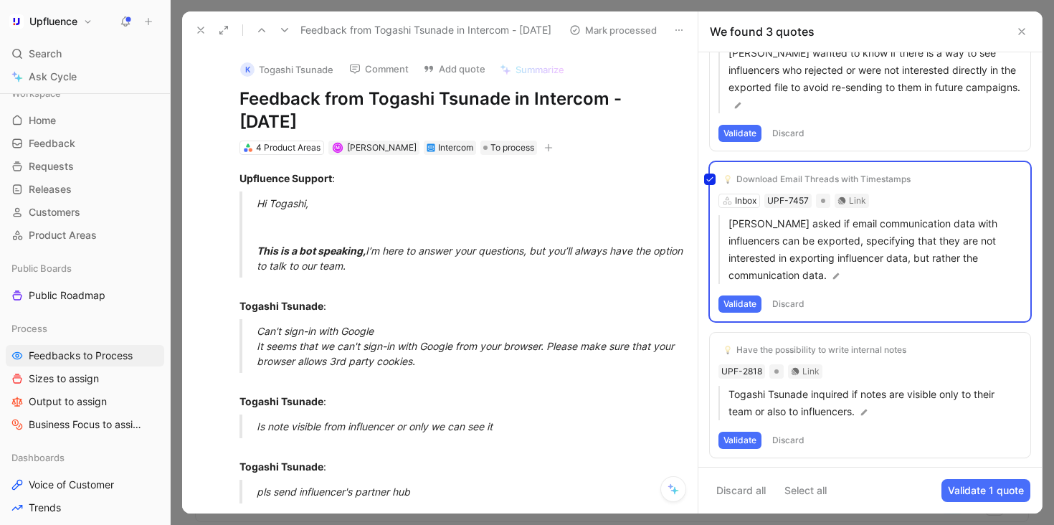
click at [736, 307] on div "Download Email Threads with Timestamps Inbox UPF-7457 Link Togashi Tsunade aske…" at bounding box center [870, 241] width 320 height 159
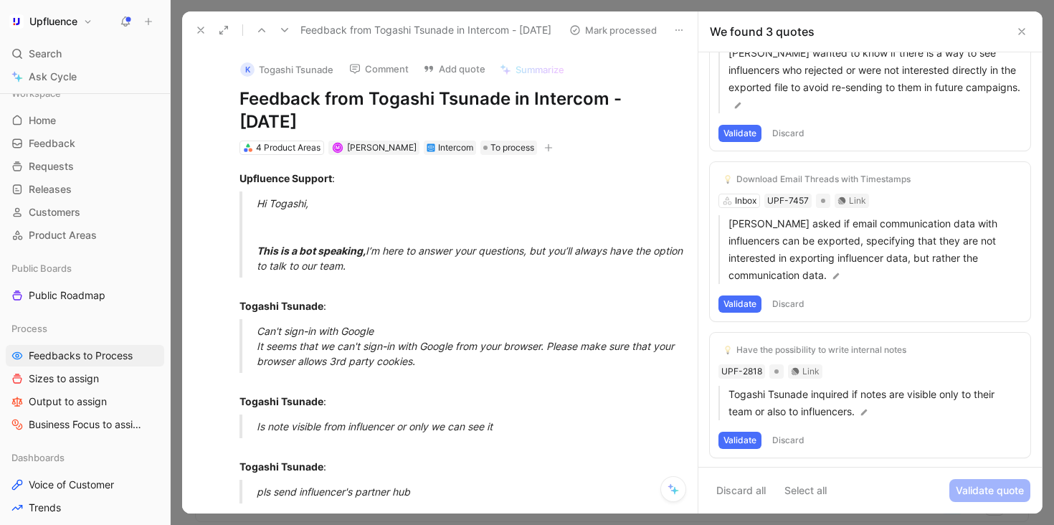
click at [745, 302] on button "Validate" at bounding box center [739, 303] width 43 height 17
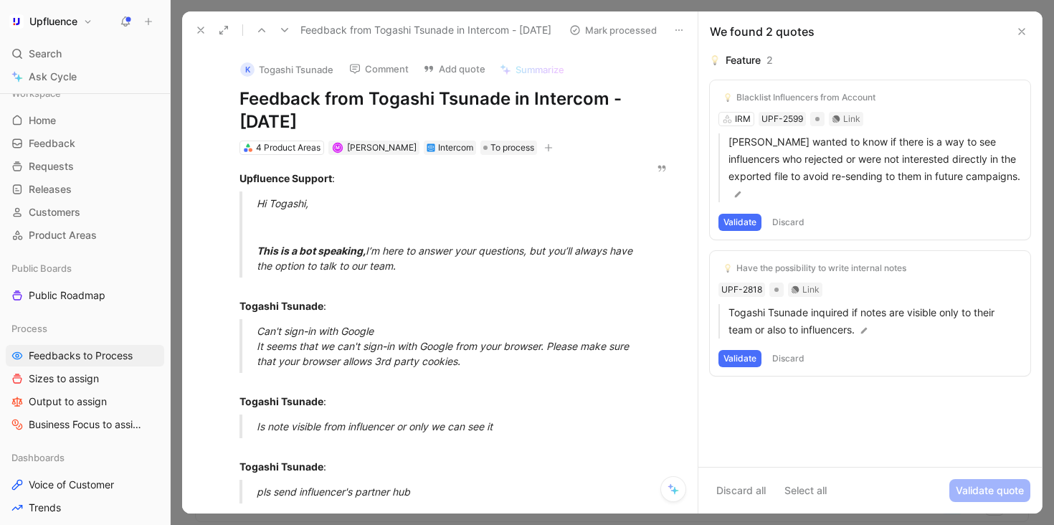
click at [796, 358] on button "Discard" at bounding box center [788, 358] width 42 height 17
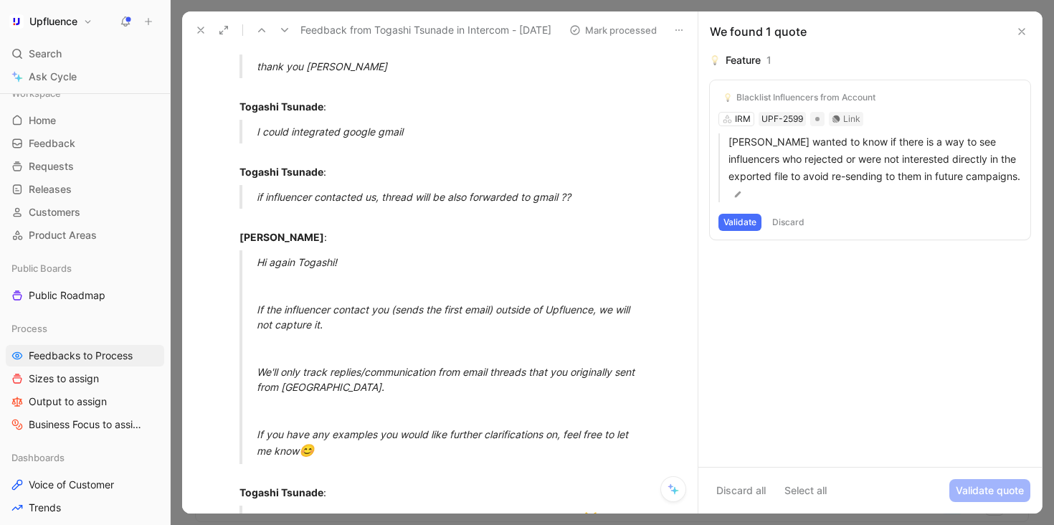
scroll to position [812, 0]
click at [792, 220] on button "Discard" at bounding box center [788, 222] width 42 height 17
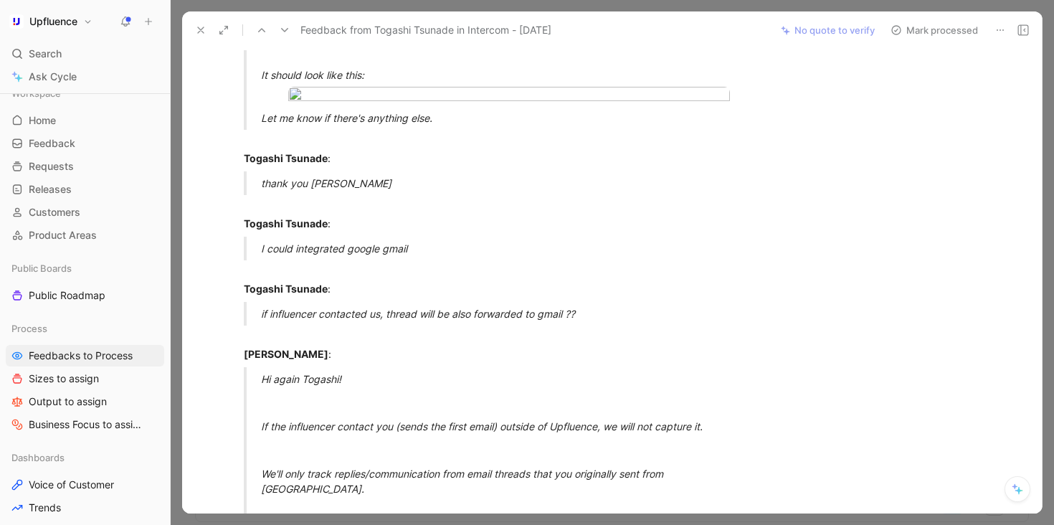
scroll to position [431, 0]
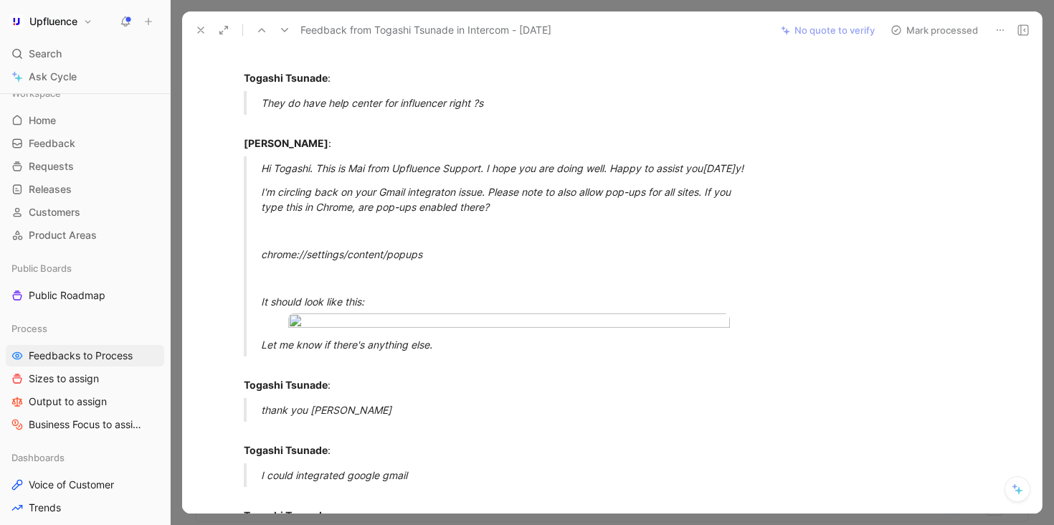
click at [935, 28] on button "Mark processed" at bounding box center [934, 30] width 100 height 20
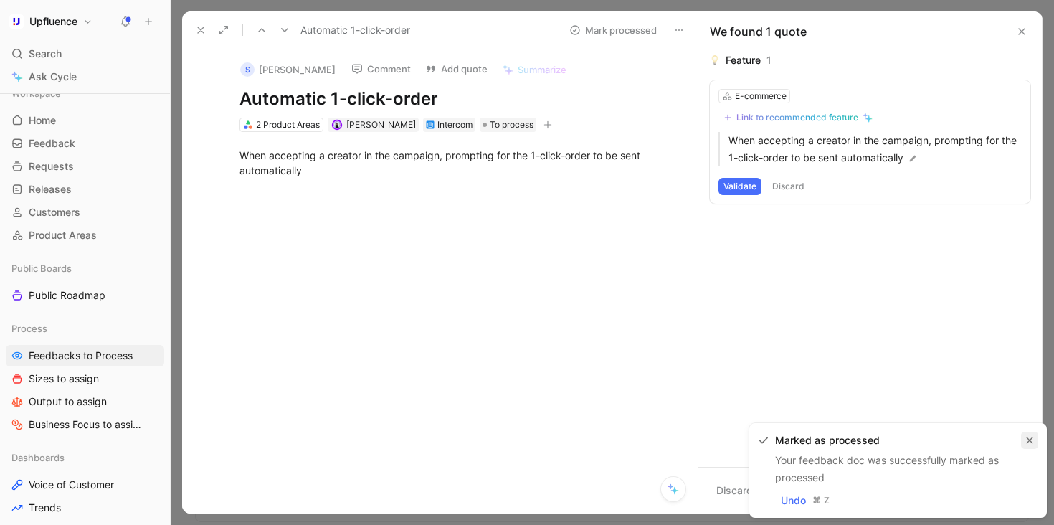
click at [1028, 438] on icon "button" at bounding box center [1029, 440] width 6 height 6
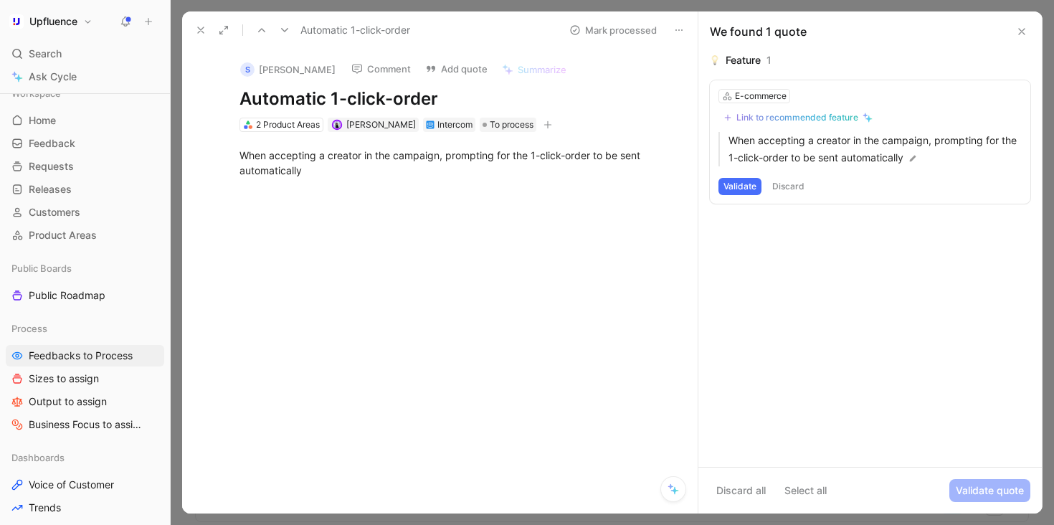
click at [806, 114] on div "Link to recommended feature" at bounding box center [797, 117] width 122 height 11
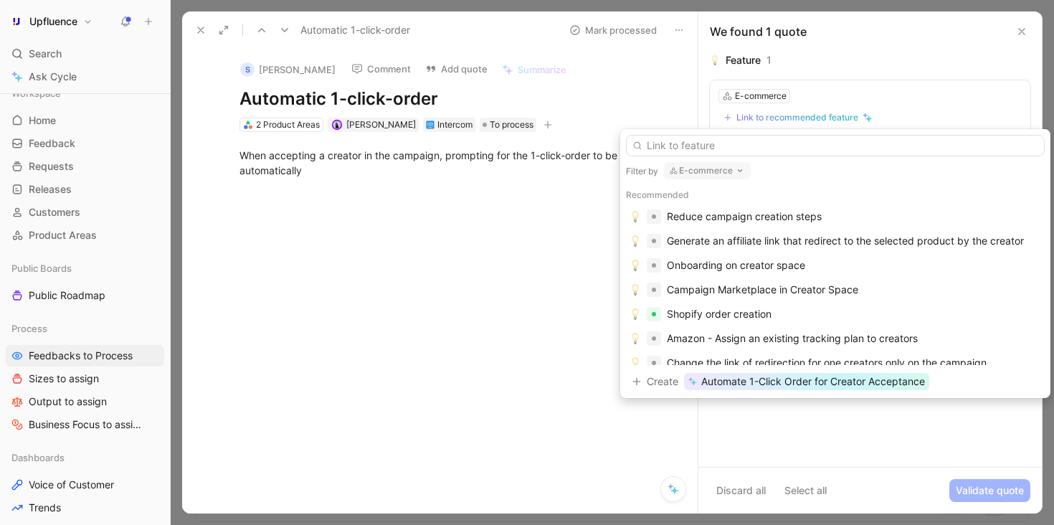
click at [702, 172] on button "E-commerce" at bounding box center [707, 170] width 87 height 17
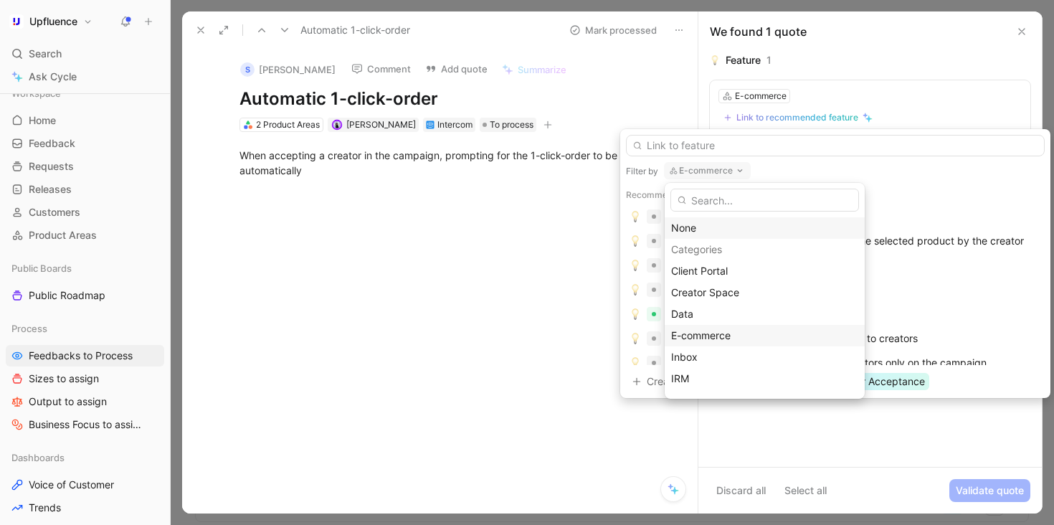
click at [694, 221] on div "None" at bounding box center [764, 227] width 187 height 17
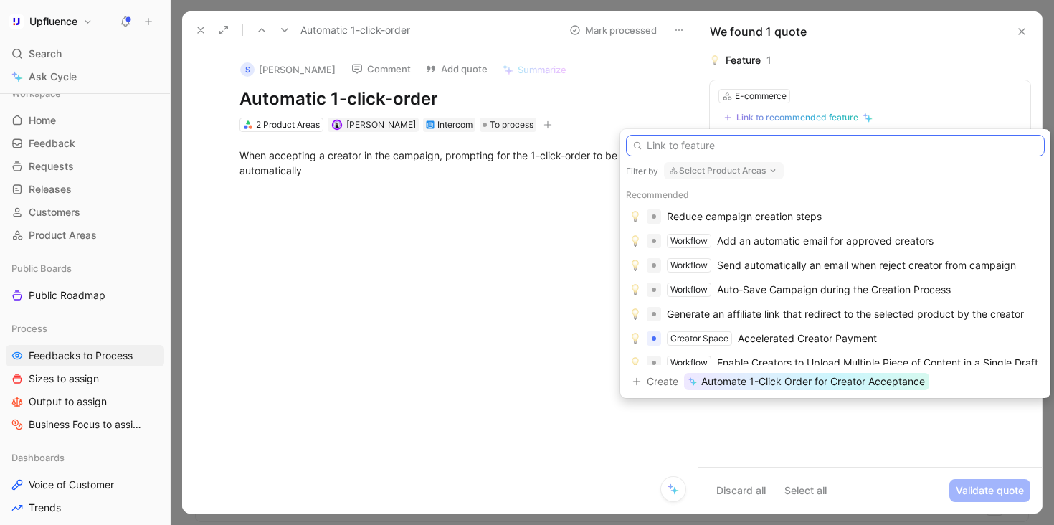
click at [730, 142] on input "text" at bounding box center [835, 146] width 419 height 22
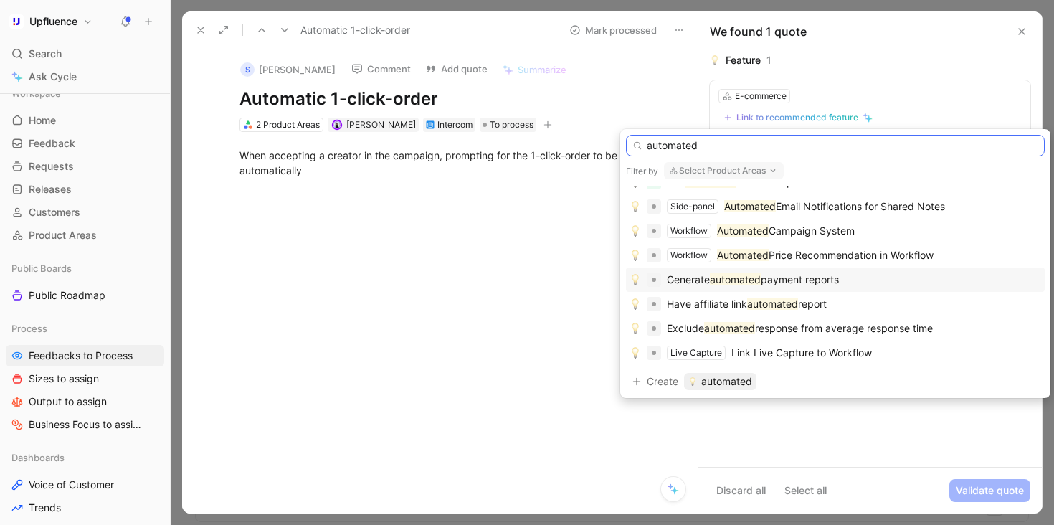
scroll to position [9, 0]
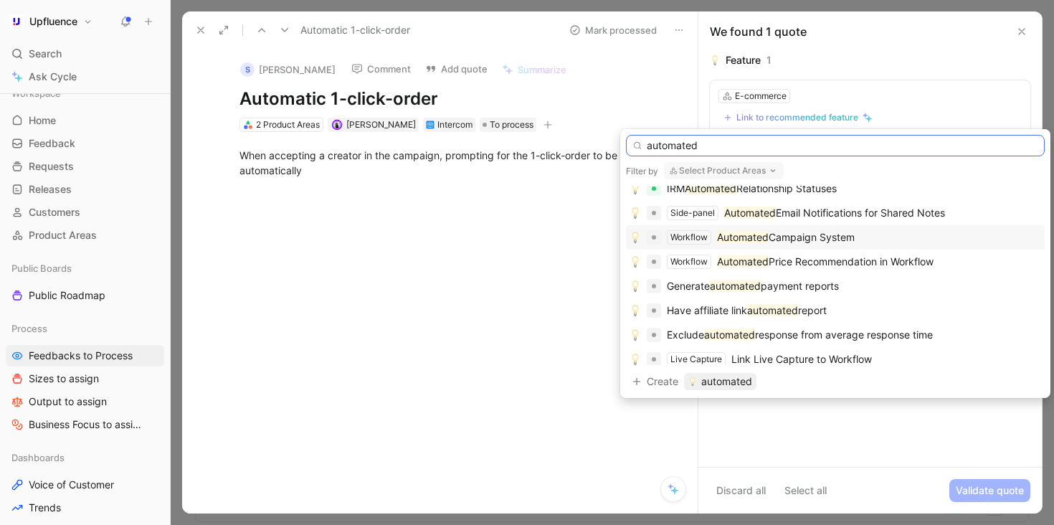
type input "automated"
click at [882, 240] on div "Workflow Automated Campaign System" at bounding box center [834, 237] width 411 height 17
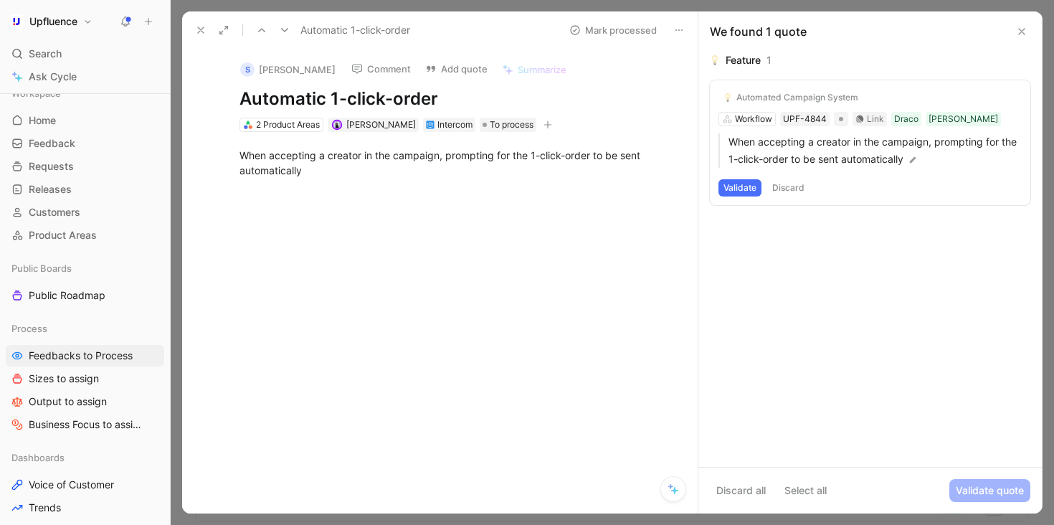
click at [735, 187] on button "Validate" at bounding box center [739, 187] width 43 height 17
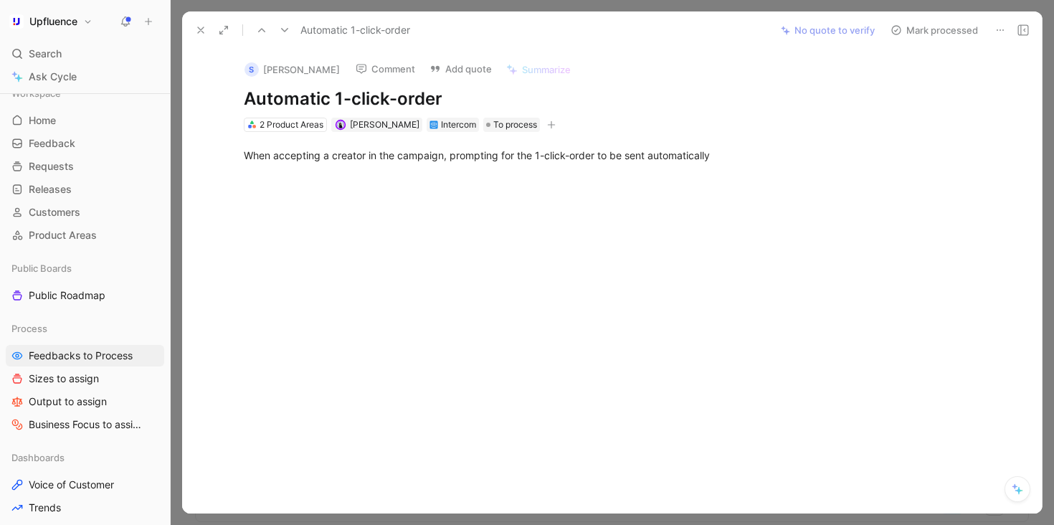
click at [918, 26] on button "Mark processed" at bounding box center [934, 30] width 100 height 20
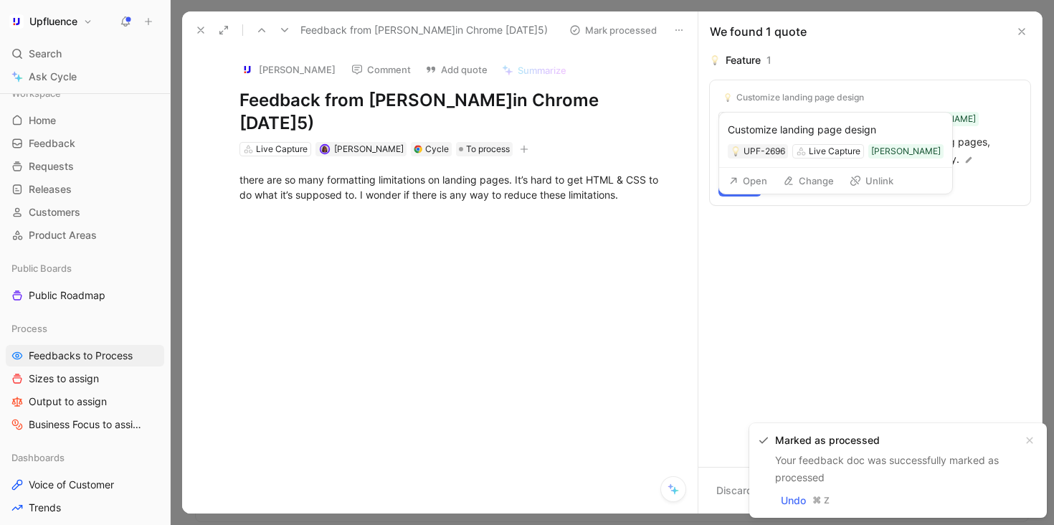
click at [878, 182] on button "Unlink" at bounding box center [871, 181] width 57 height 20
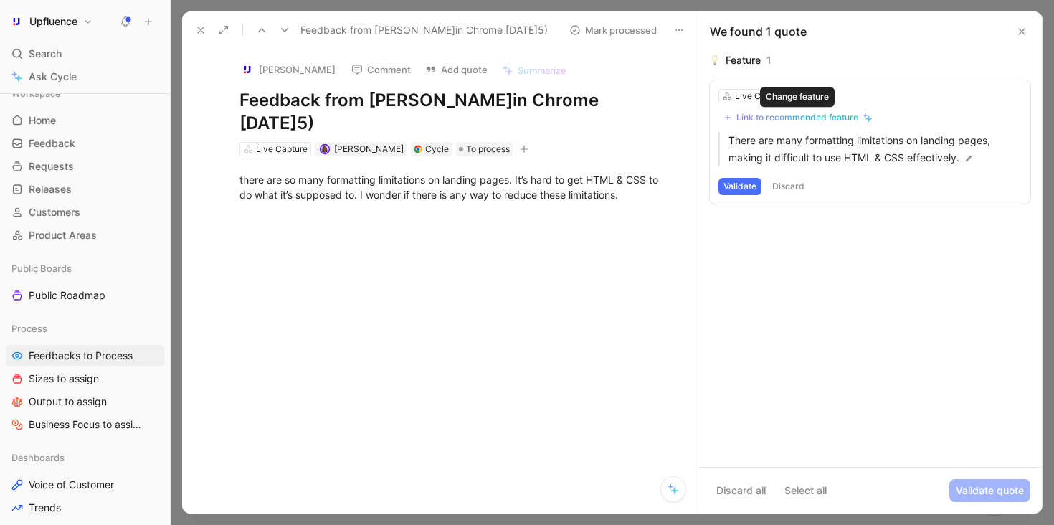
click at [819, 117] on div "Link to recommended feature" at bounding box center [797, 117] width 122 height 11
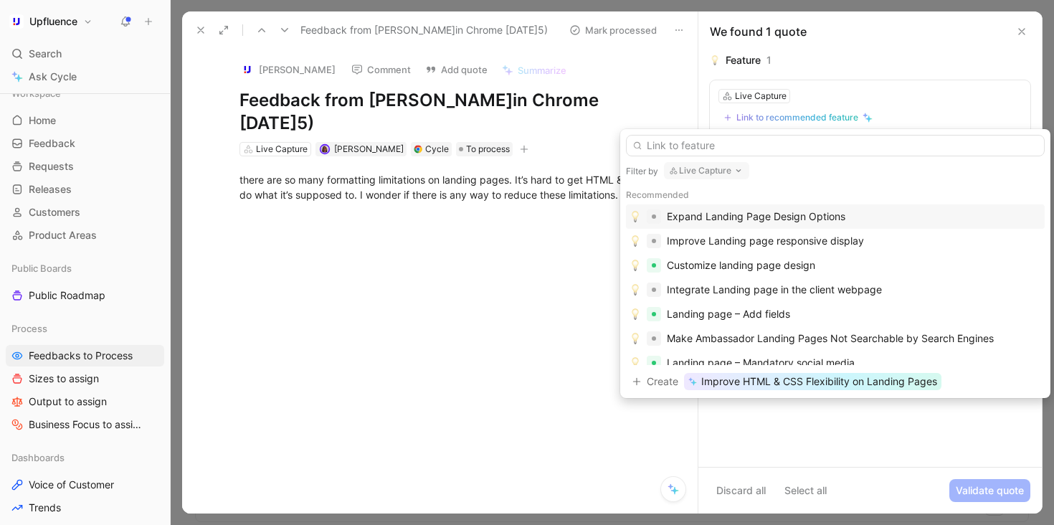
click at [857, 219] on div "Expand Landing Page Design Options" at bounding box center [854, 216] width 374 height 17
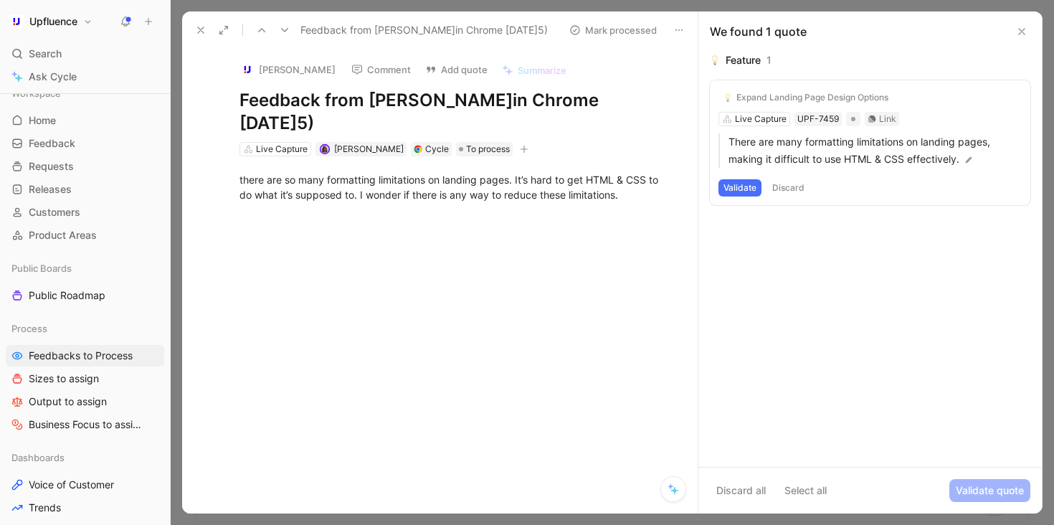
click at [743, 189] on button "Validate" at bounding box center [739, 187] width 43 height 17
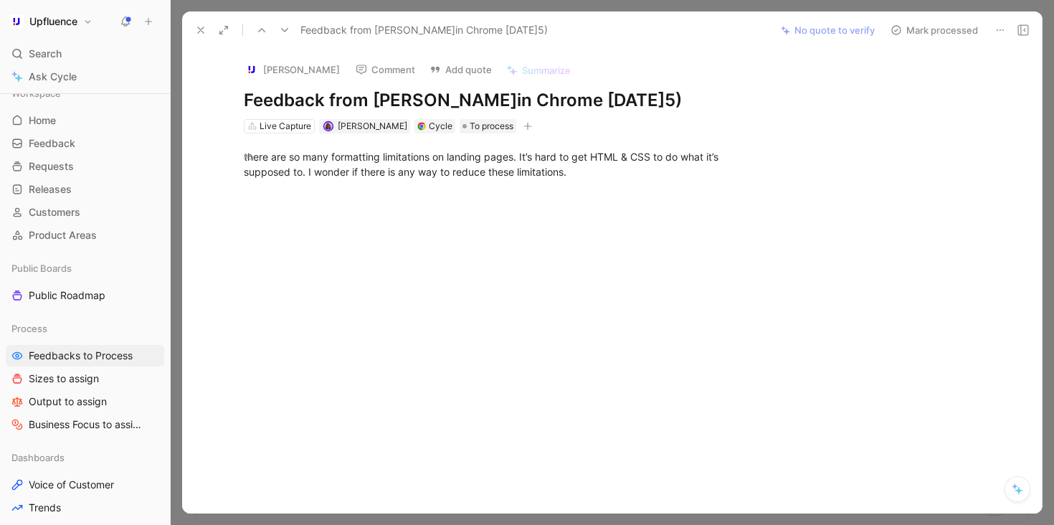
click at [948, 24] on button "Mark processed" at bounding box center [934, 30] width 100 height 20
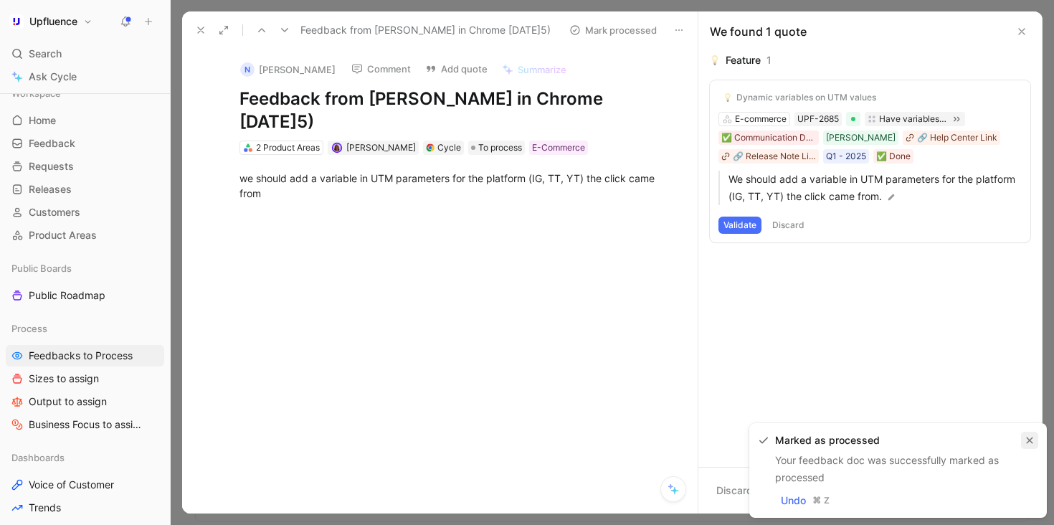
click at [1028, 440] on icon "button" at bounding box center [1029, 440] width 6 height 6
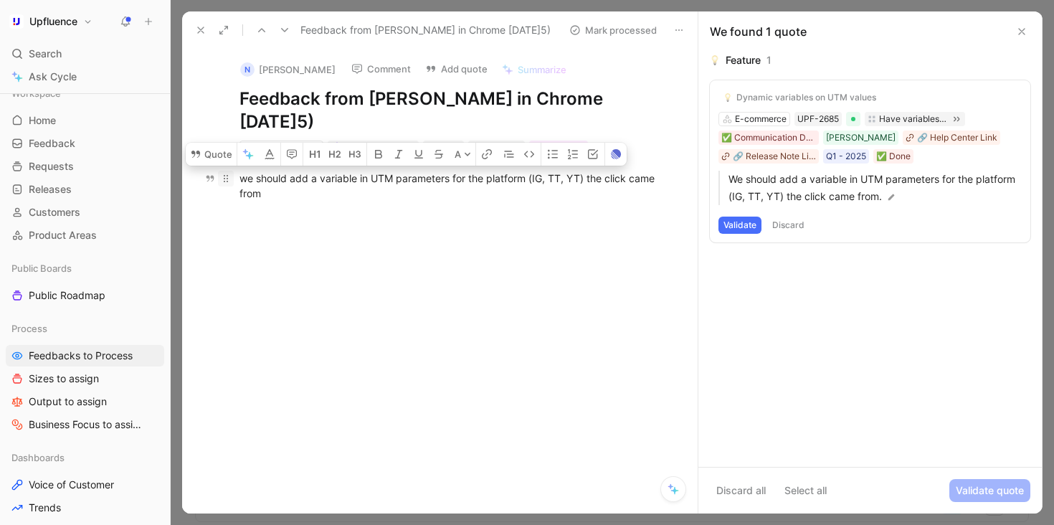
drag, startPoint x: 337, startPoint y: 191, endPoint x: 228, endPoint y: 176, distance: 110.1
click at [228, 176] on p "we should add a variable in UTM parameters for the platform (IG, TT, YT) the cl…" at bounding box center [454, 185] width 485 height 39
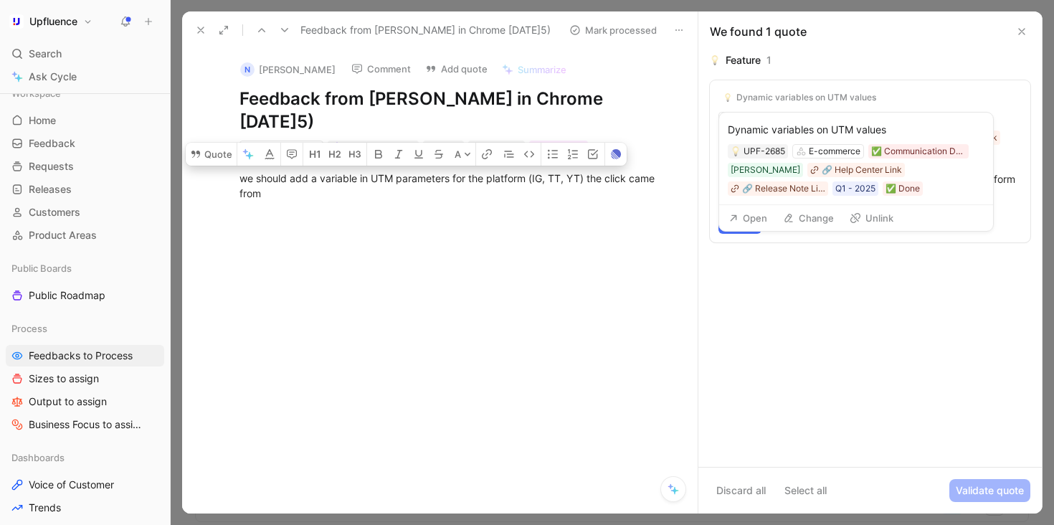
click at [864, 219] on button "Unlink" at bounding box center [871, 218] width 57 height 20
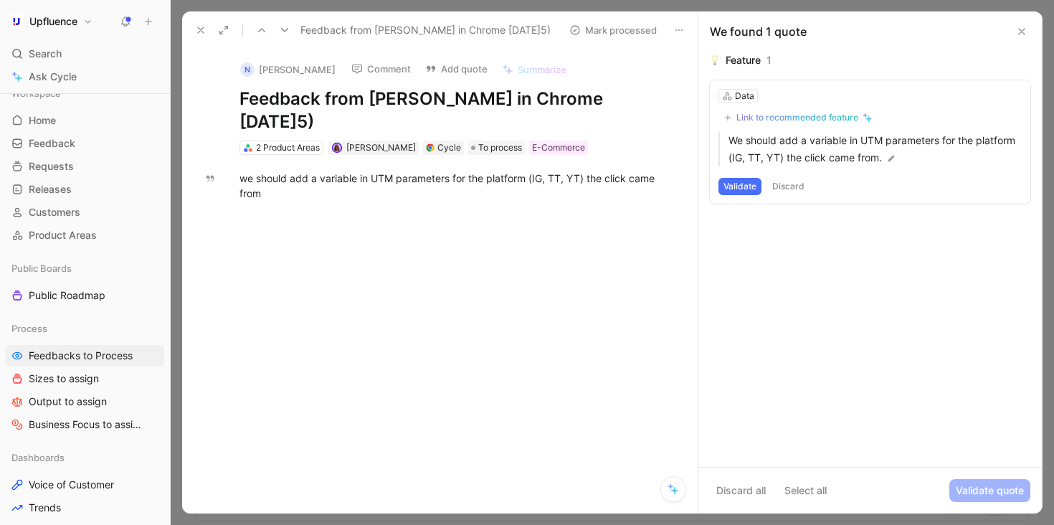
click at [776, 186] on button "Discard" at bounding box center [788, 186] width 42 height 17
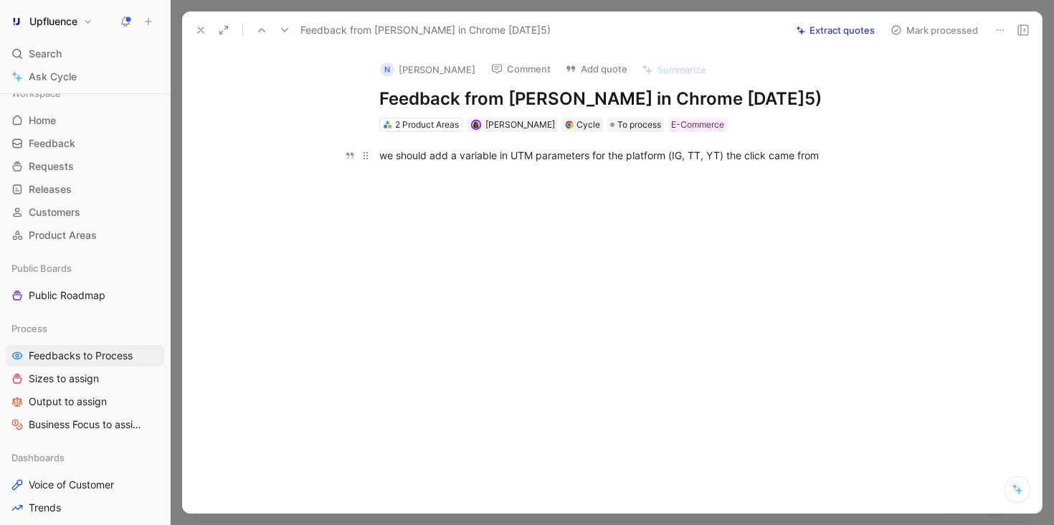
click at [567, 167] on p "we should add a variable in UTM parameters for the platform (IG, TT, YT) the cl…" at bounding box center [627, 155] width 550 height 24
drag, startPoint x: 381, startPoint y: 179, endPoint x: 831, endPoint y: 186, distance: 449.4
click at [831, 167] on p "we should add a variable in UTM parameters for the platform (IG, TT, YT) the cl…" at bounding box center [627, 155] width 550 height 24
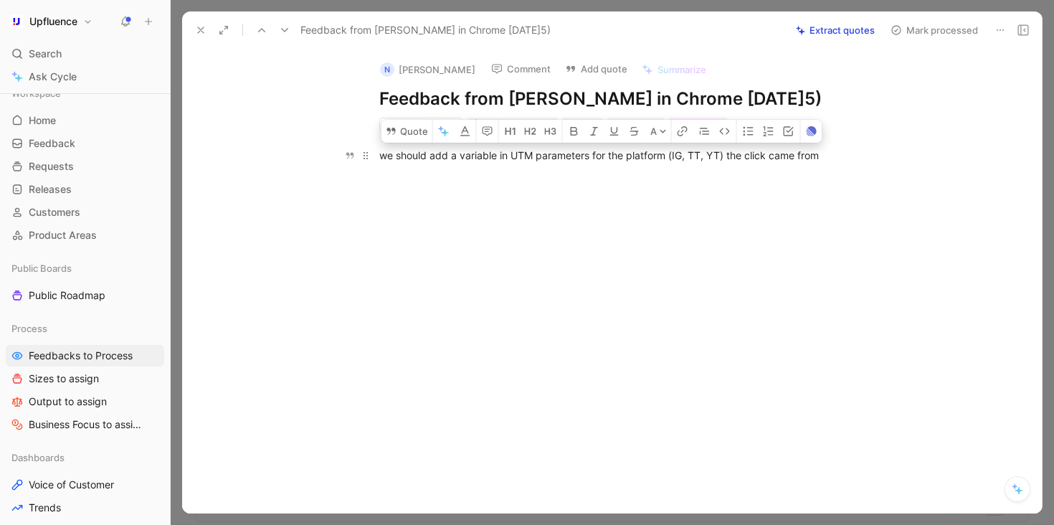
click at [826, 163] on div "we should add a variable in UTM parameters for the platform (IG, TT, YT) the cl…" at bounding box center [627, 155] width 496 height 15
drag, startPoint x: 831, startPoint y: 181, endPoint x: 383, endPoint y: 183, distance: 447.2
click at [383, 163] on div "we should add a variable in UTM parameters for the platform (IG, TT, YT) the cl…" at bounding box center [627, 155] width 496 height 15
click at [528, 66] on button "Comment" at bounding box center [521, 69] width 72 height 20
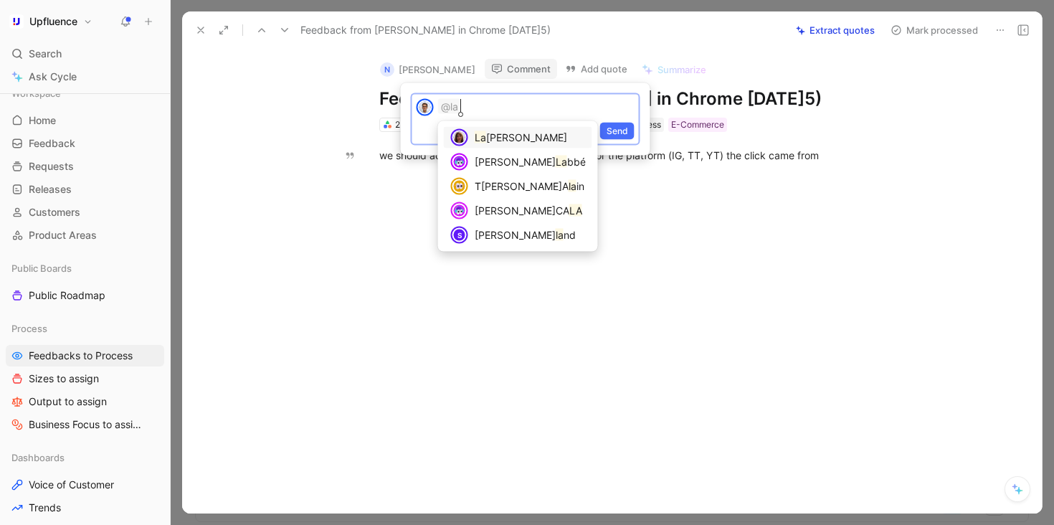
click at [486, 135] on span "[PERSON_NAME]" at bounding box center [526, 137] width 81 height 12
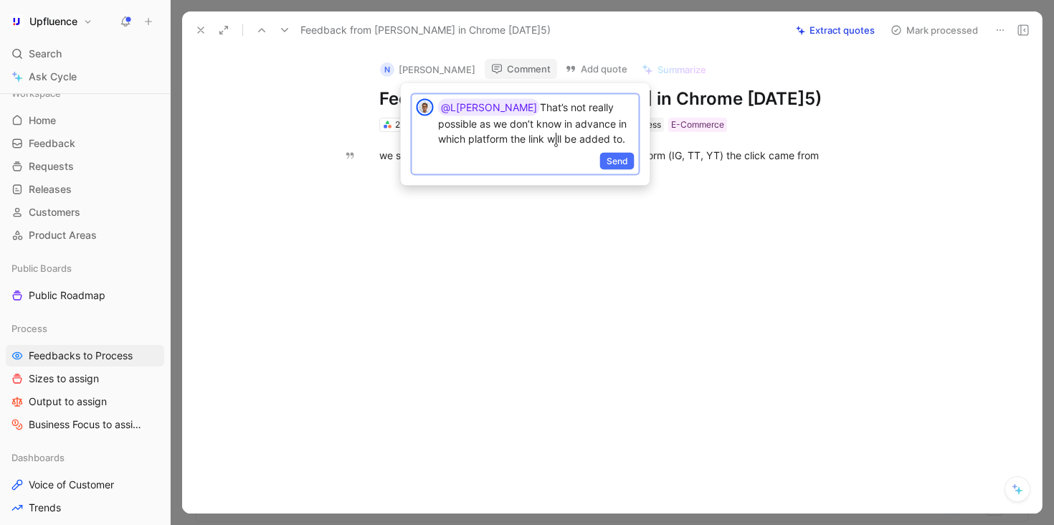
click at [586, 105] on p "@[PERSON_NAME] That’s not really possible as we don’t know in advance in which …" at bounding box center [536, 122] width 196 height 47
click at [0, 0] on lt-span "possible ," at bounding box center [0, 0] width 0 height 0
click at [615, 159] on span "Send" at bounding box center [617, 161] width 22 height 14
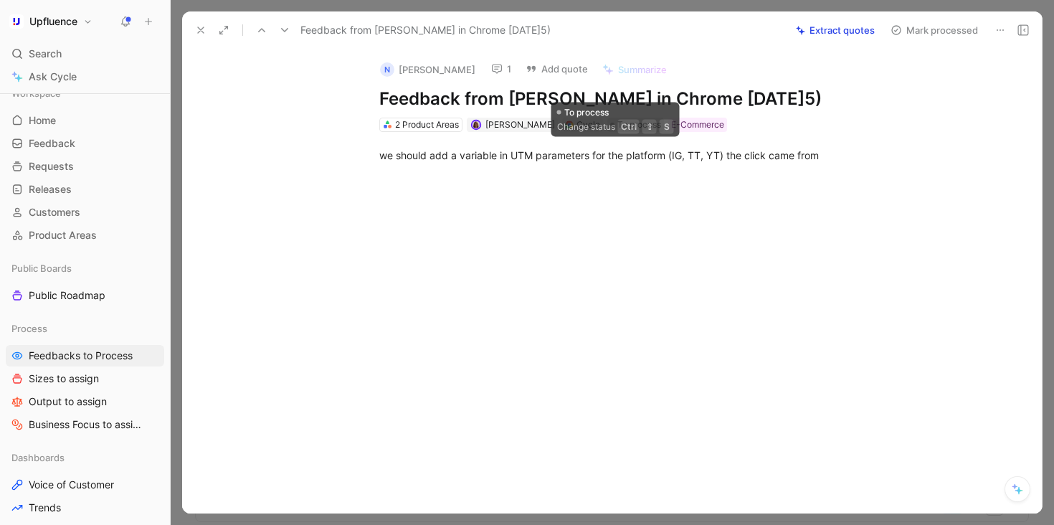
click at [617, 132] on span "To process" at bounding box center [639, 125] width 44 height 14
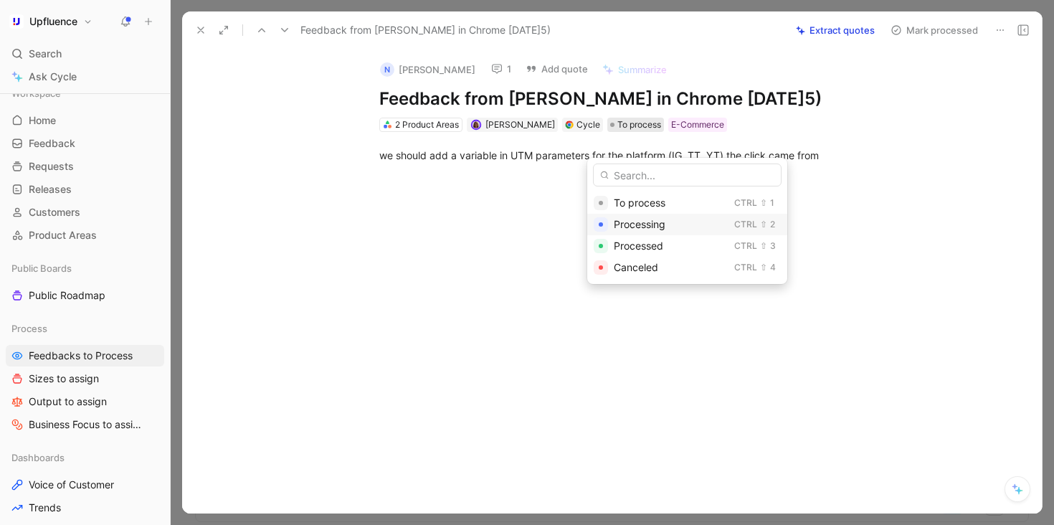
click at [648, 227] on span "Processing" at bounding box center [640, 224] width 52 height 12
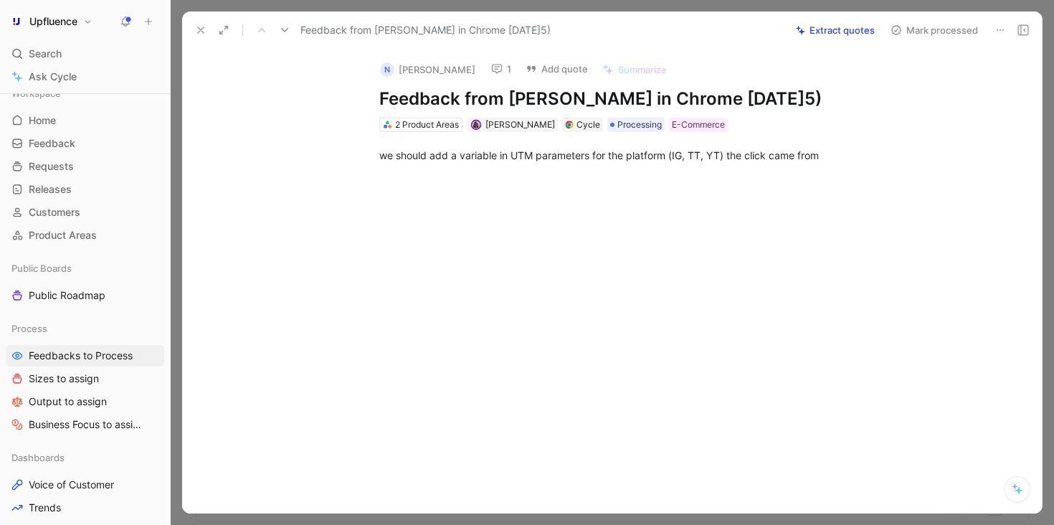
click at [287, 33] on icon at bounding box center [284, 29] width 11 height 11
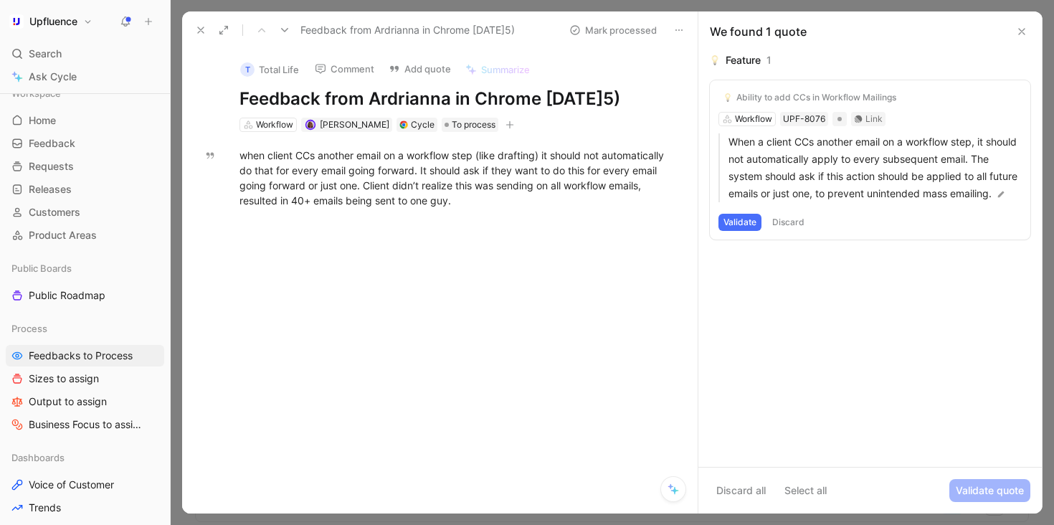
click at [290, 30] on button at bounding box center [285, 30] width 20 height 20
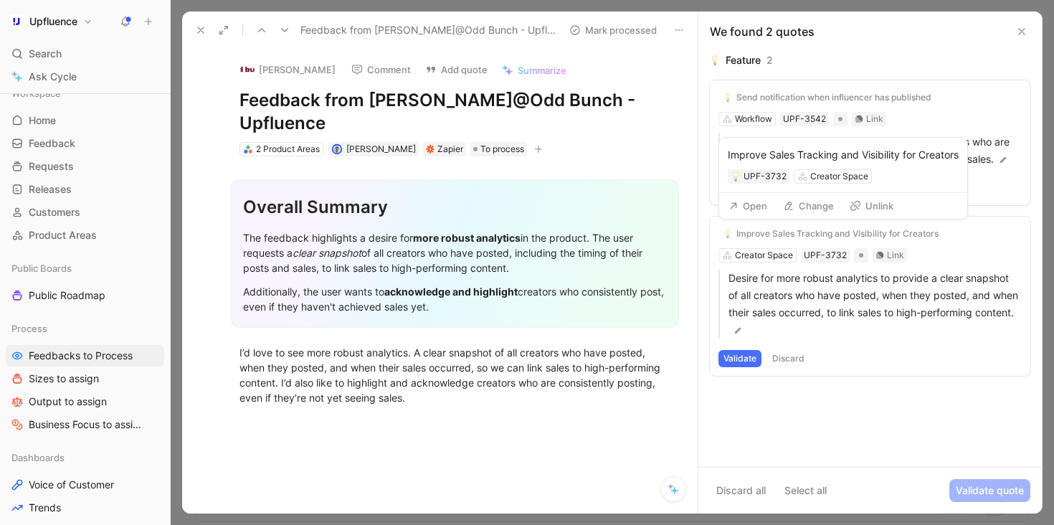
click at [867, 201] on button "Unlink" at bounding box center [871, 206] width 57 height 20
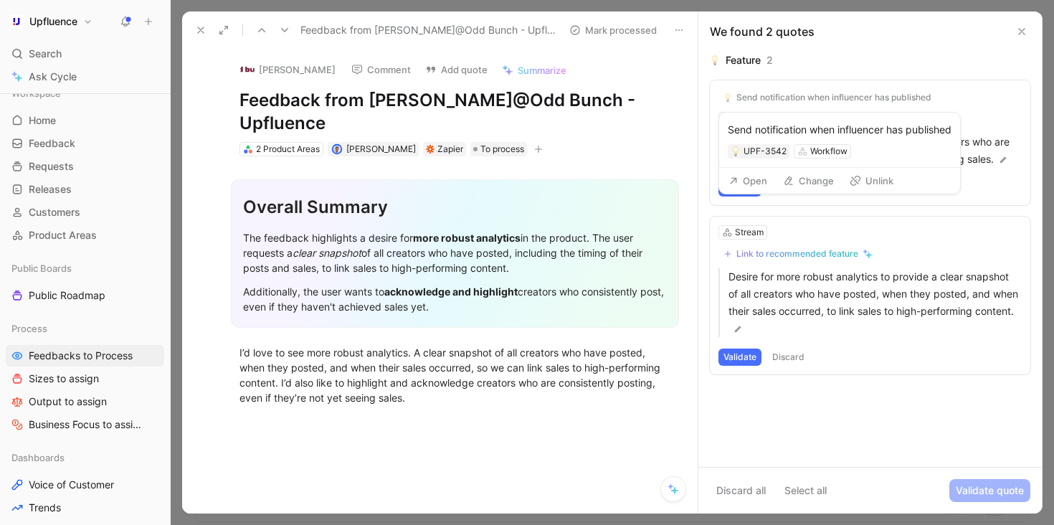
click at [875, 185] on button "Unlink" at bounding box center [871, 181] width 57 height 20
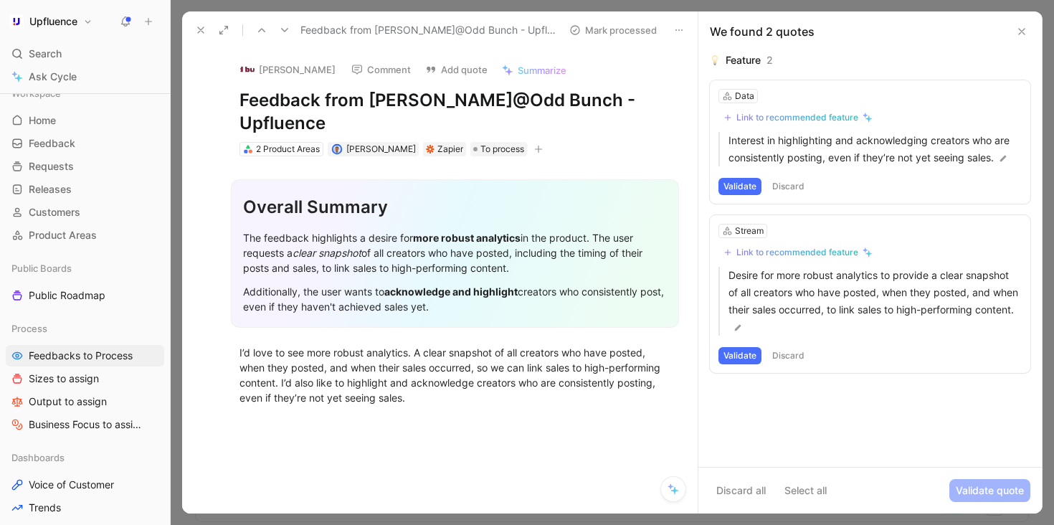
click at [287, 28] on use at bounding box center [284, 30] width 7 height 4
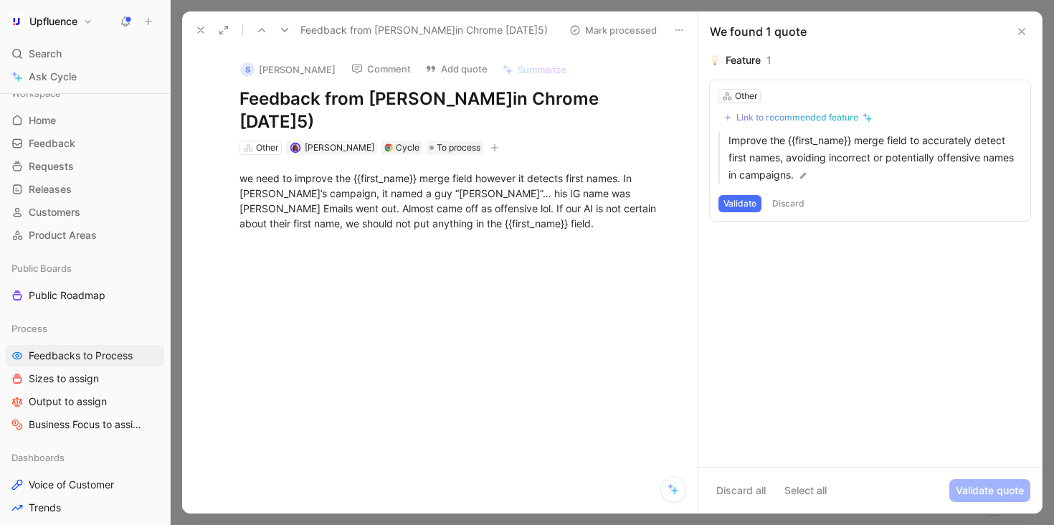
click at [199, 29] on icon at bounding box center [200, 29] width 11 height 11
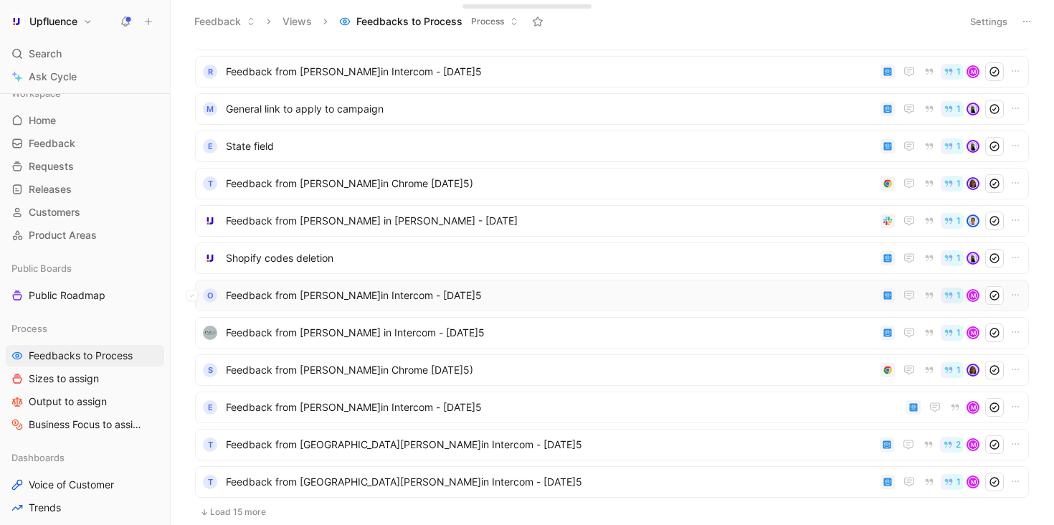
scroll to position [591, 0]
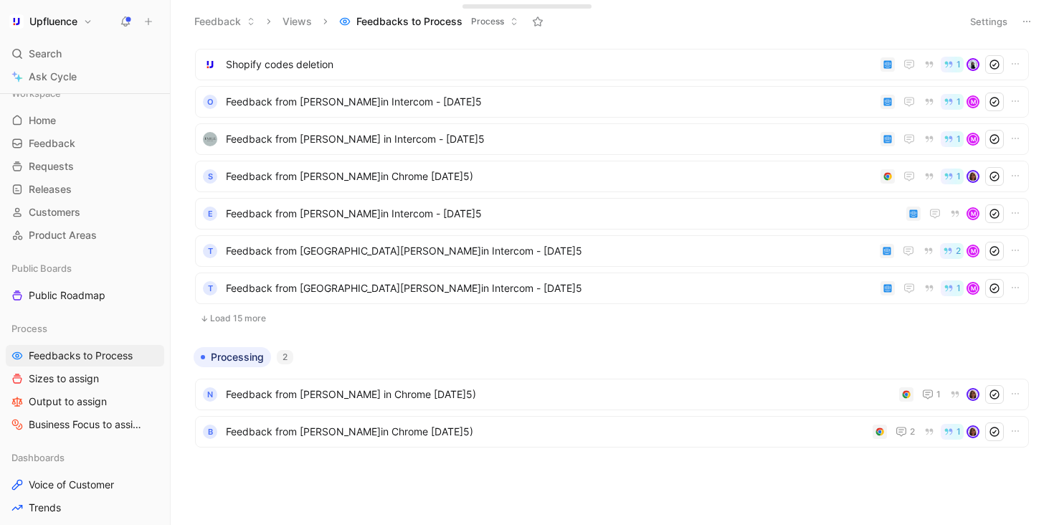
click at [308, 314] on button "Load 15 more" at bounding box center [612, 318] width 834 height 17
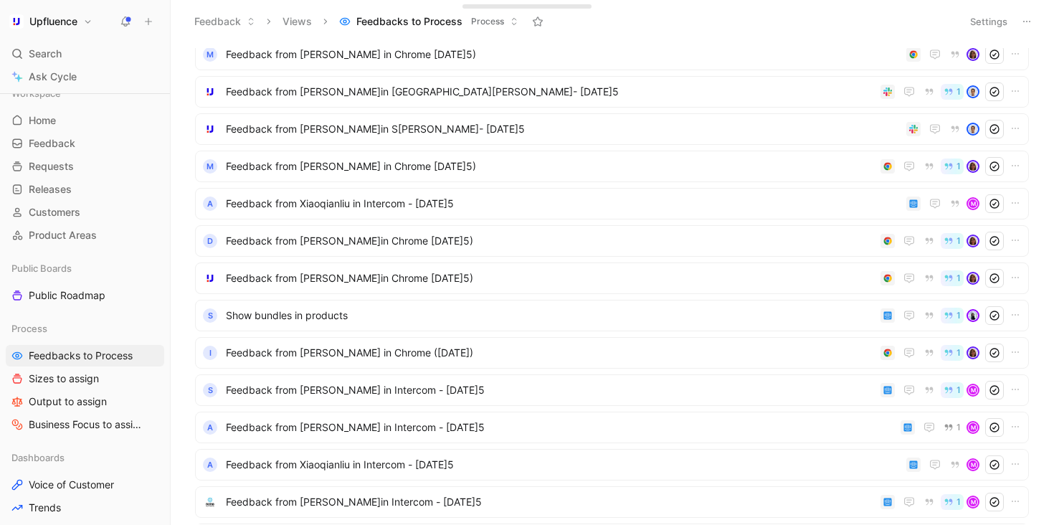
scroll to position [824, 0]
